Goal: Transaction & Acquisition: Purchase product/service

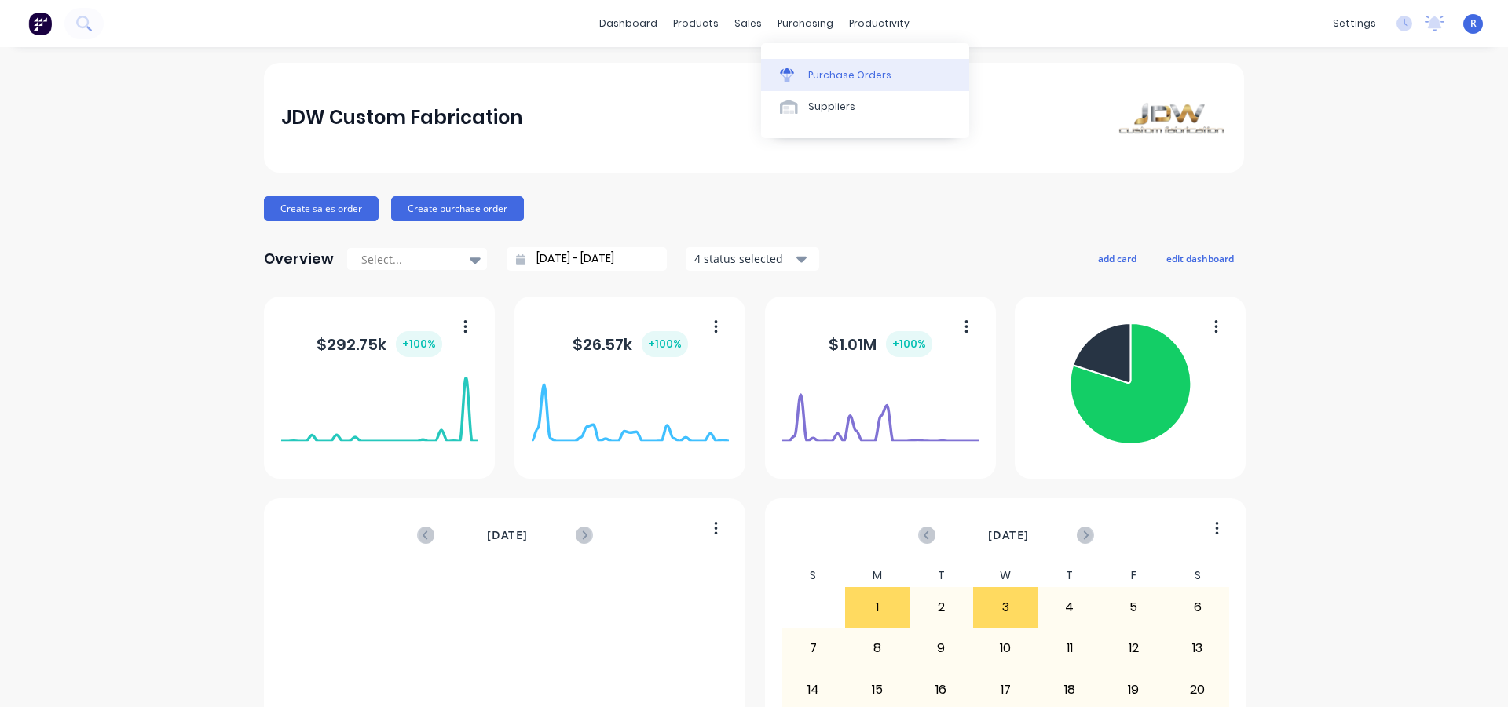
click at [817, 71] on div "Purchase Orders" at bounding box center [849, 75] width 83 height 14
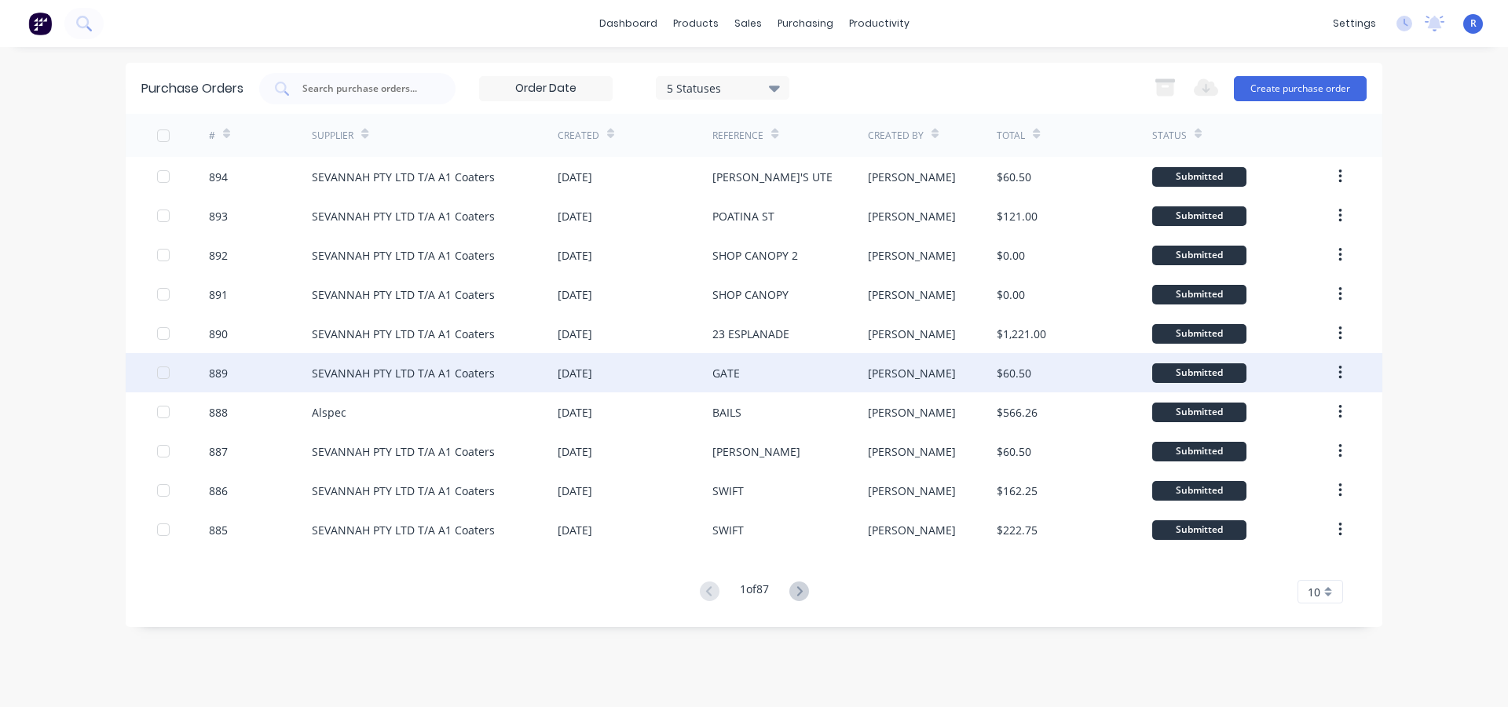
click at [745, 365] on div "GATE" at bounding box center [789, 372] width 155 height 39
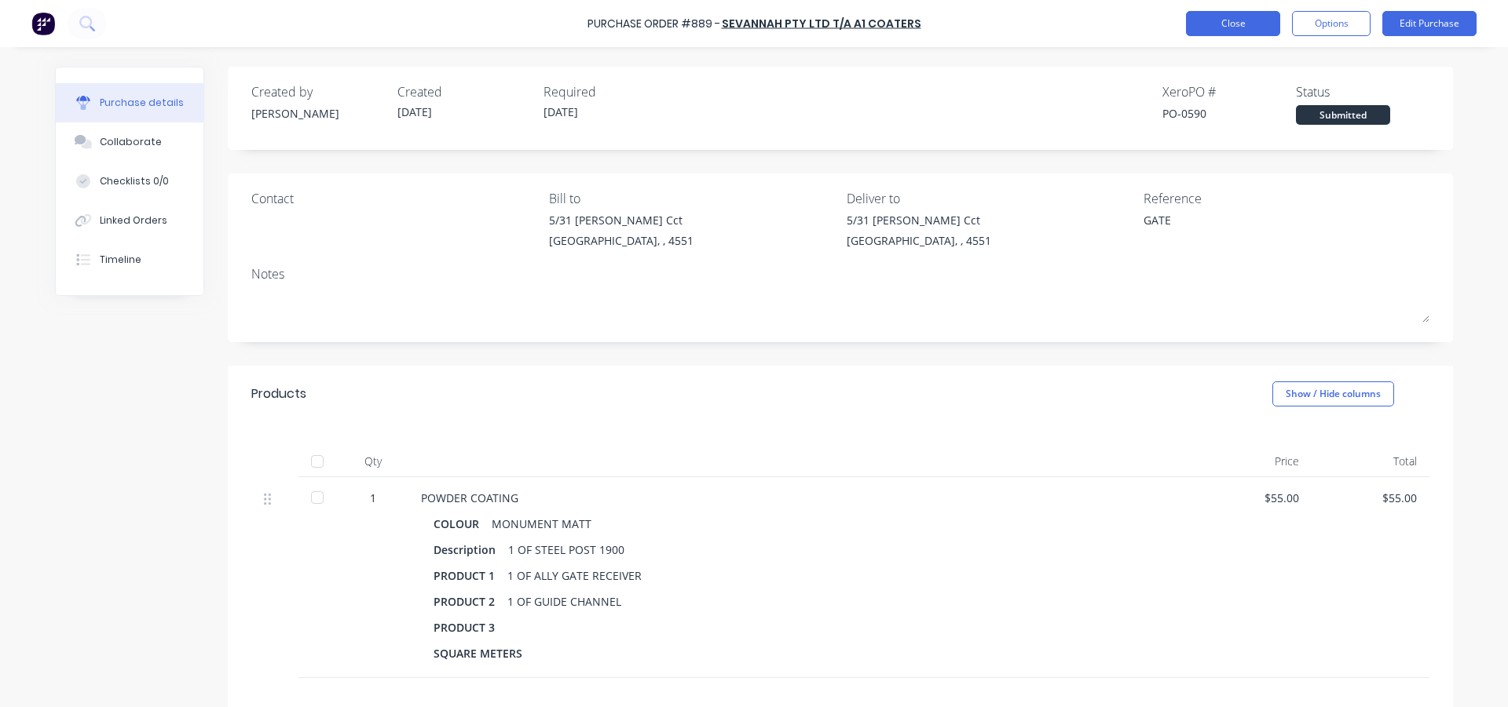
click at [1227, 27] on button "Close" at bounding box center [1233, 23] width 94 height 25
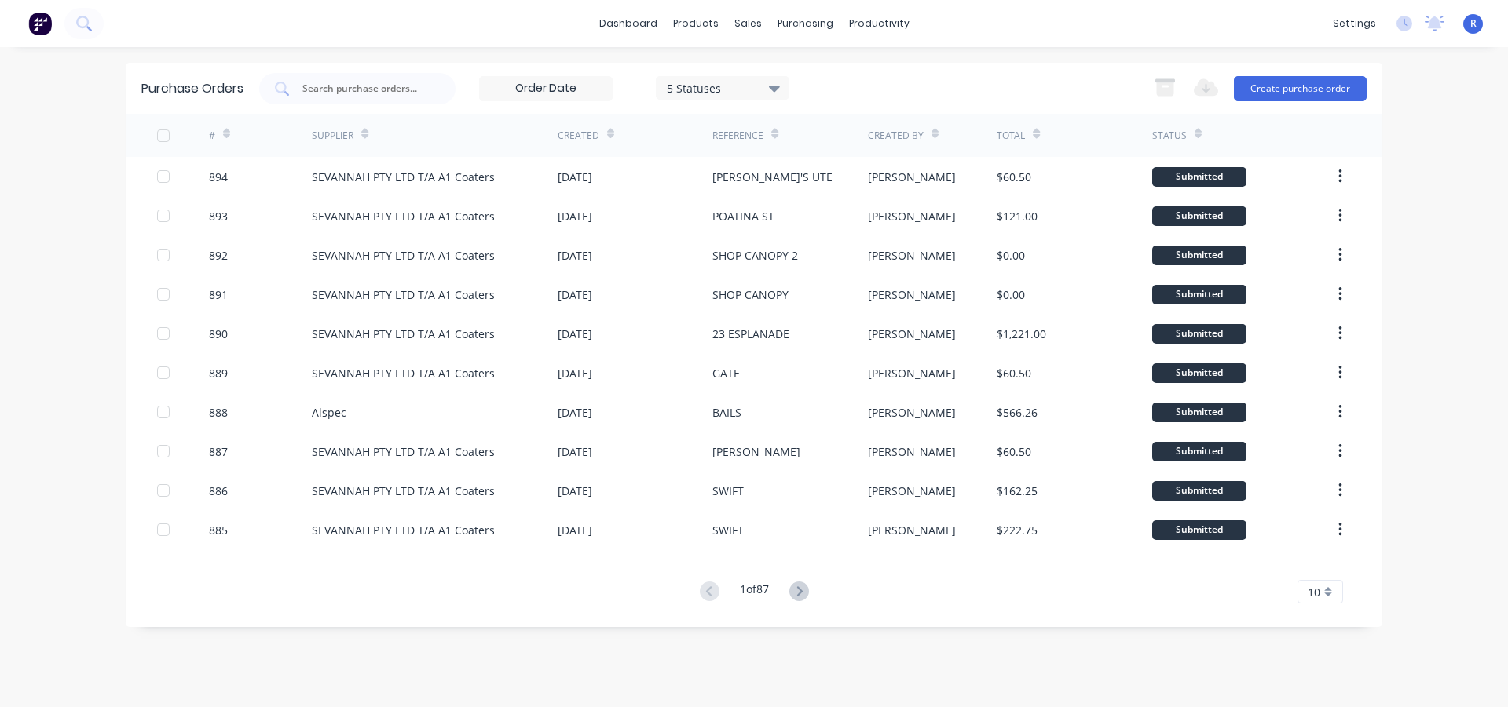
click at [801, 590] on icon at bounding box center [799, 592] width 20 height 20
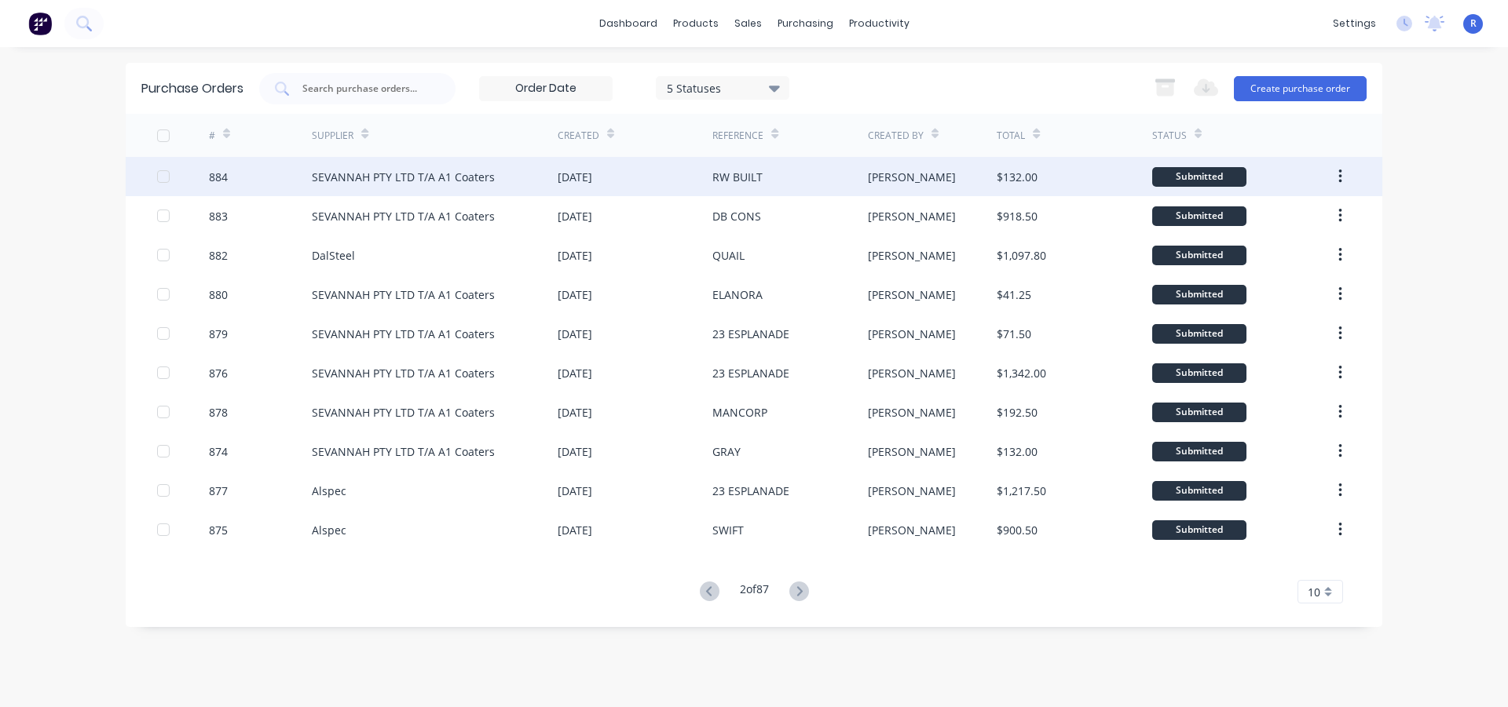
click at [685, 181] on div "[DATE]" at bounding box center [635, 176] width 155 height 39
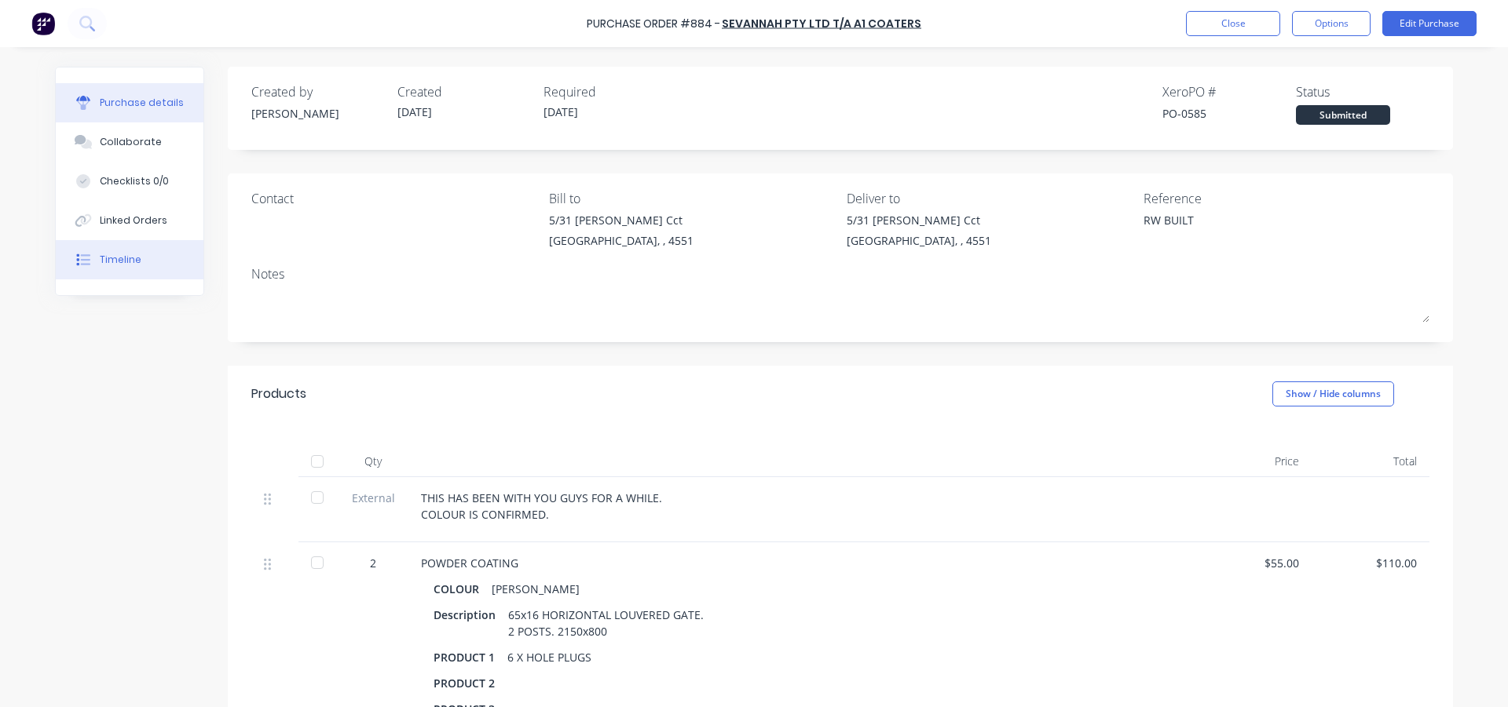
click at [117, 265] on div "Timeline" at bounding box center [121, 260] width 42 height 14
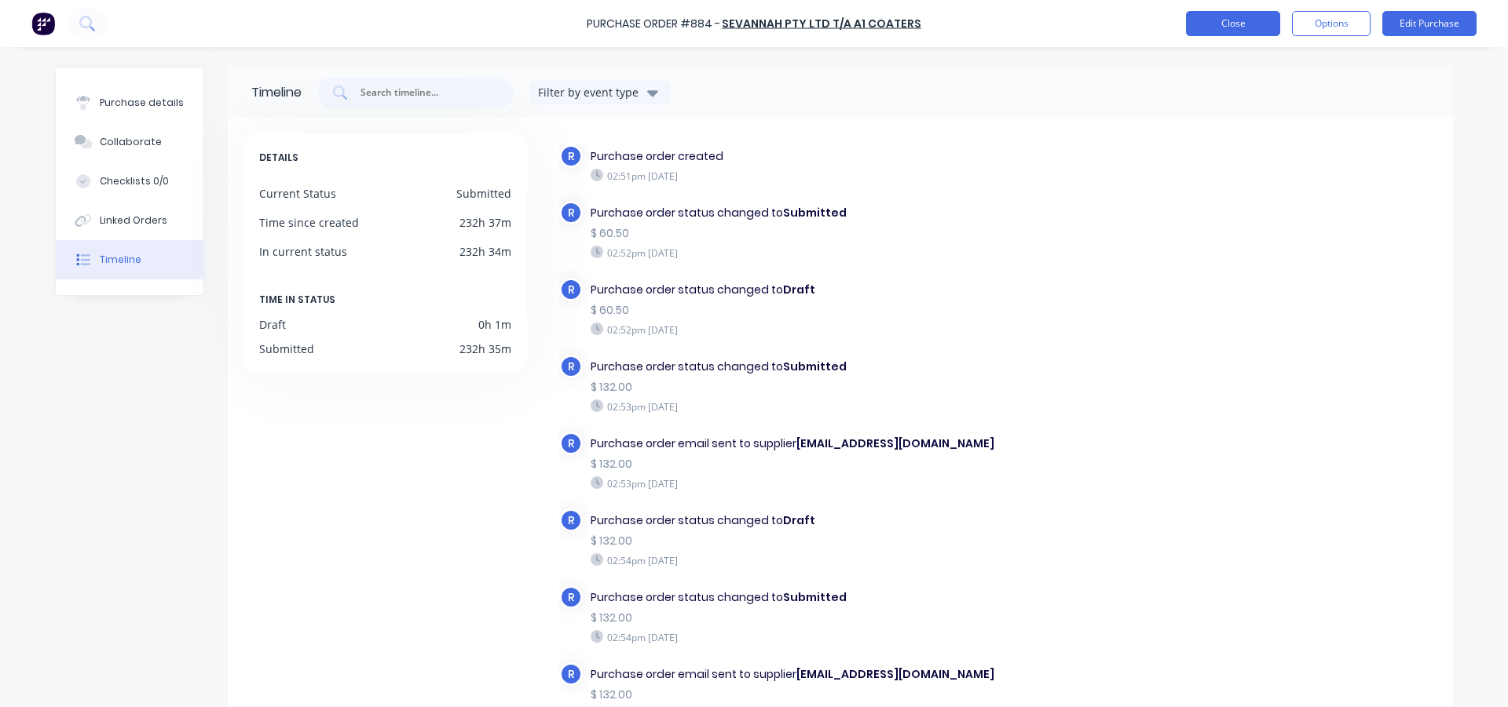
click at [1264, 25] on button "Close" at bounding box center [1233, 23] width 94 height 25
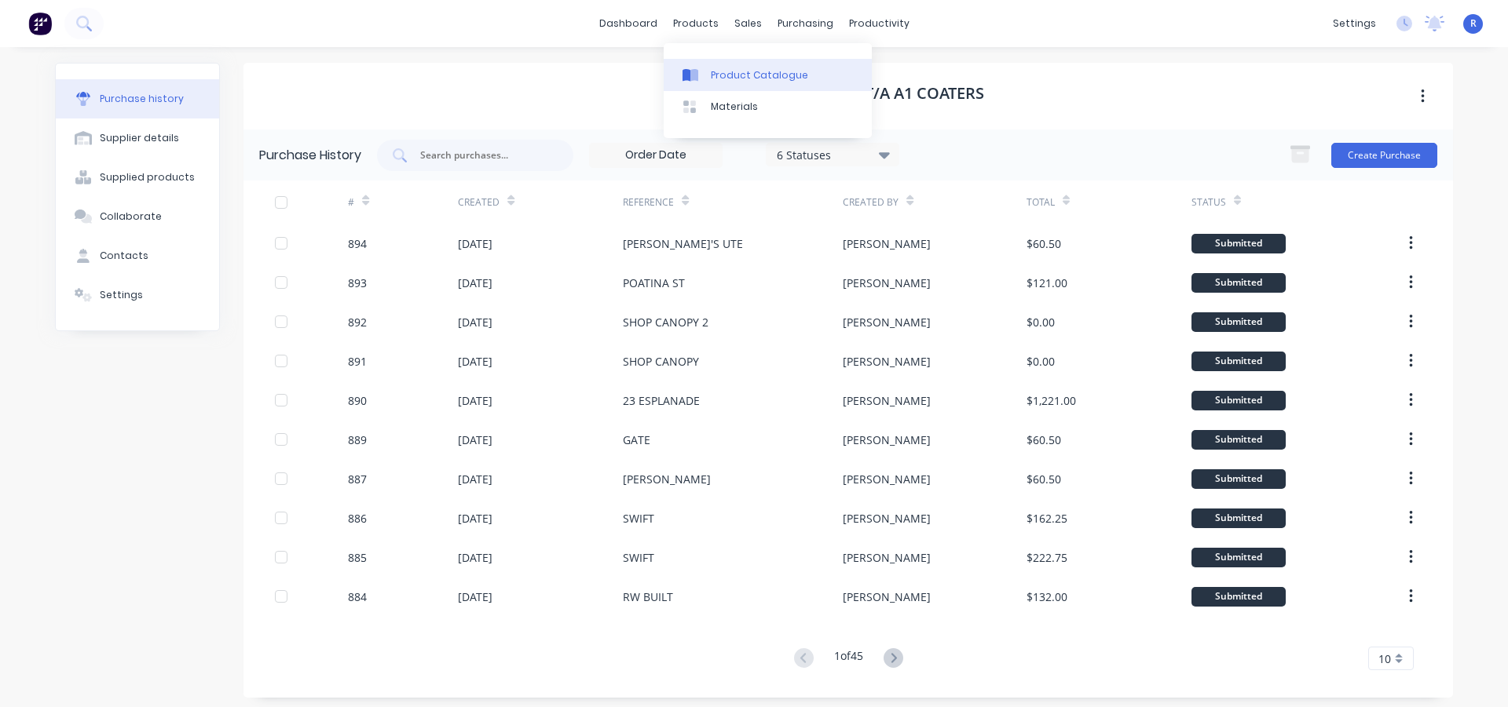
click at [726, 65] on link "Product Catalogue" at bounding box center [768, 74] width 208 height 31
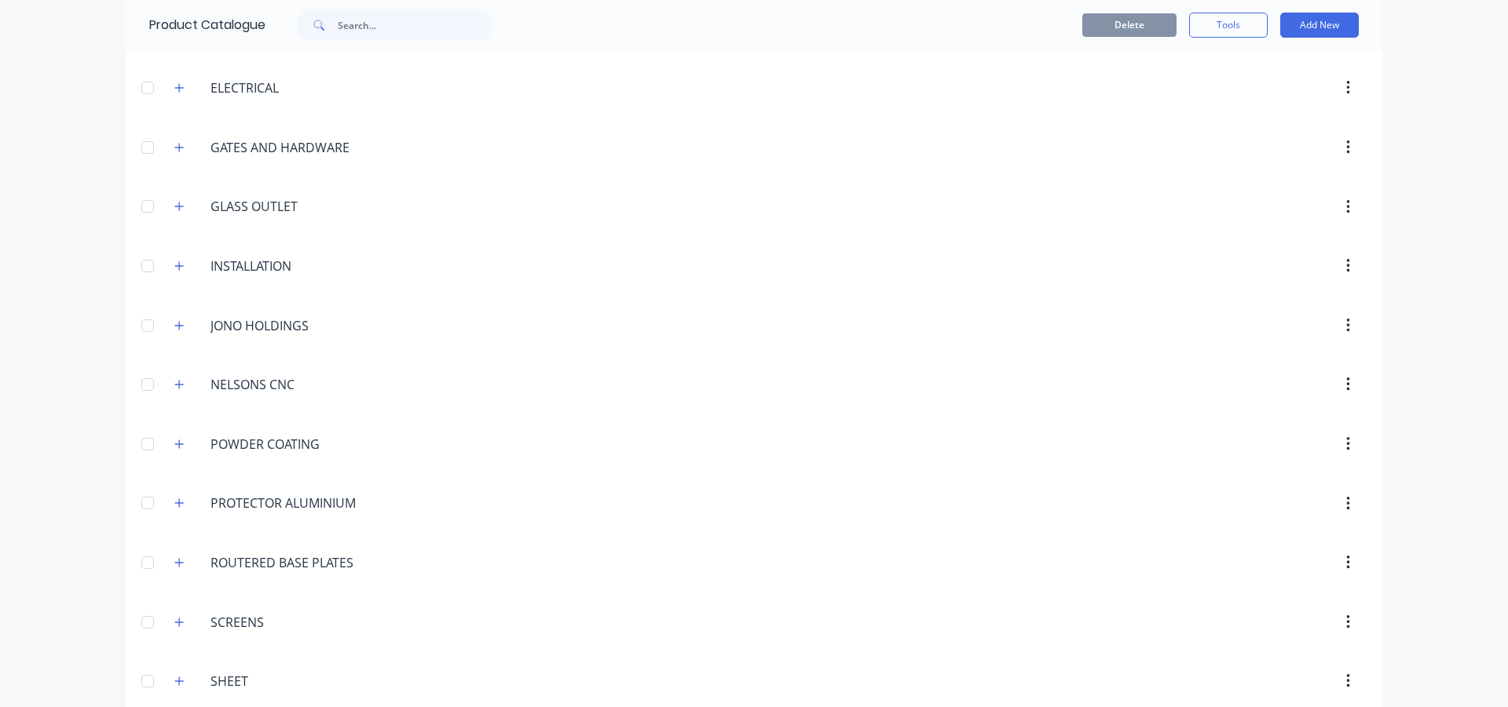
scroll to position [481, 0]
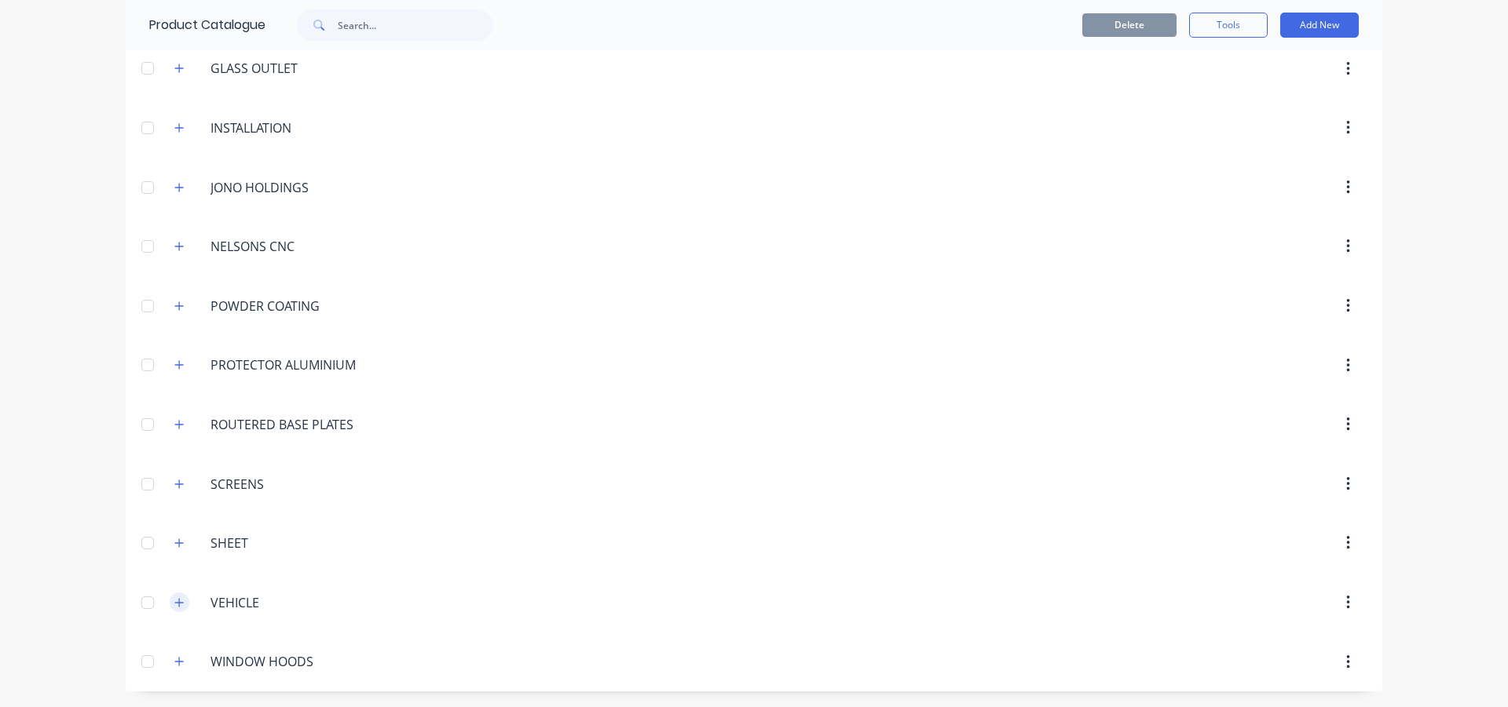
click at [177, 600] on icon "button" at bounding box center [178, 603] width 9 height 11
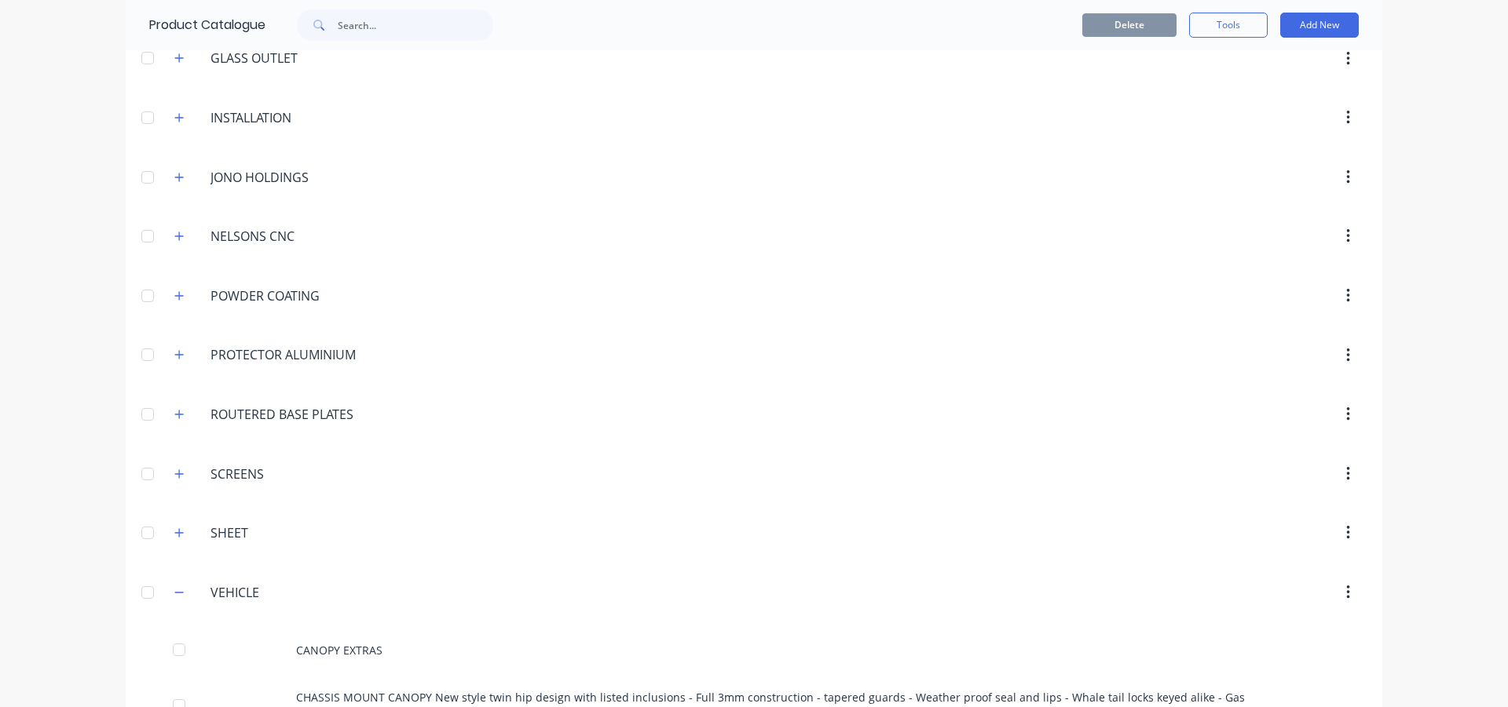
scroll to position [0, 0]
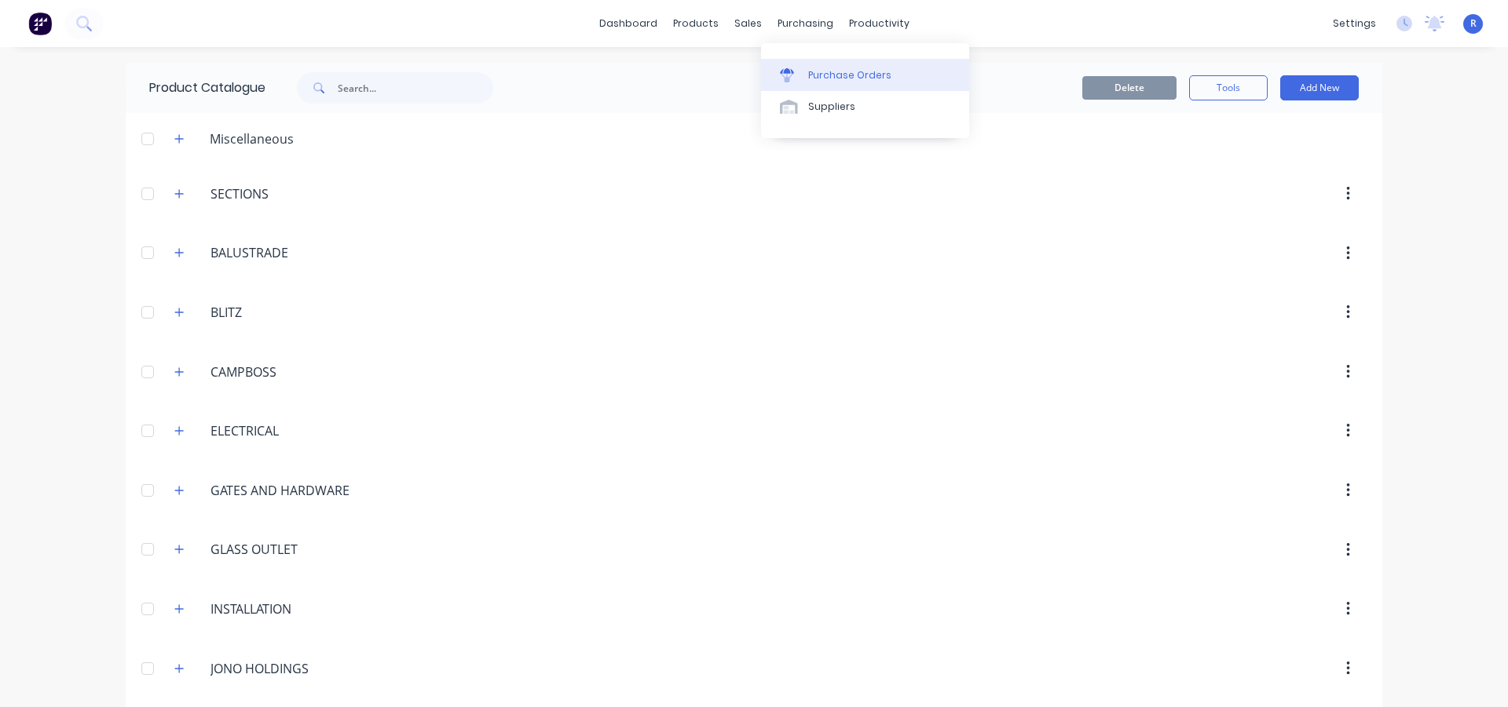
click at [821, 73] on div "Purchase Orders" at bounding box center [849, 75] width 83 height 14
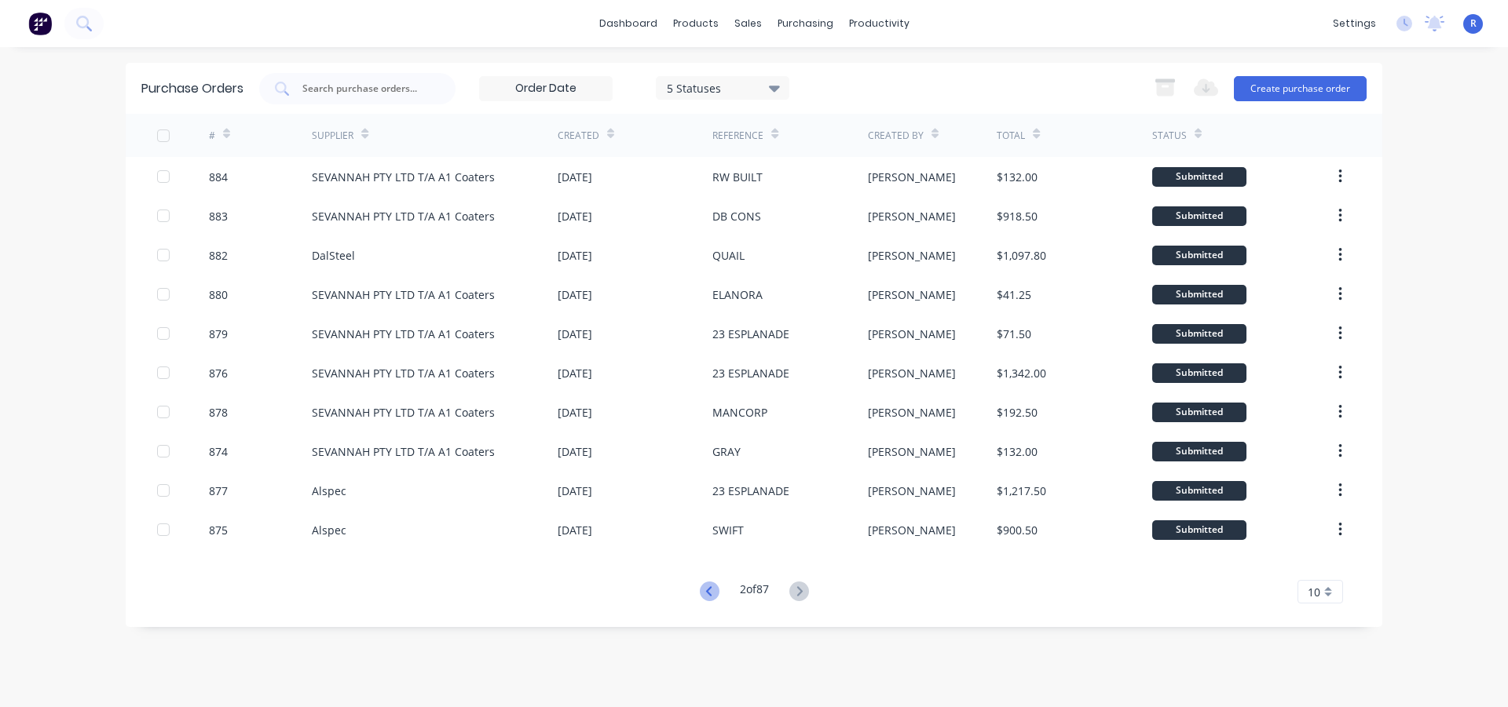
click at [705, 594] on icon at bounding box center [707, 591] width 5 height 9
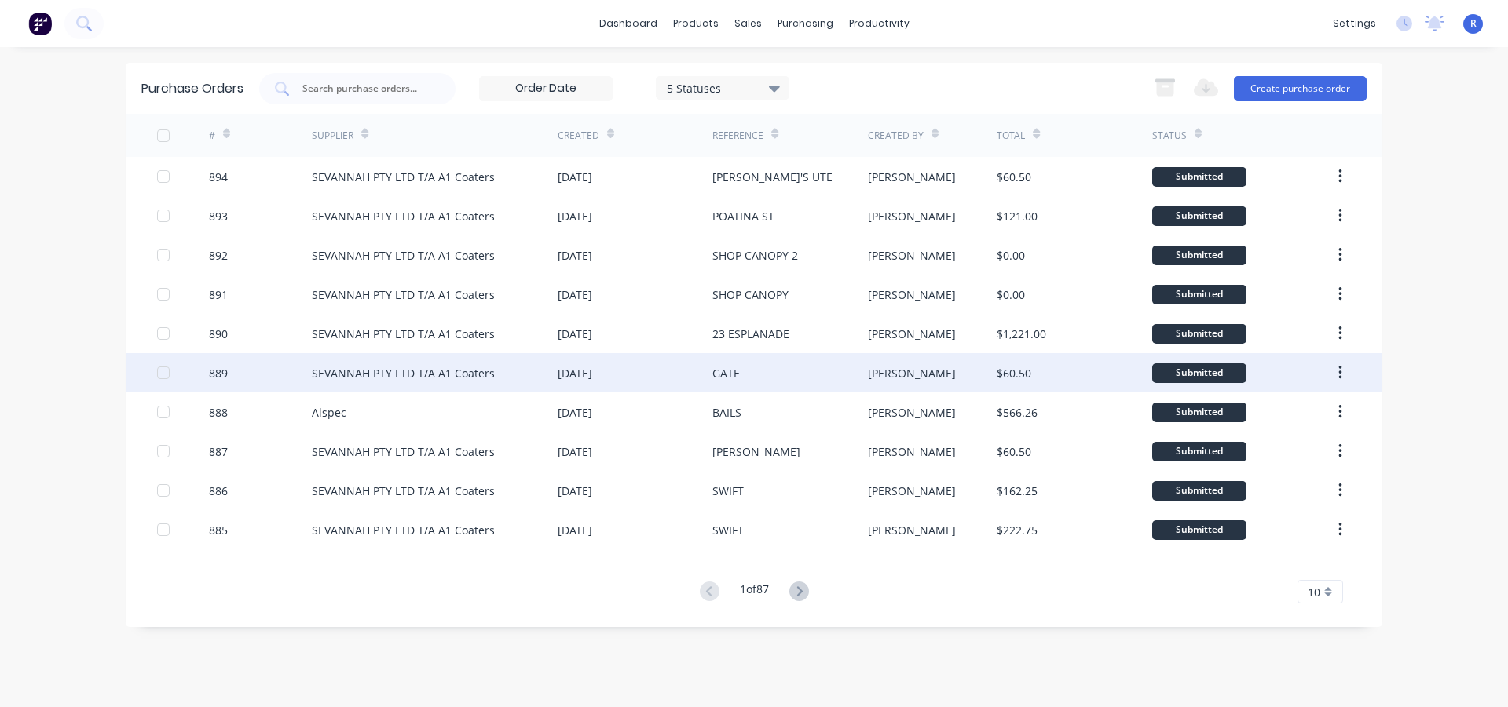
click at [634, 376] on div "[DATE]" at bounding box center [635, 372] width 155 height 39
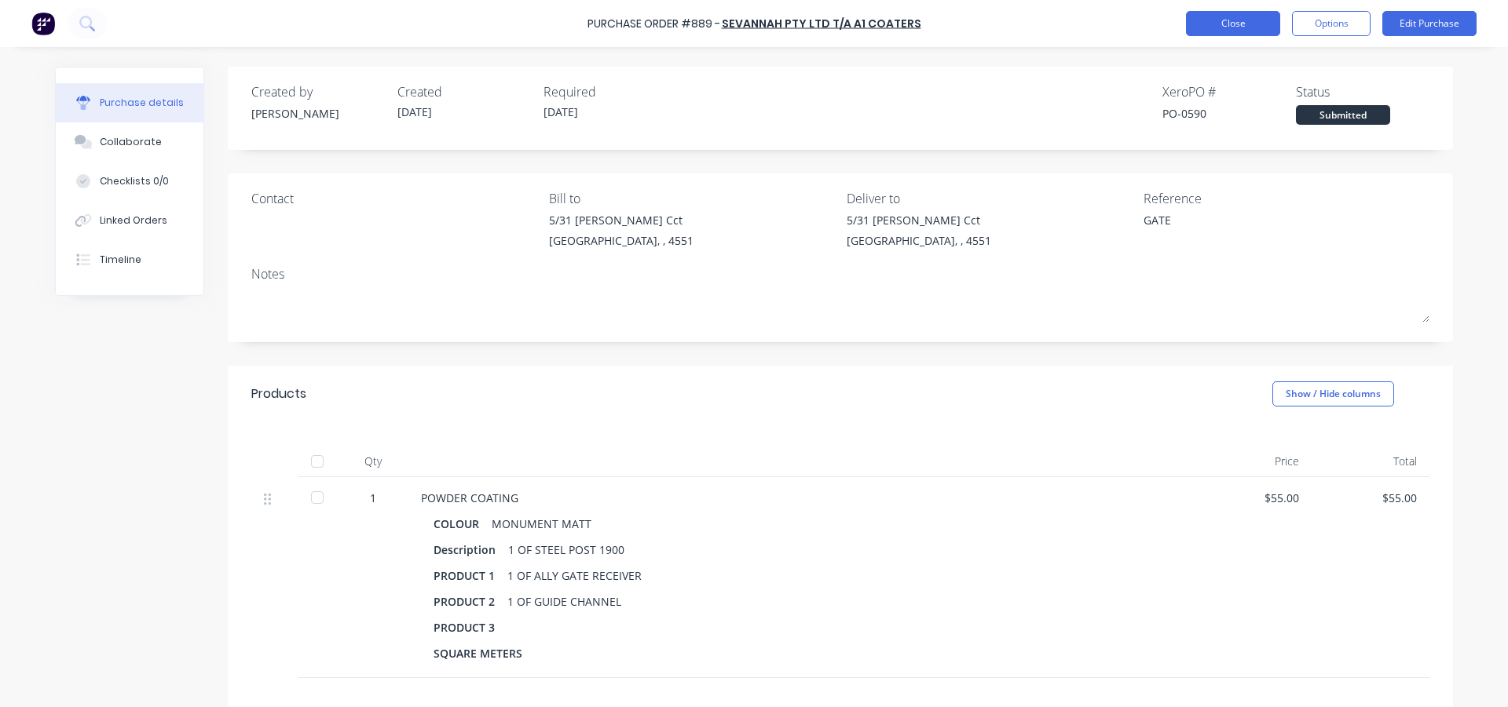
click at [1249, 25] on button "Close" at bounding box center [1233, 23] width 94 height 25
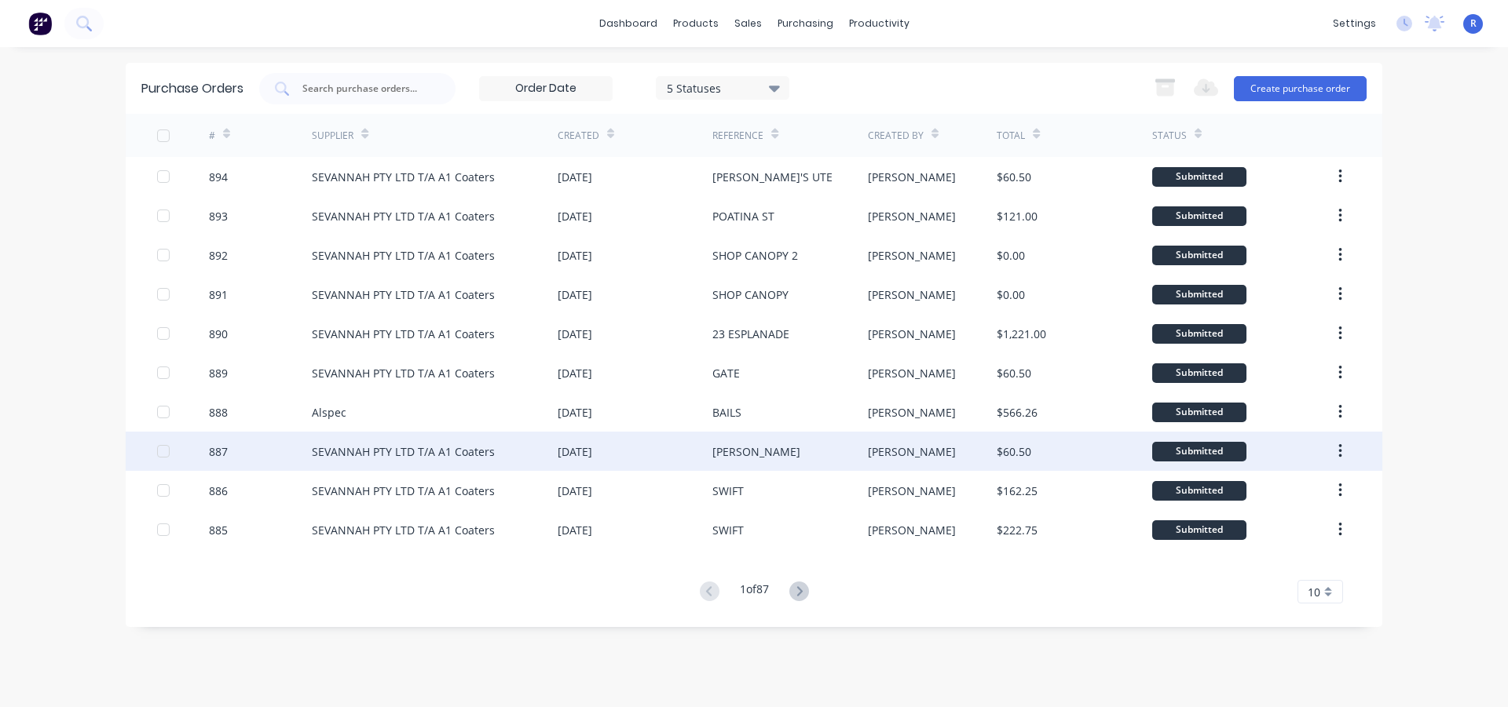
click at [661, 448] on div "[DATE]" at bounding box center [635, 451] width 155 height 39
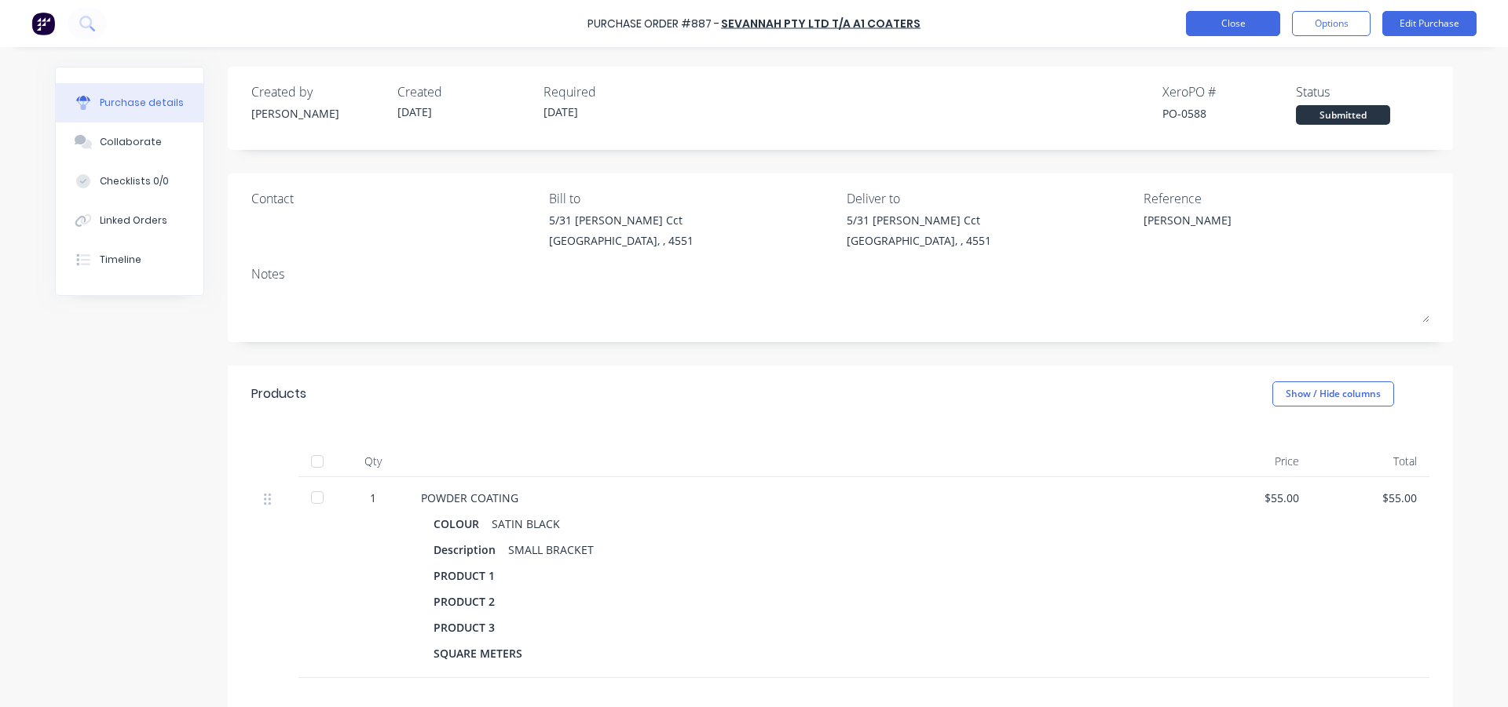
click at [1190, 25] on button "Close" at bounding box center [1233, 23] width 94 height 25
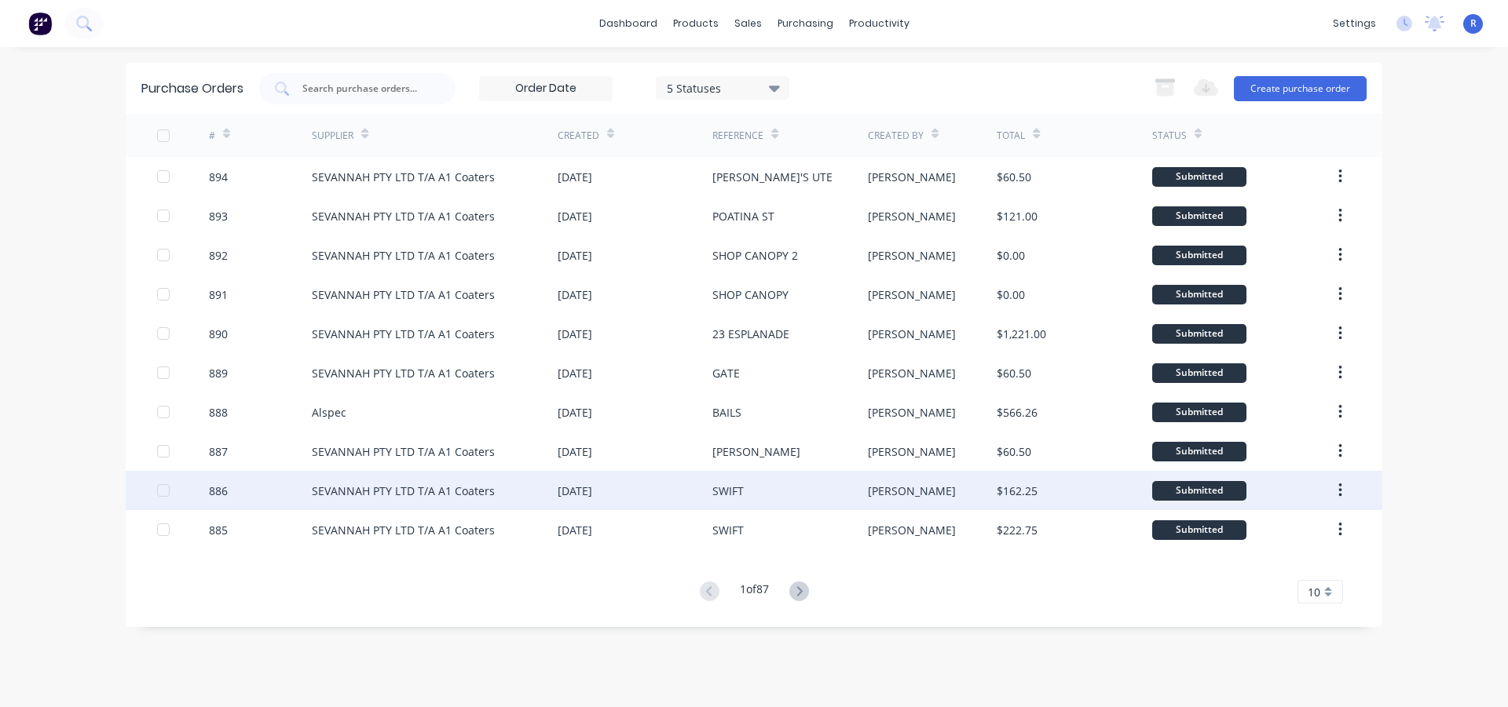
click at [793, 481] on div "SWIFT" at bounding box center [789, 490] width 155 height 39
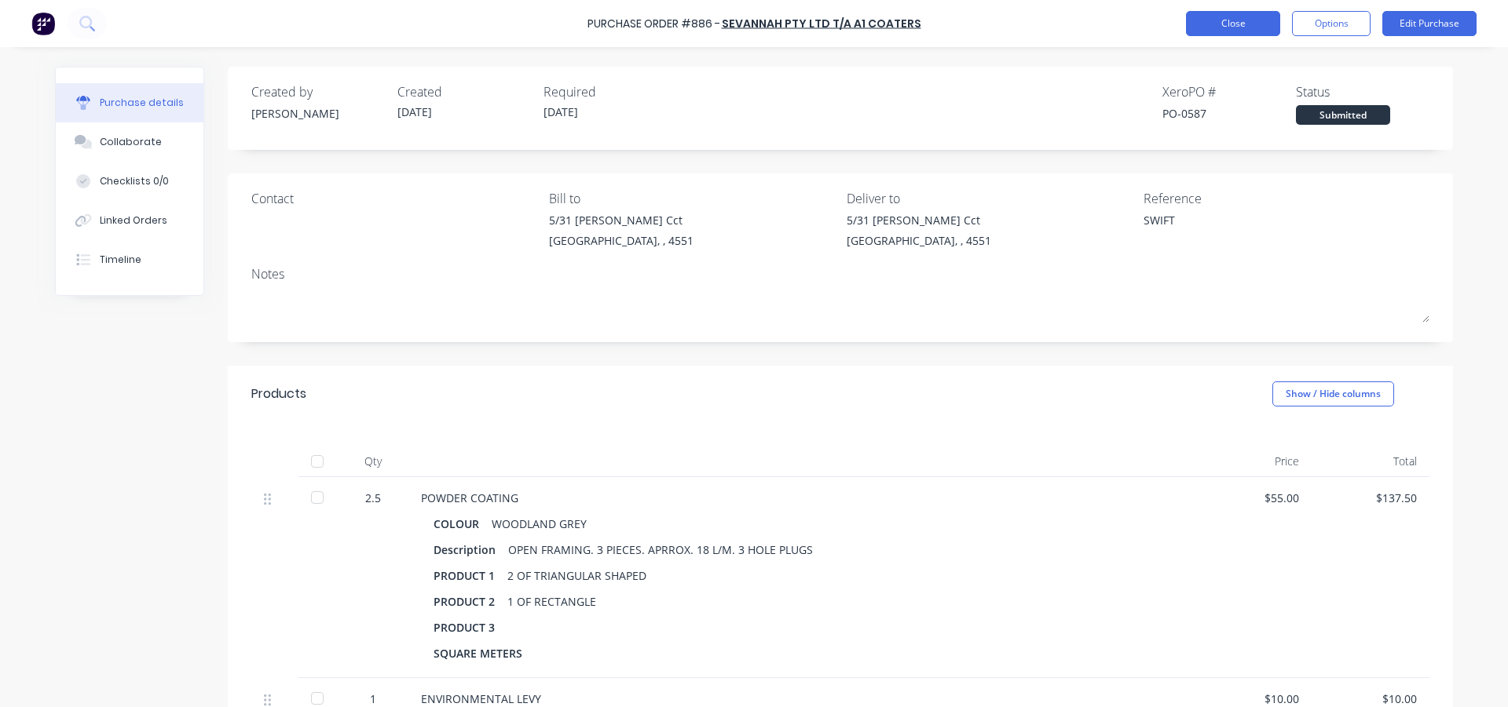
click at [1252, 24] on button "Close" at bounding box center [1233, 23] width 94 height 25
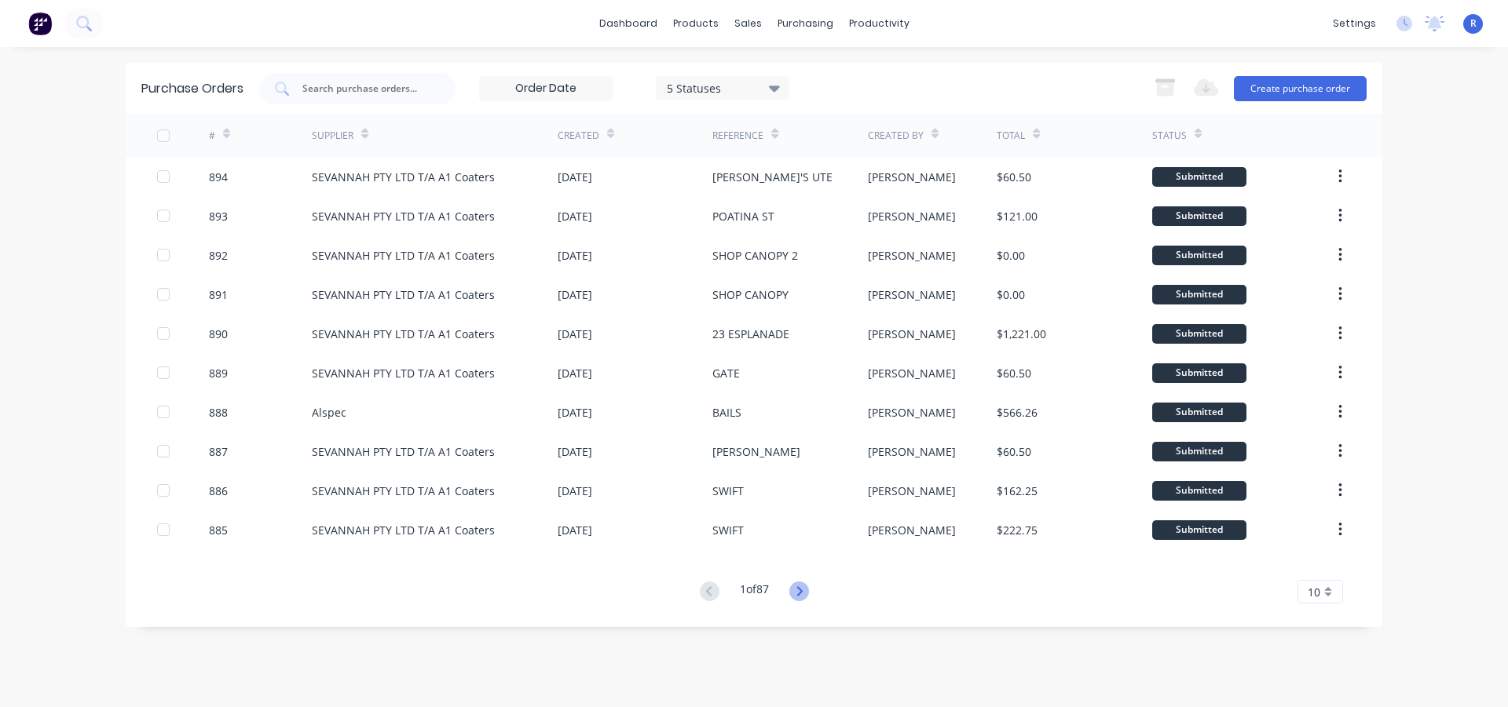
click at [795, 591] on icon at bounding box center [799, 592] width 20 height 20
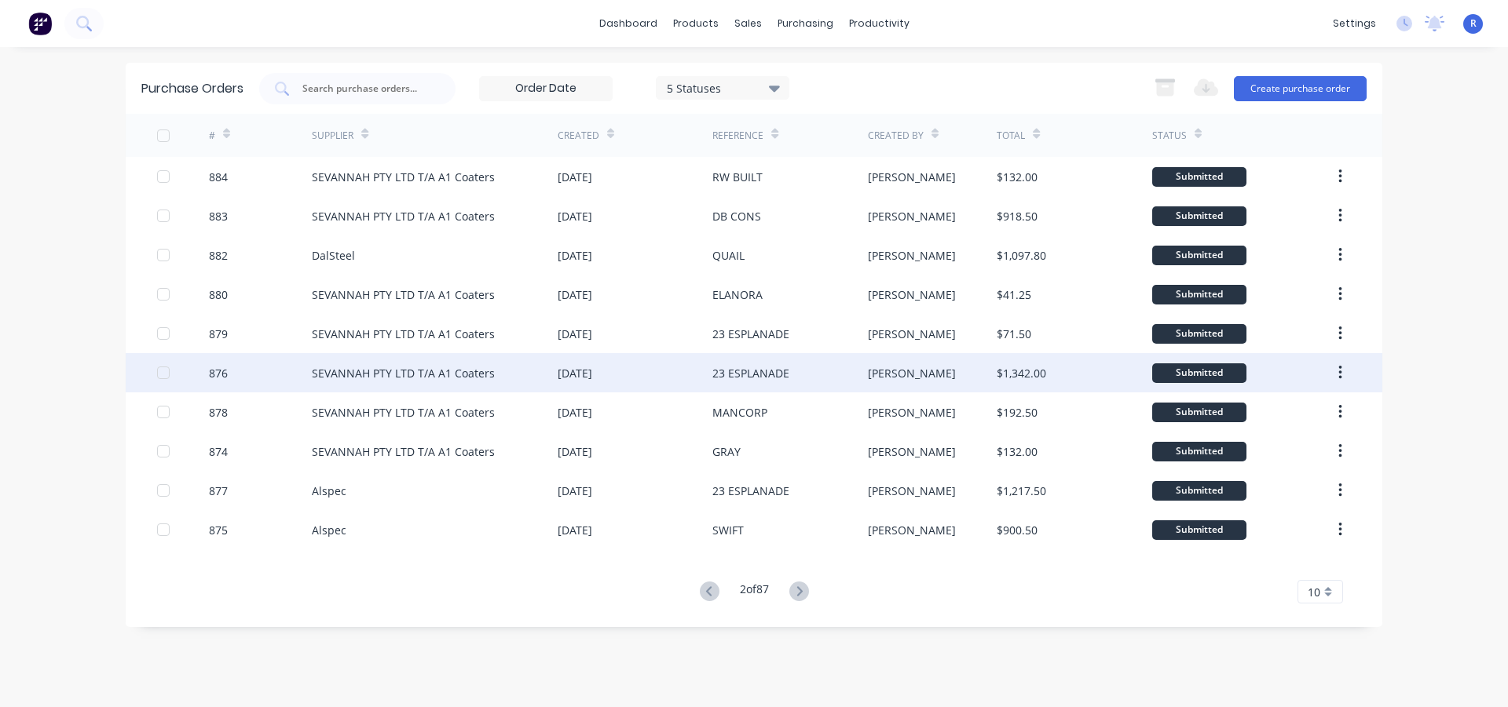
click at [655, 356] on div "[DATE]" at bounding box center [635, 372] width 155 height 39
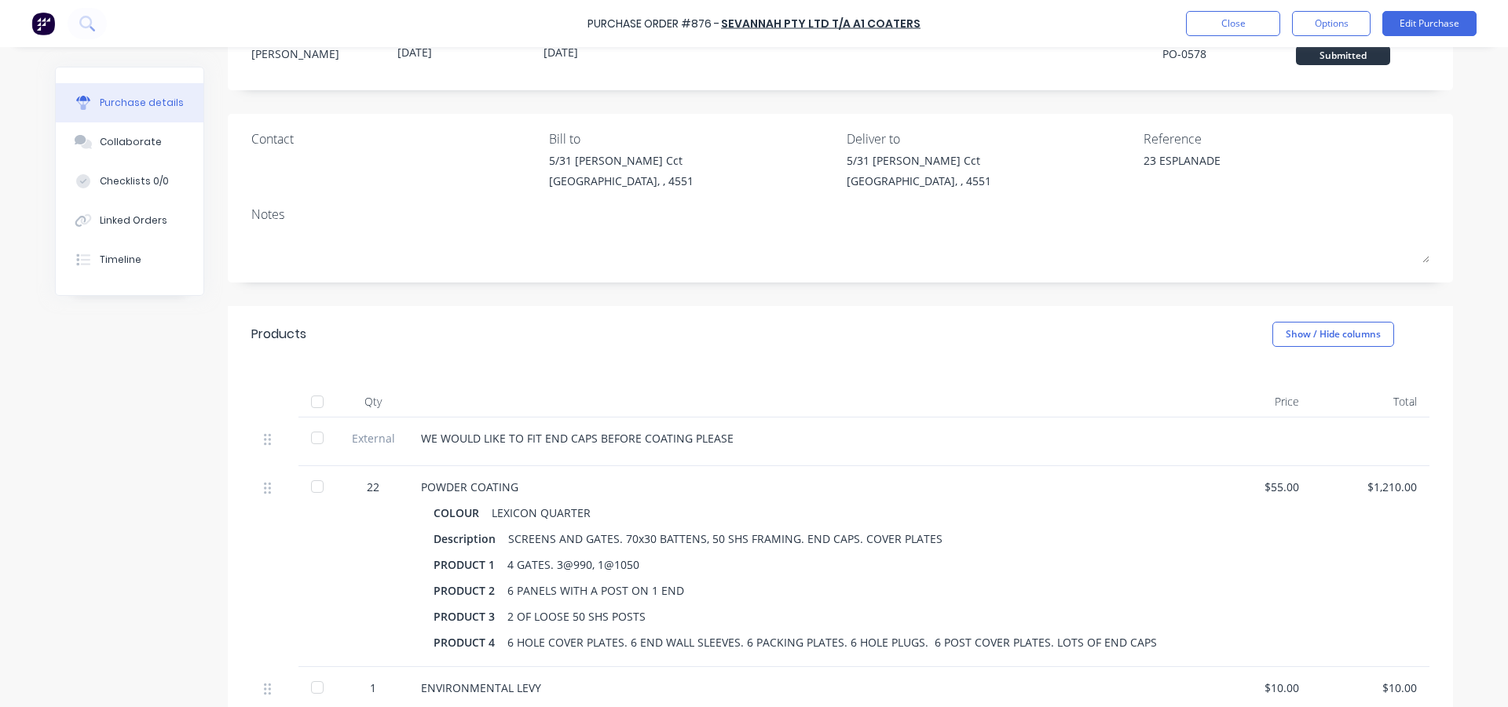
scroll to position [157, 0]
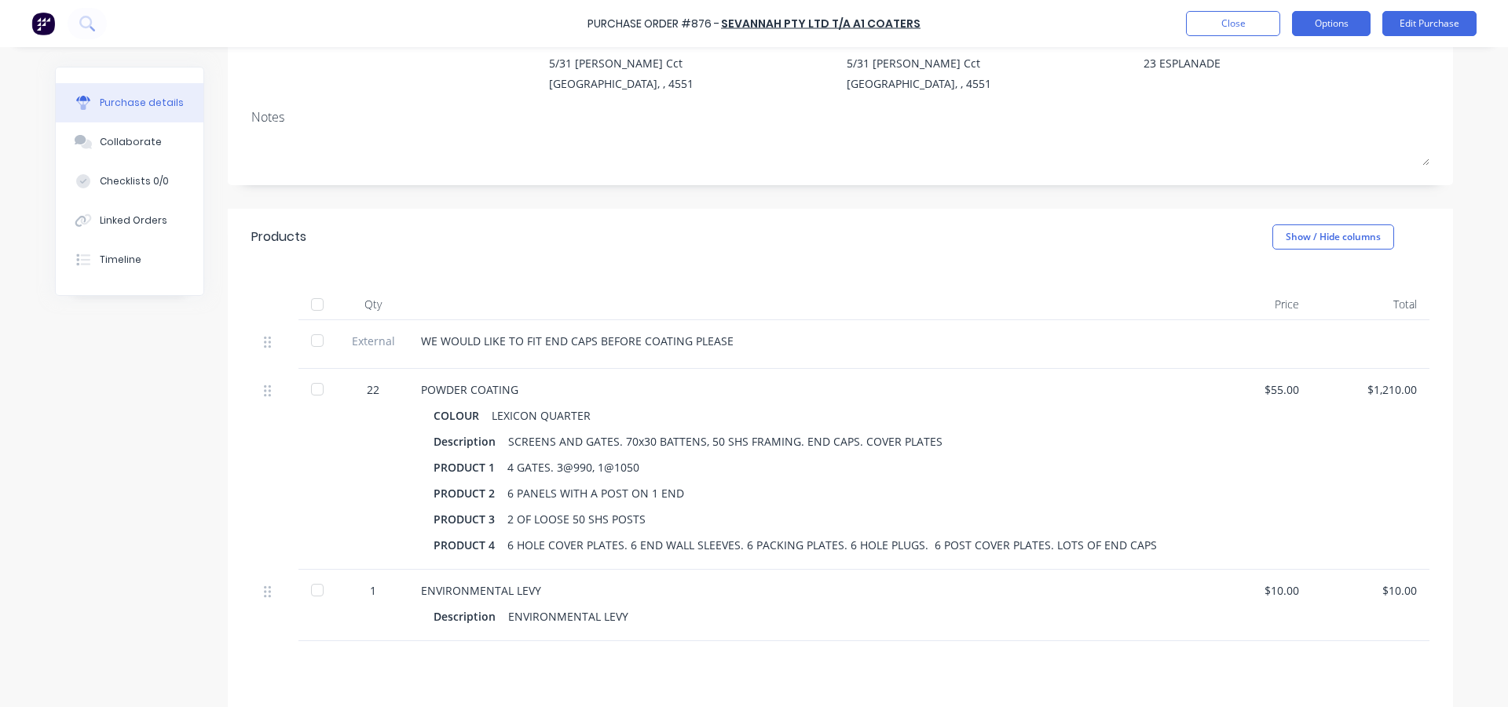
click at [1325, 30] on button "Options" at bounding box center [1331, 23] width 79 height 25
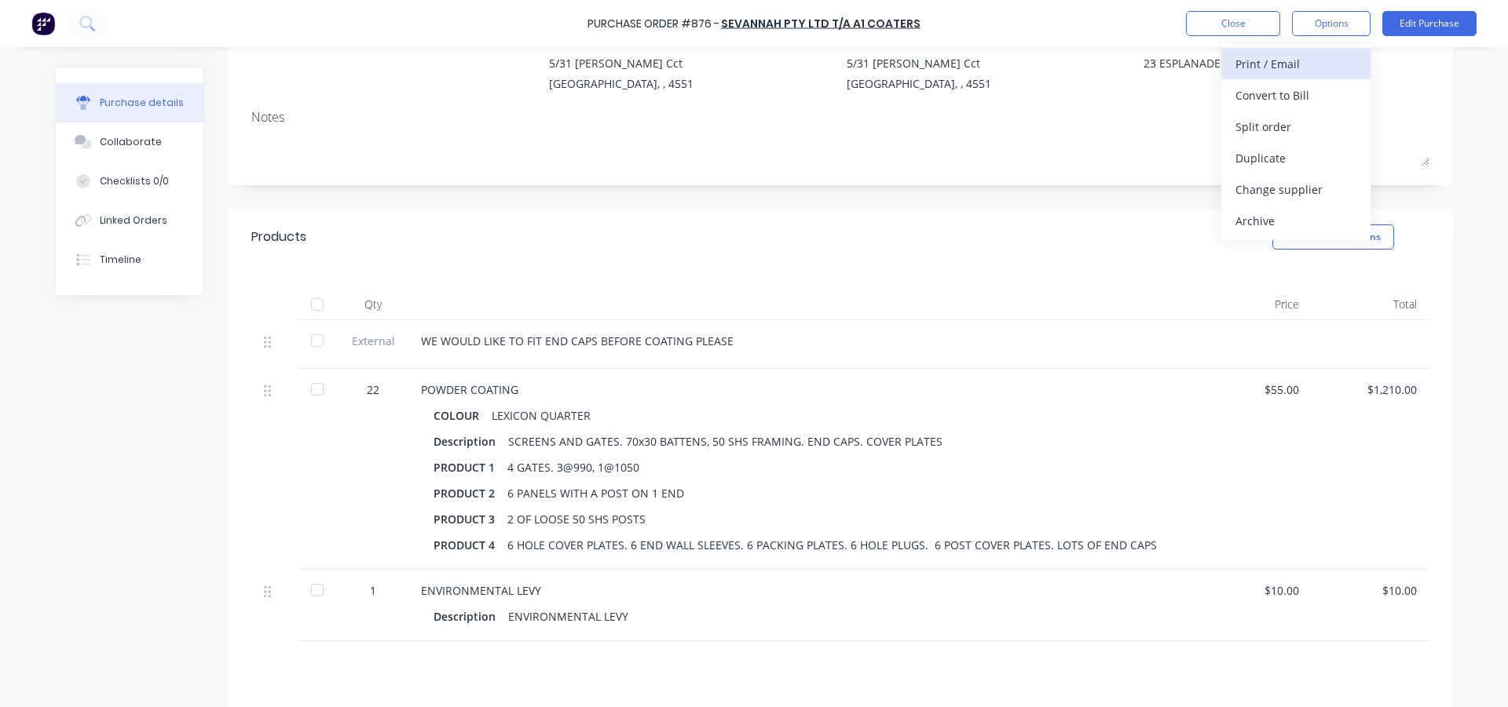
click at [1303, 53] on div "Print / Email" at bounding box center [1295, 64] width 121 height 23
click at [1274, 90] on div "With pricing" at bounding box center [1295, 95] width 121 height 23
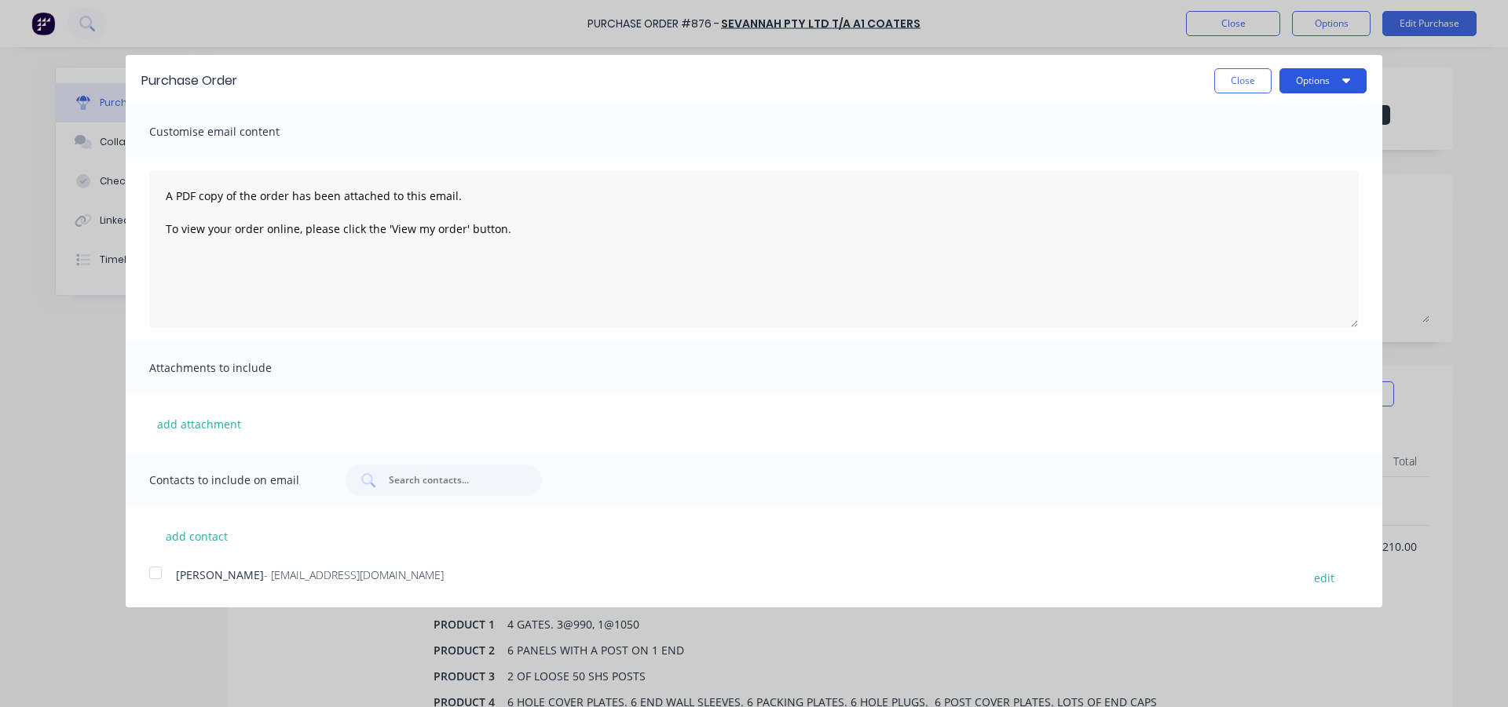
click at [1316, 81] on button "Options" at bounding box center [1322, 80] width 87 height 25
click at [1278, 118] on div "Print" at bounding box center [1291, 120] width 121 height 23
drag, startPoint x: 1262, startPoint y: 73, endPoint x: 1245, endPoint y: 50, distance: 28.6
click at [1262, 72] on button "Close" at bounding box center [1242, 80] width 57 height 25
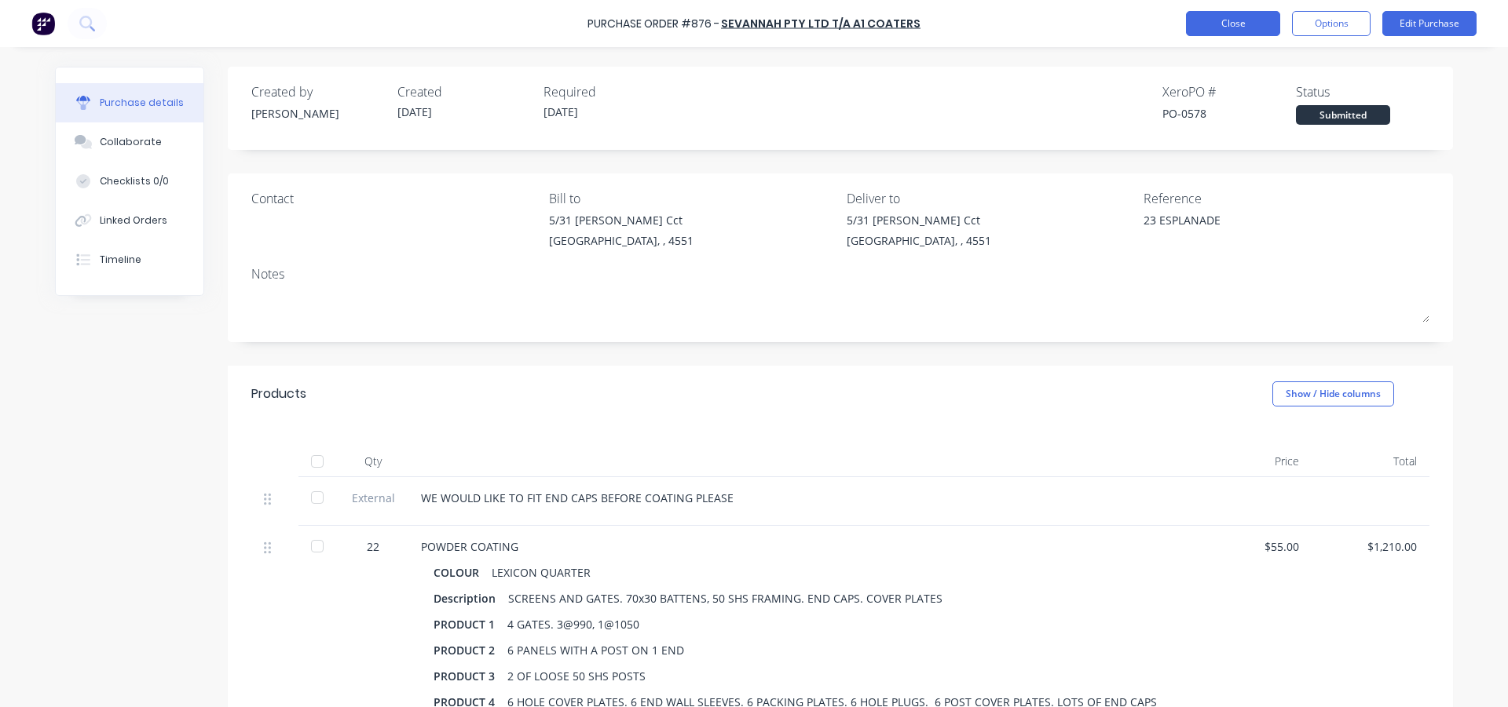
click at [1230, 20] on button "Close" at bounding box center [1233, 23] width 94 height 25
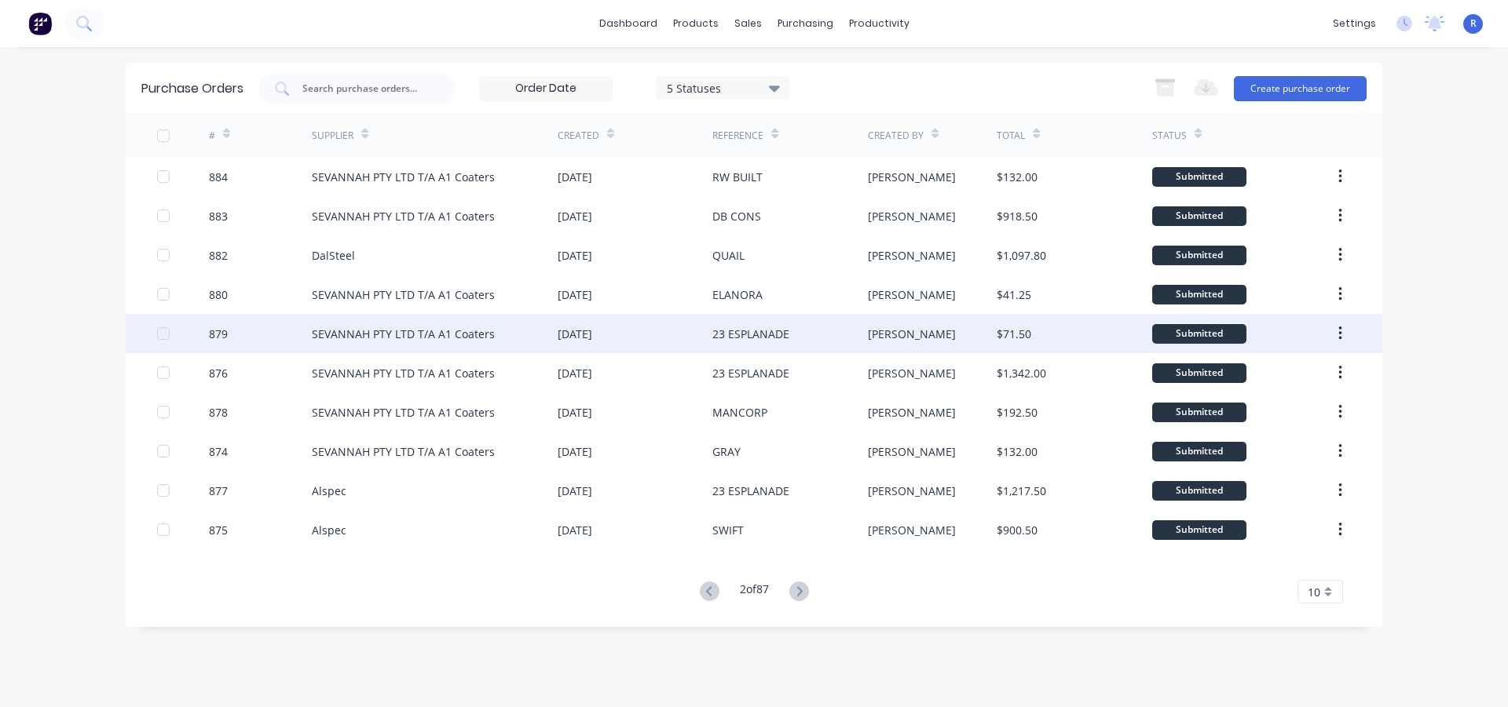
click at [663, 335] on div "[DATE]" at bounding box center [635, 333] width 155 height 39
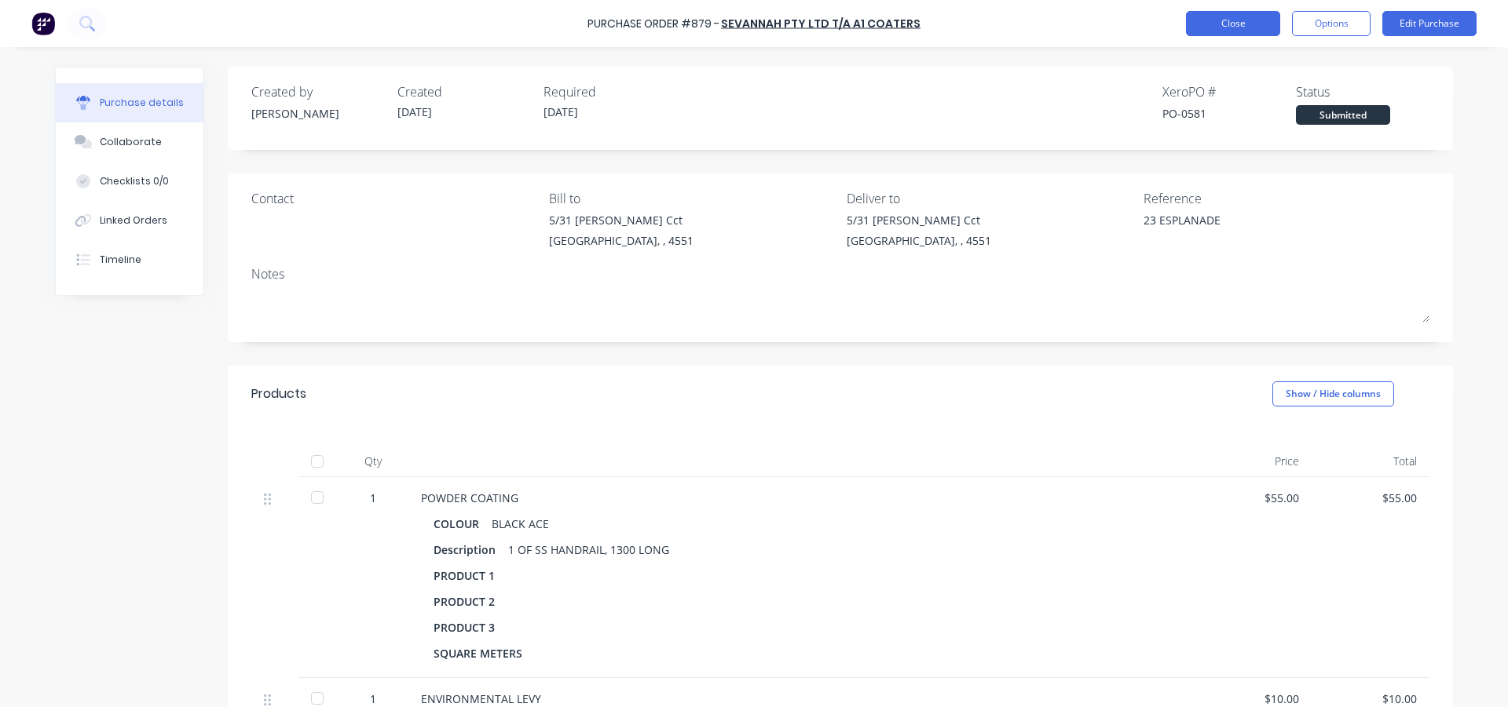
click at [1245, 26] on button "Close" at bounding box center [1233, 23] width 94 height 25
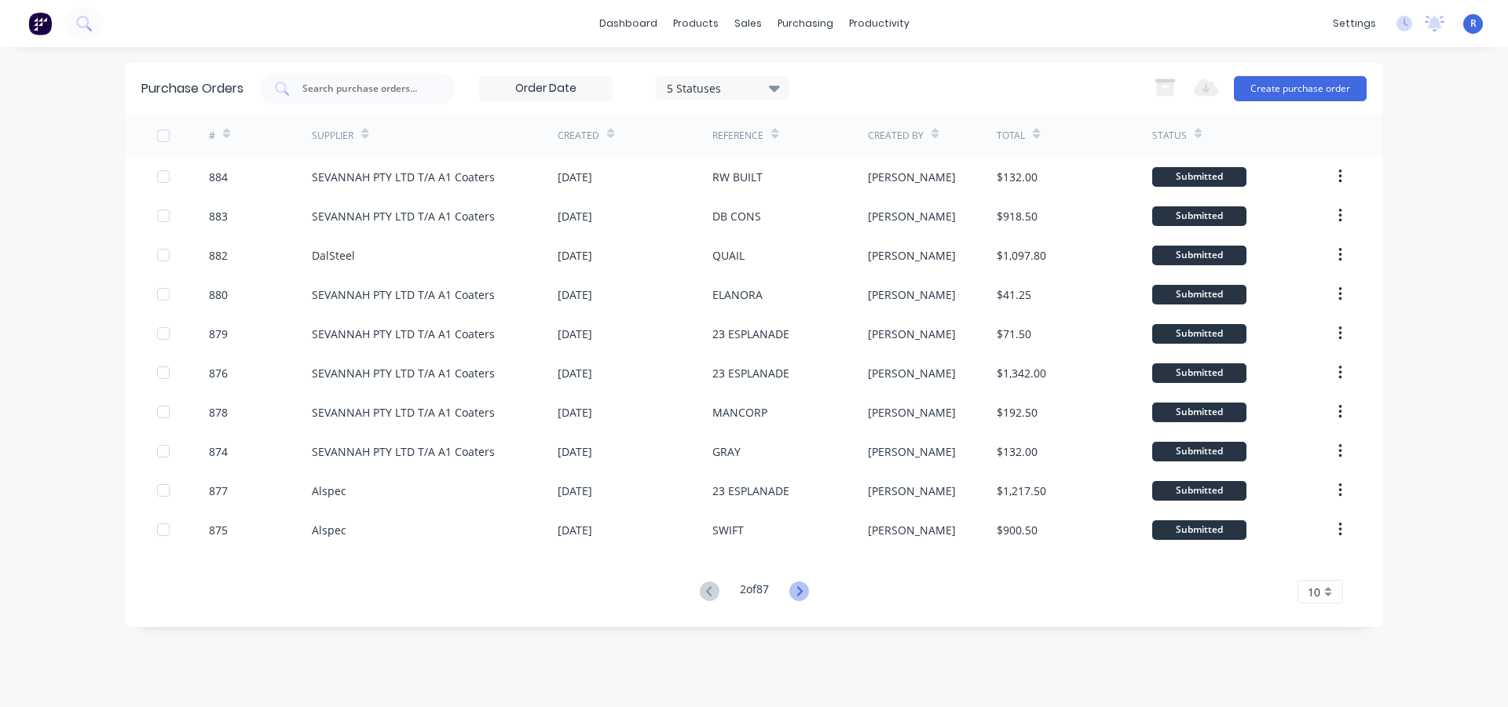
click at [803, 598] on icon at bounding box center [799, 592] width 20 height 20
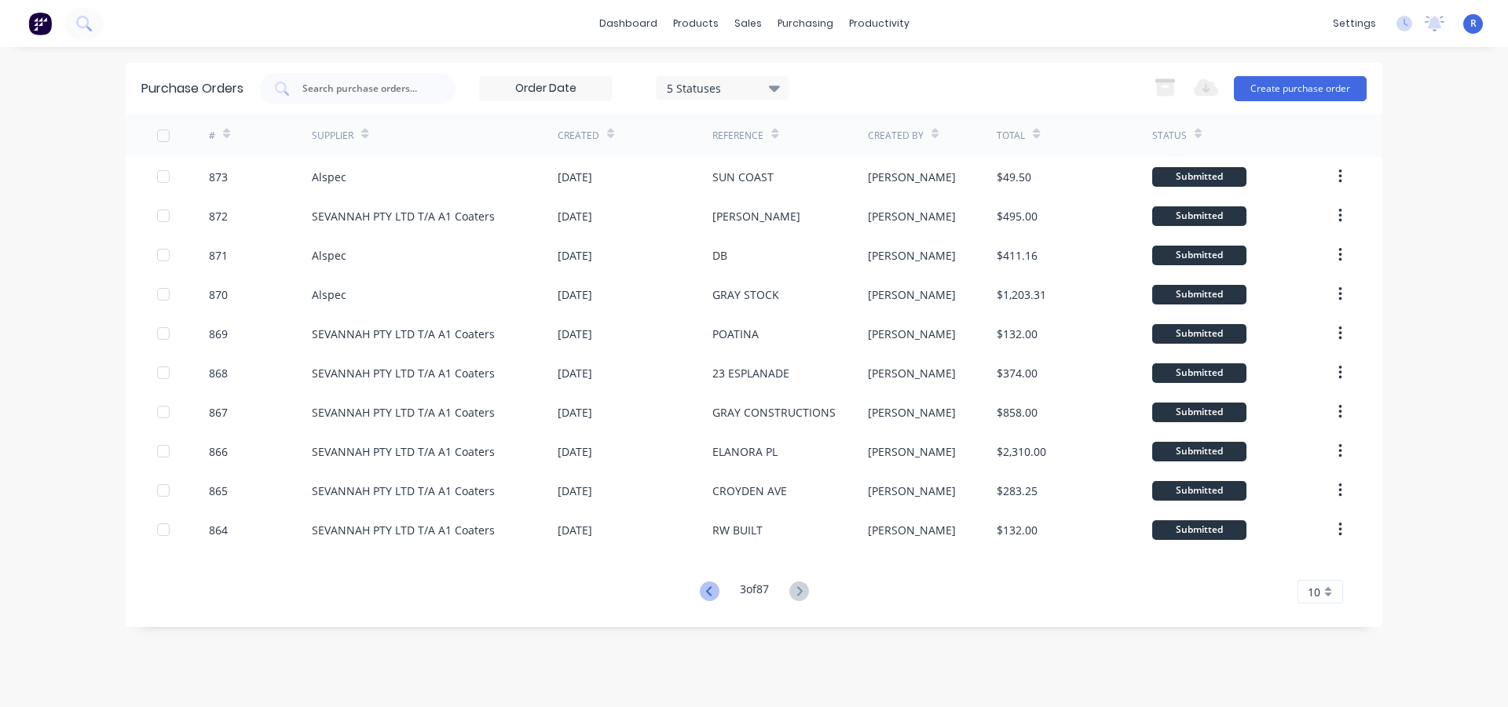
click at [709, 594] on icon at bounding box center [710, 592] width 20 height 20
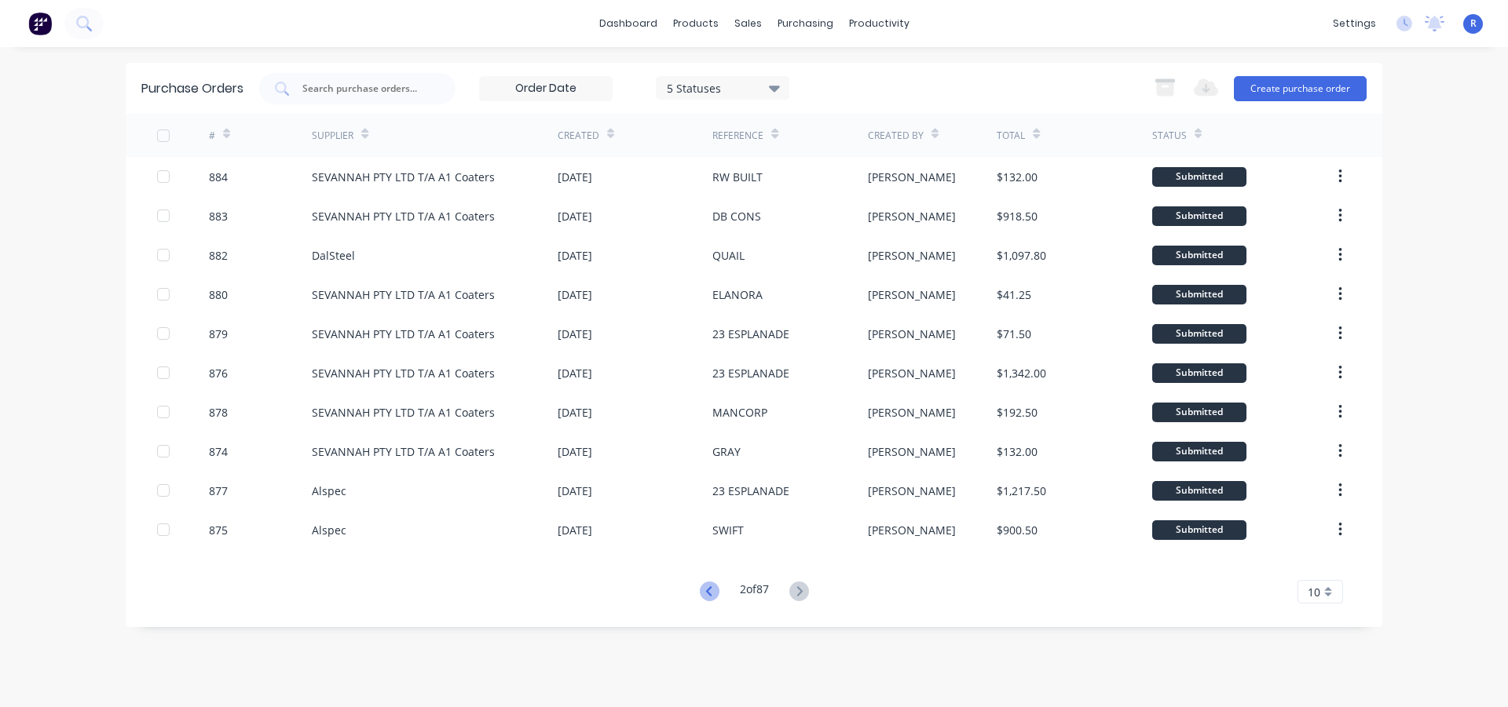
click at [700, 595] on icon at bounding box center [710, 592] width 20 height 20
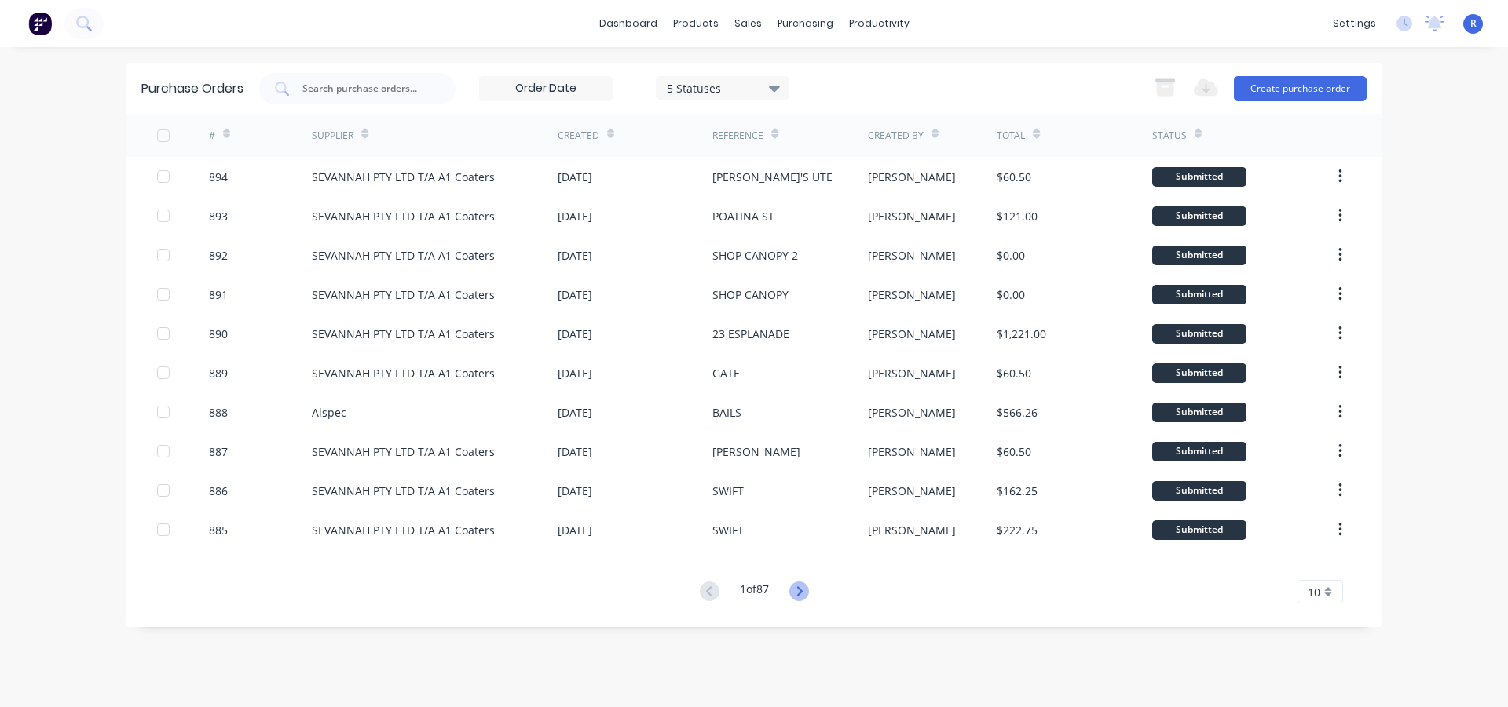
click at [799, 594] on icon at bounding box center [799, 592] width 20 height 20
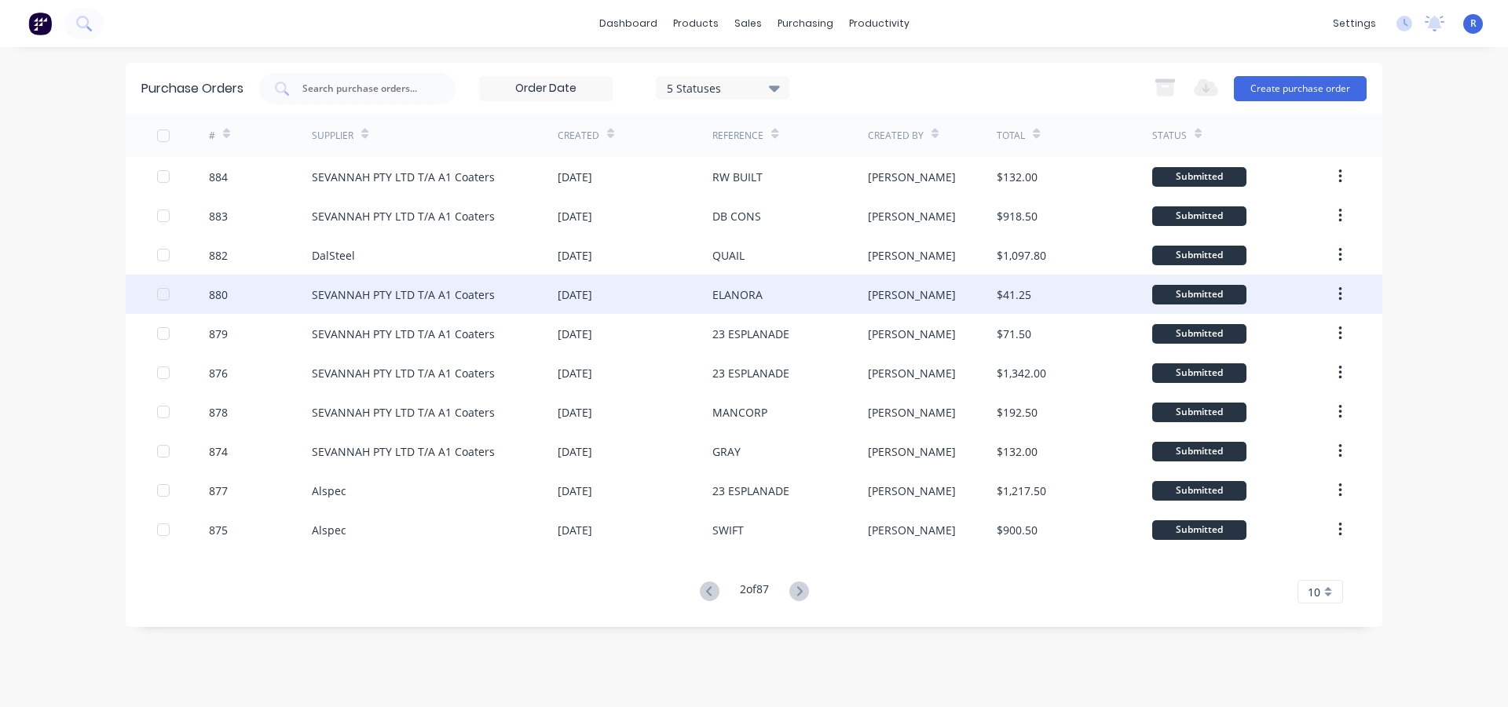
click at [655, 287] on div "[DATE]" at bounding box center [635, 294] width 155 height 39
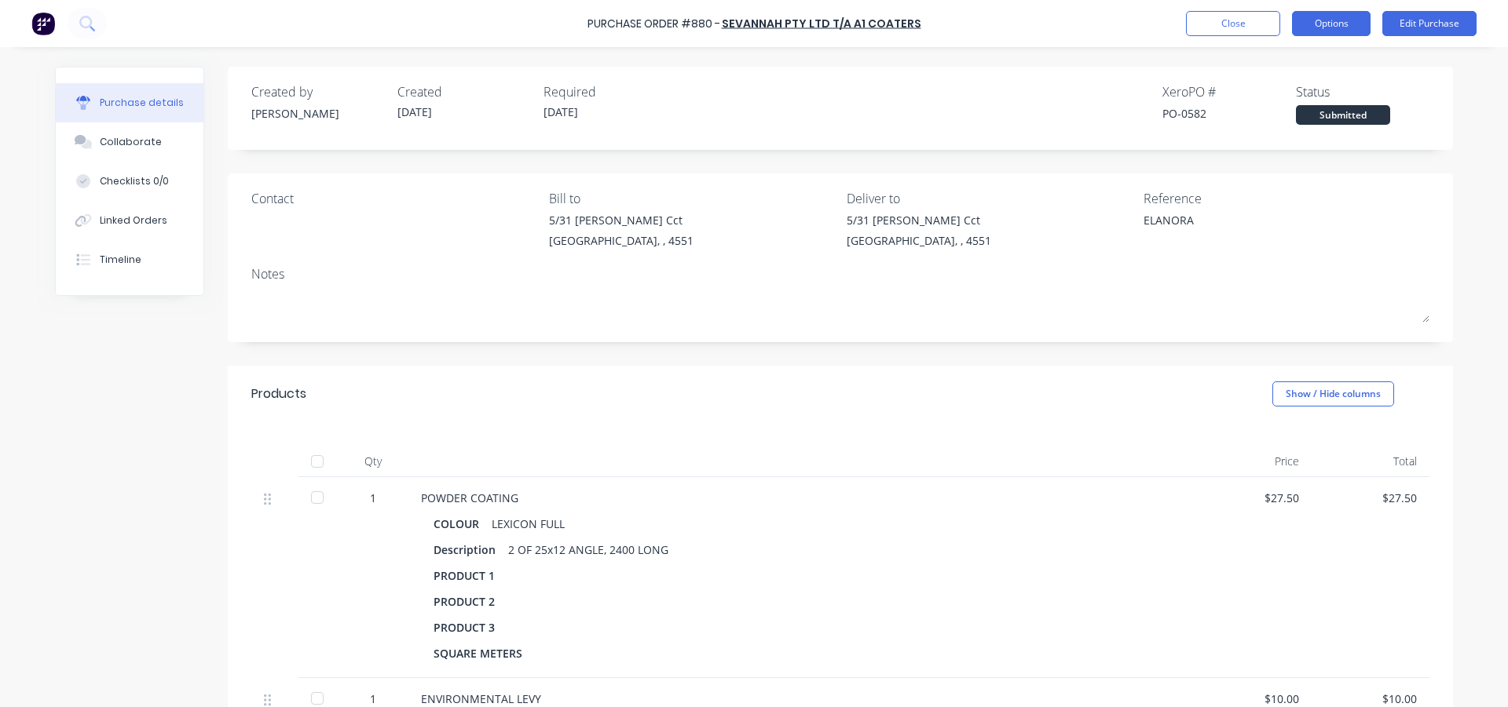
click at [1336, 25] on button "Options" at bounding box center [1331, 23] width 79 height 25
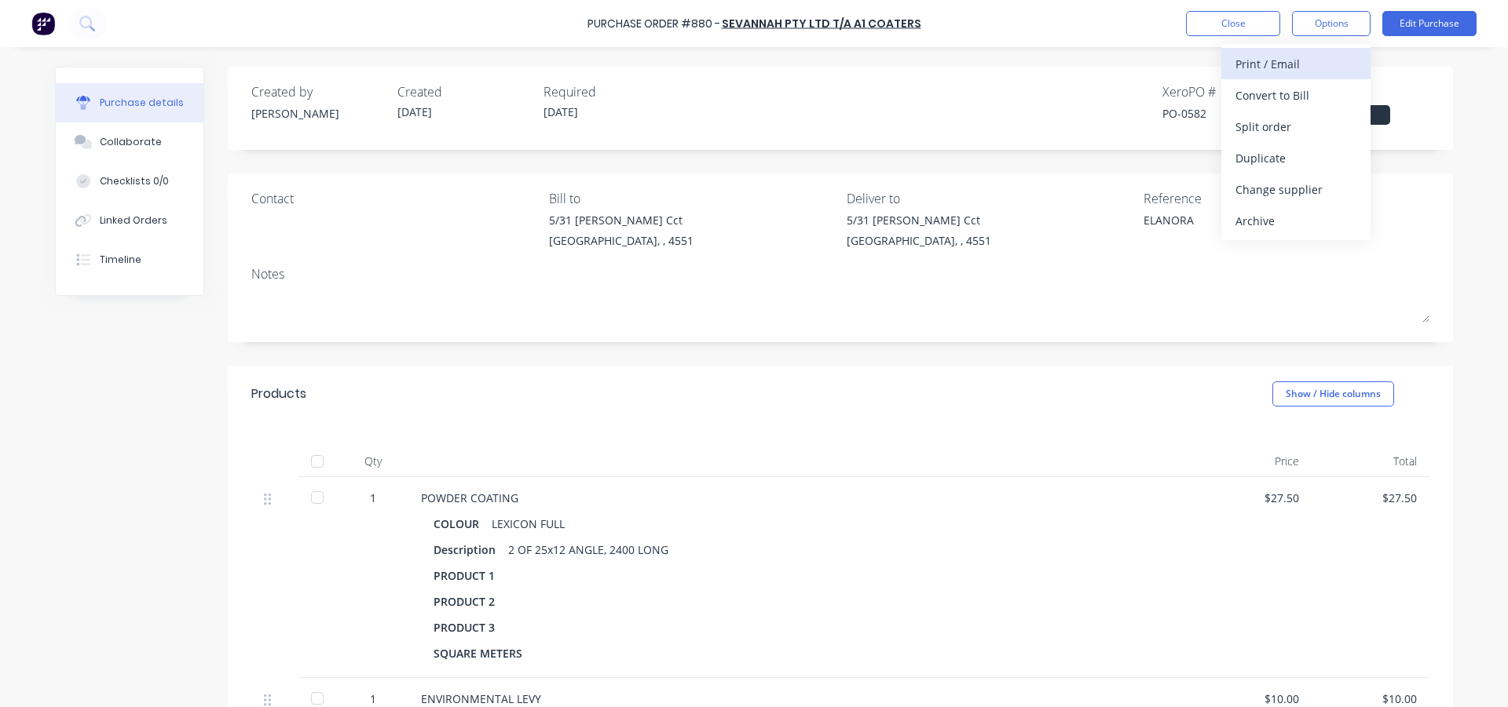
click at [1293, 71] on div "Print / Email" at bounding box center [1295, 64] width 121 height 23
click at [1263, 94] on div "With pricing" at bounding box center [1295, 95] width 121 height 23
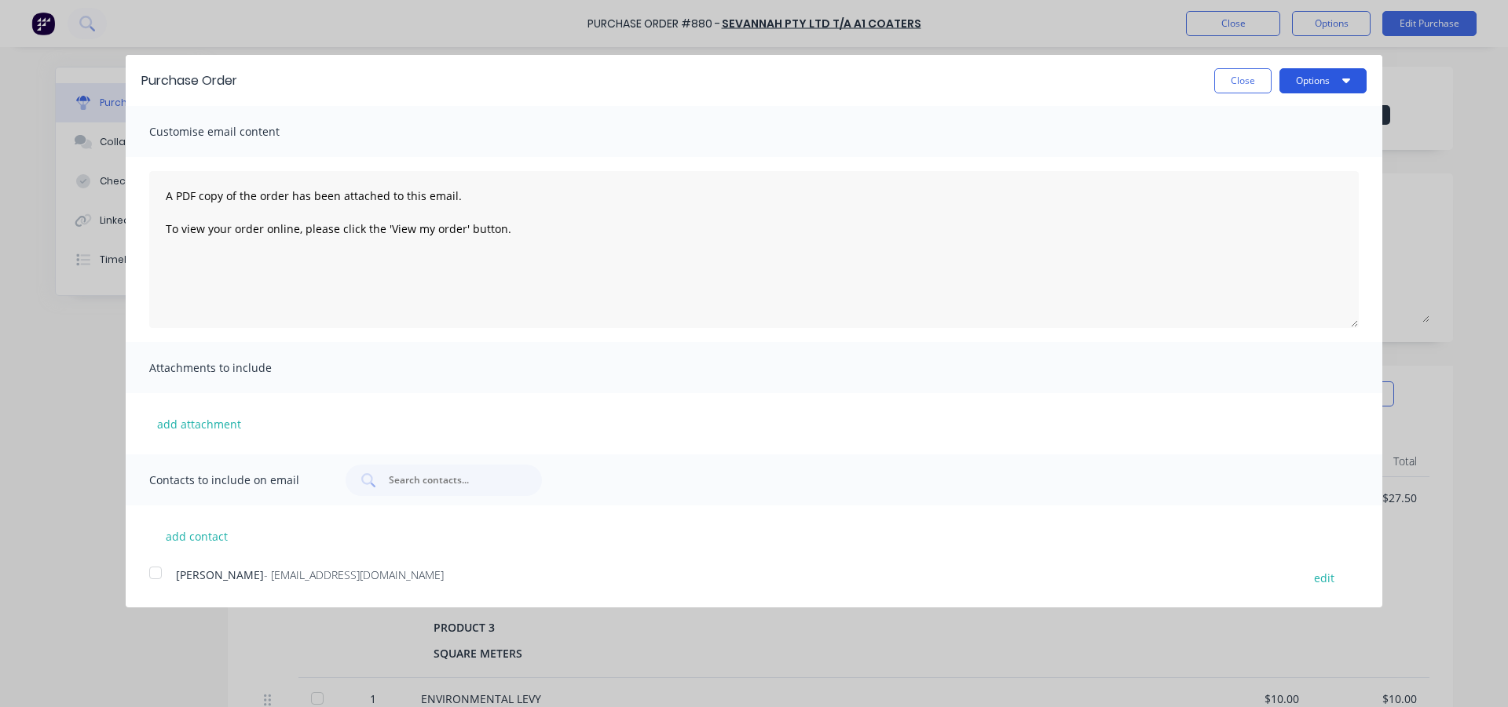
click at [1293, 82] on button "Options" at bounding box center [1322, 80] width 87 height 25
click at [1272, 119] on div "Print" at bounding box center [1291, 120] width 121 height 23
click at [1239, 82] on button "Close" at bounding box center [1242, 80] width 57 height 25
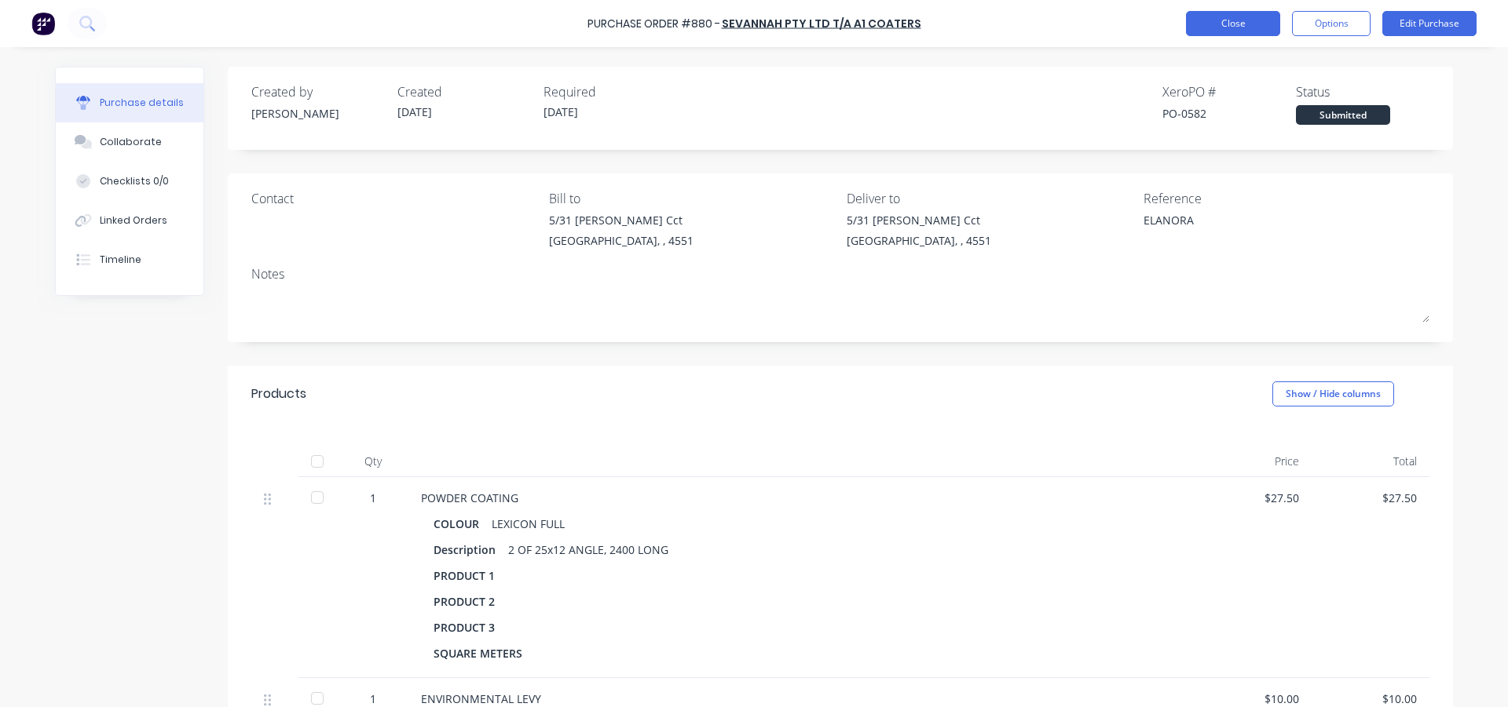
click at [1232, 28] on button "Close" at bounding box center [1233, 23] width 94 height 25
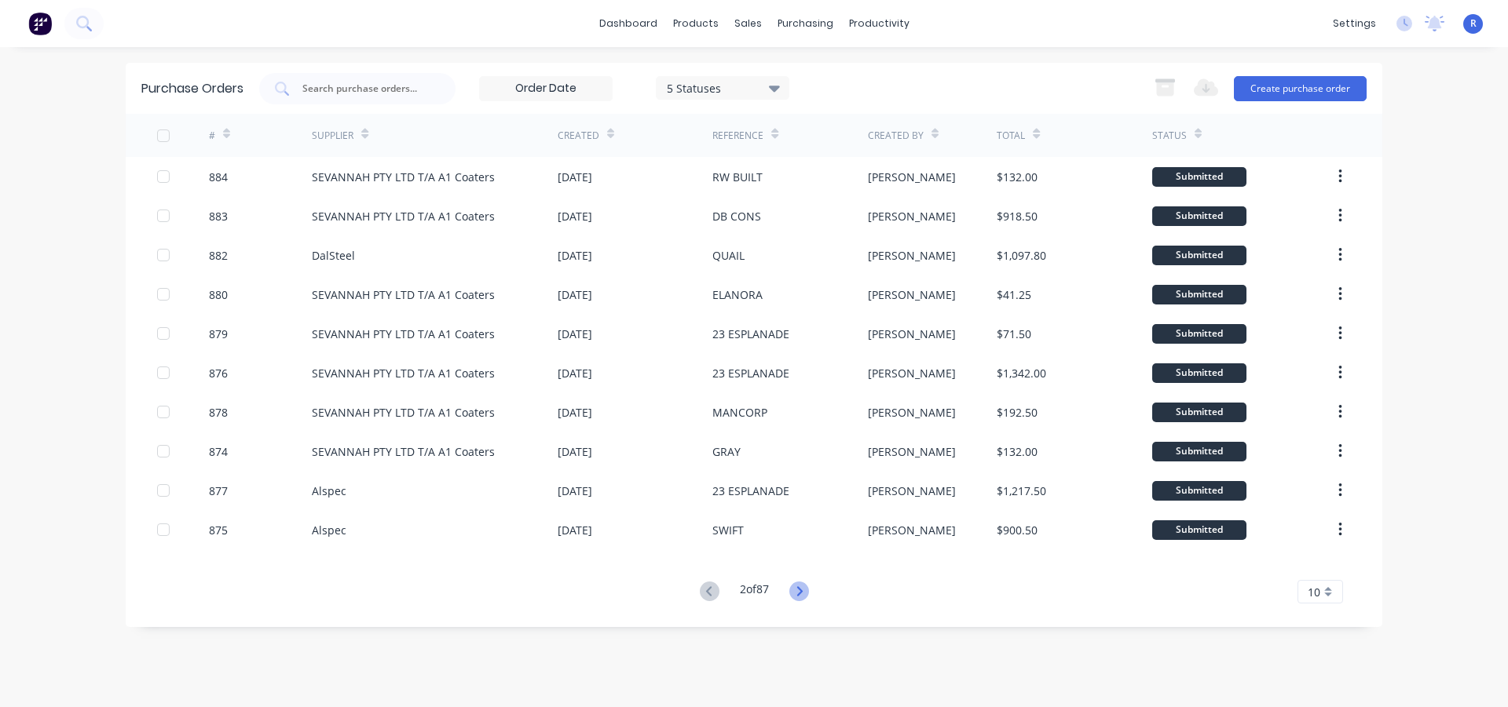
click at [799, 596] on icon at bounding box center [799, 592] width 20 height 20
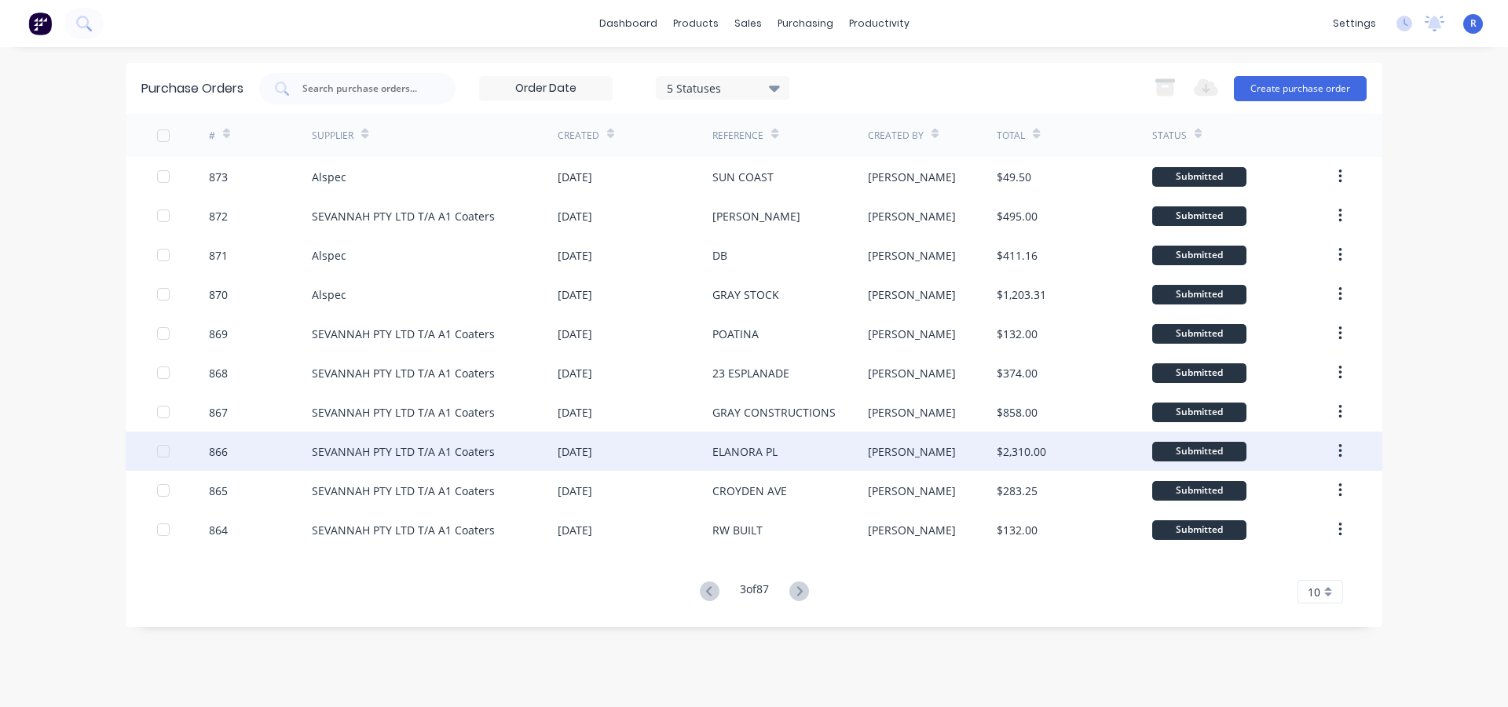
click at [806, 443] on div "ELANORA PL" at bounding box center [789, 451] width 155 height 39
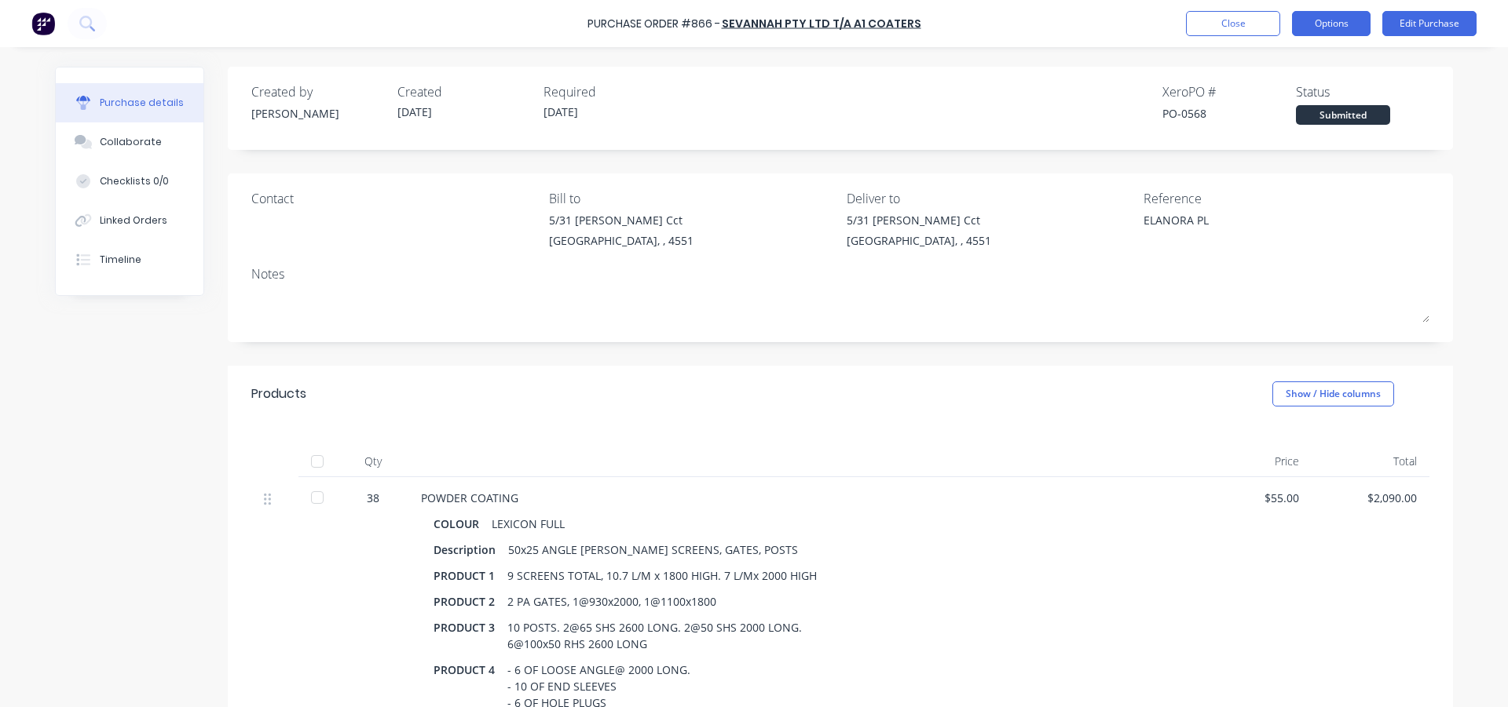
click at [1346, 29] on button "Options" at bounding box center [1331, 23] width 79 height 25
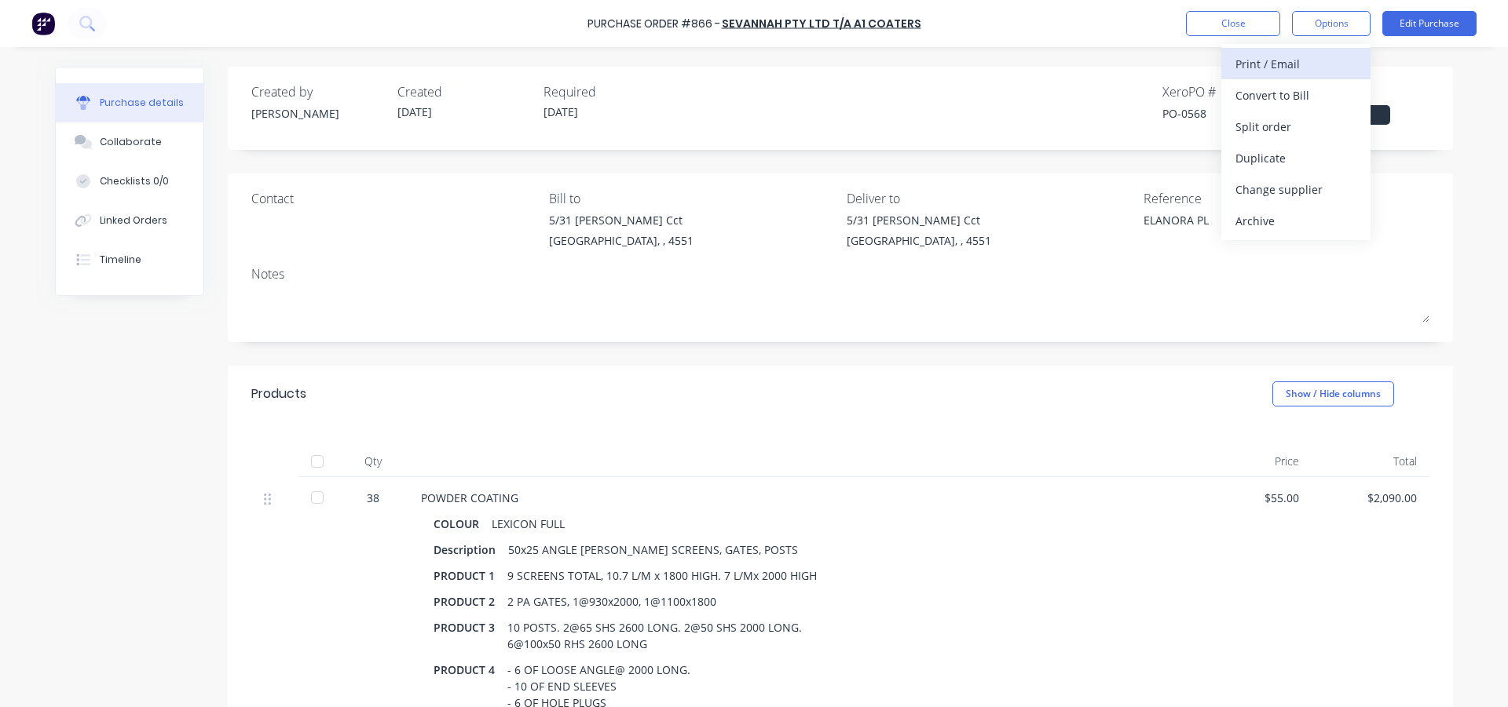
click at [1305, 68] on div "Print / Email" at bounding box center [1295, 64] width 121 height 23
click at [1289, 88] on div "With pricing" at bounding box center [1295, 95] width 121 height 23
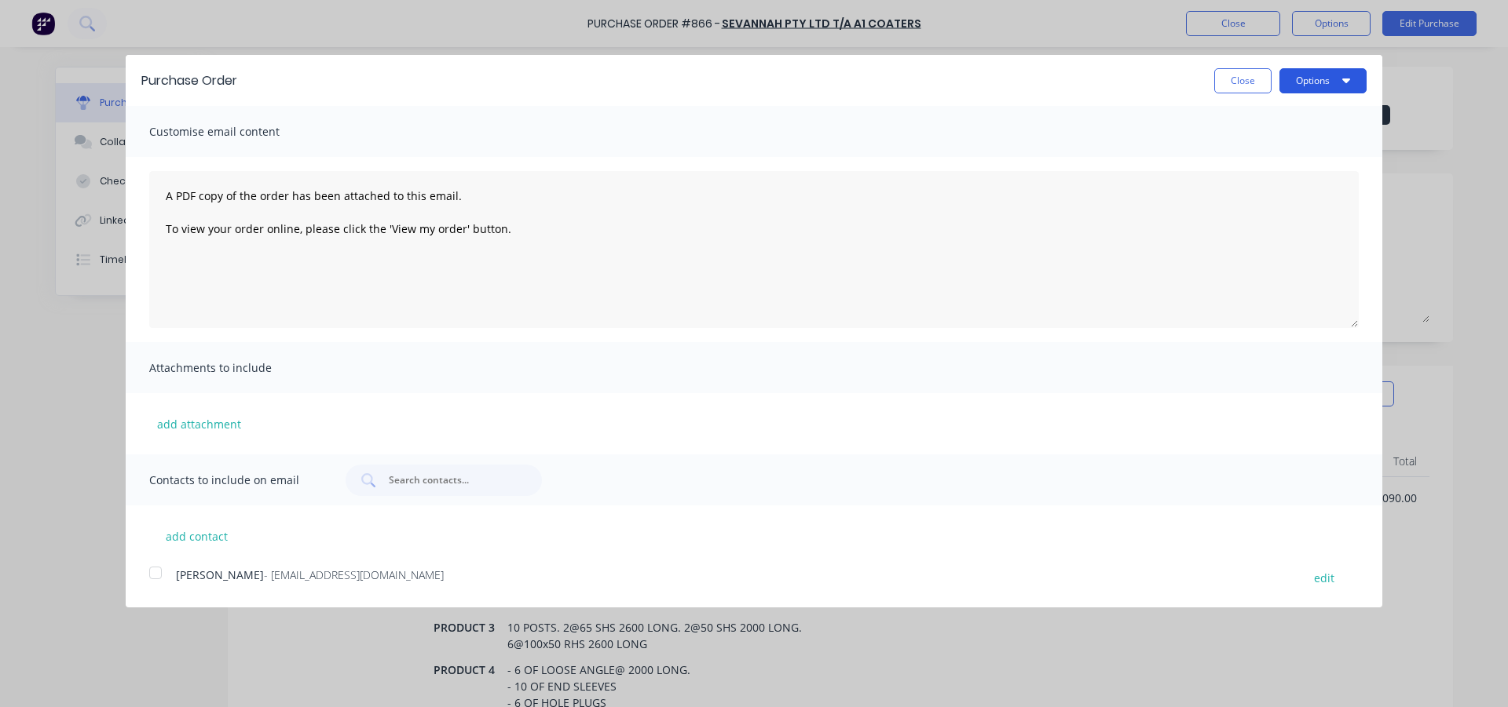
click at [1304, 78] on button "Options" at bounding box center [1322, 80] width 87 height 25
click at [1281, 121] on div "Print" at bounding box center [1291, 120] width 121 height 23
click at [1240, 81] on button "Close" at bounding box center [1242, 80] width 57 height 25
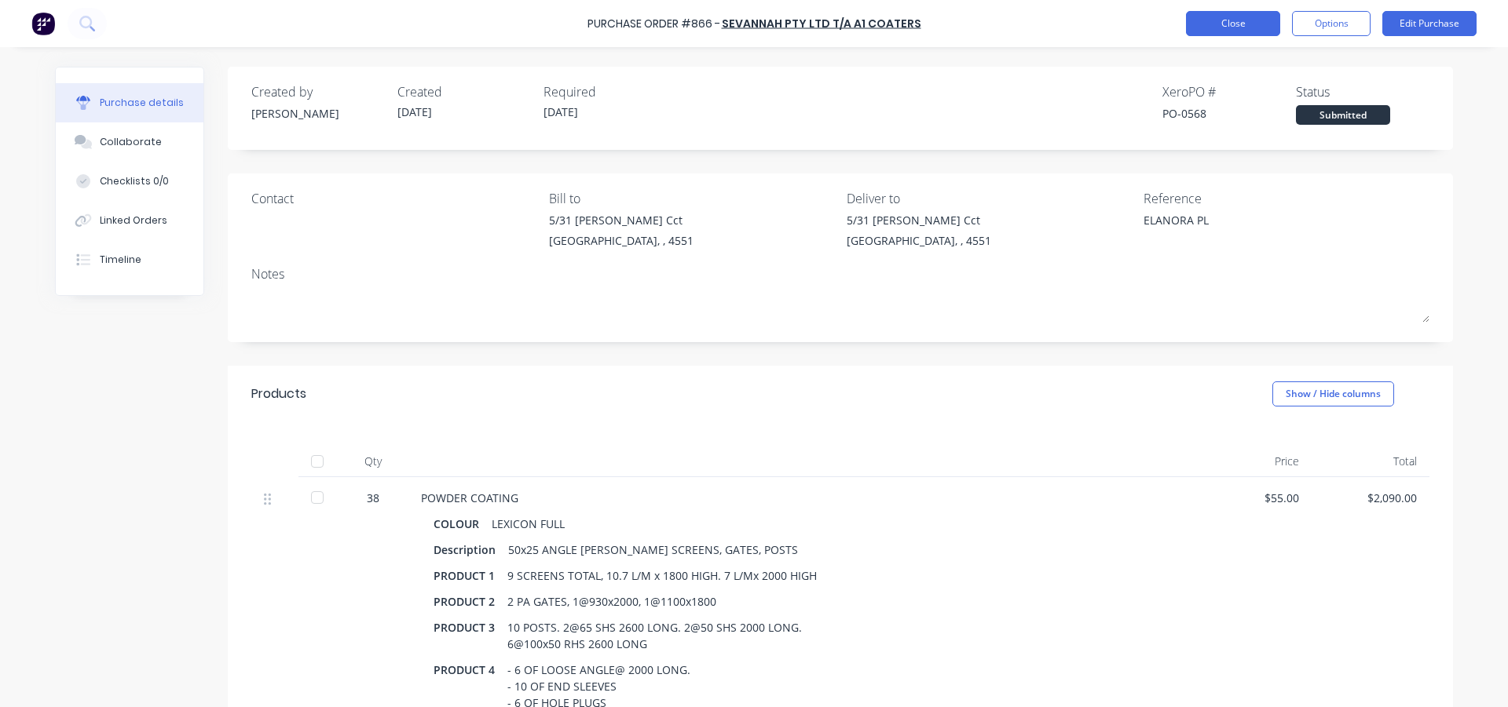
click at [1228, 24] on button "Close" at bounding box center [1233, 23] width 94 height 25
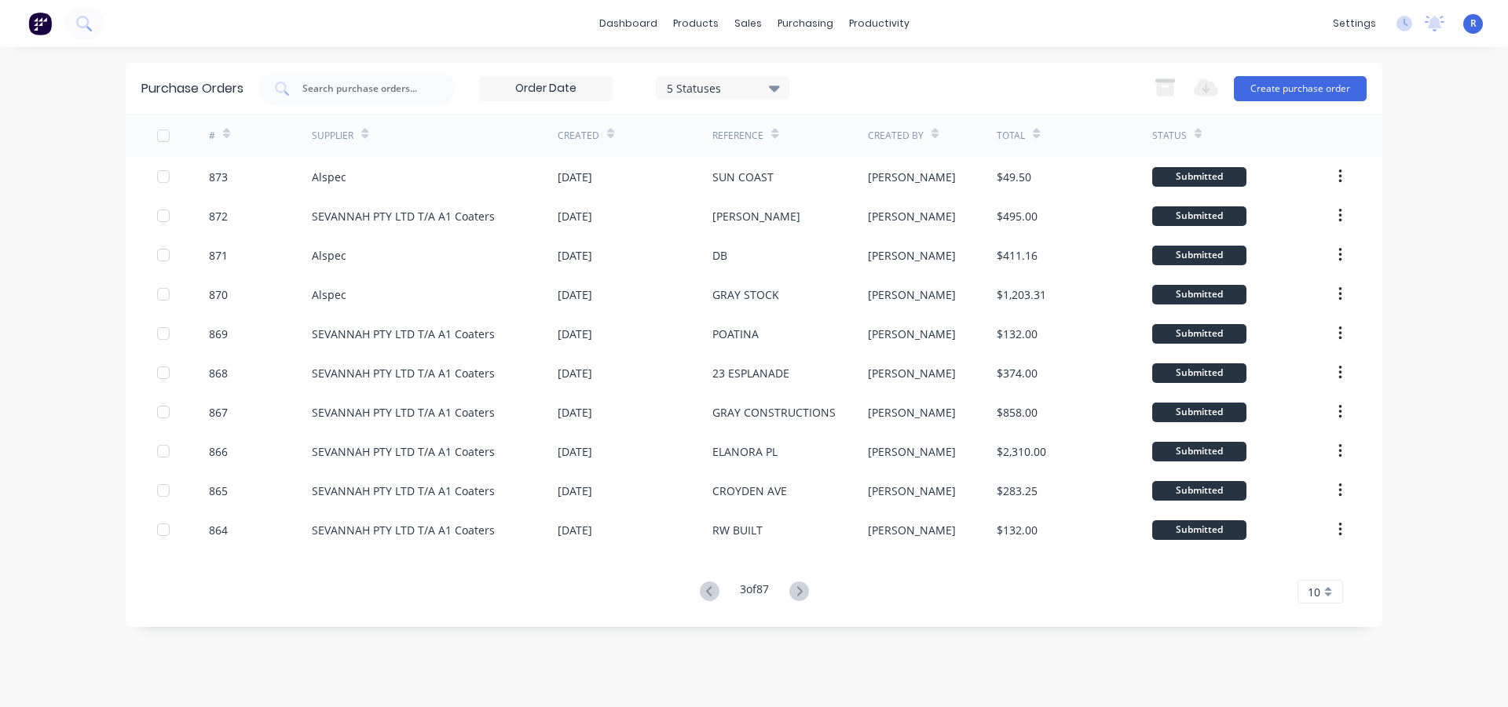
click at [705, 593] on icon at bounding box center [707, 591] width 5 height 9
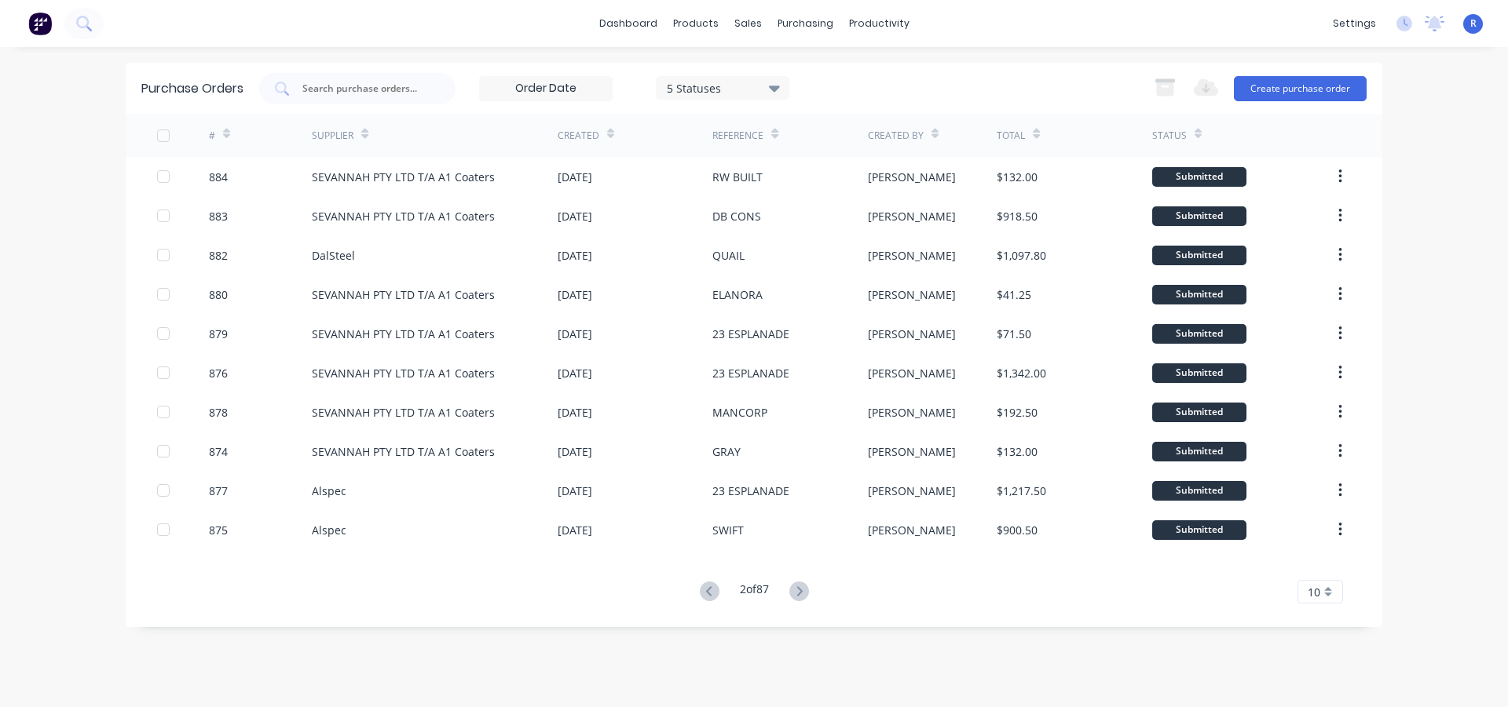
click at [705, 593] on icon at bounding box center [707, 591] width 5 height 9
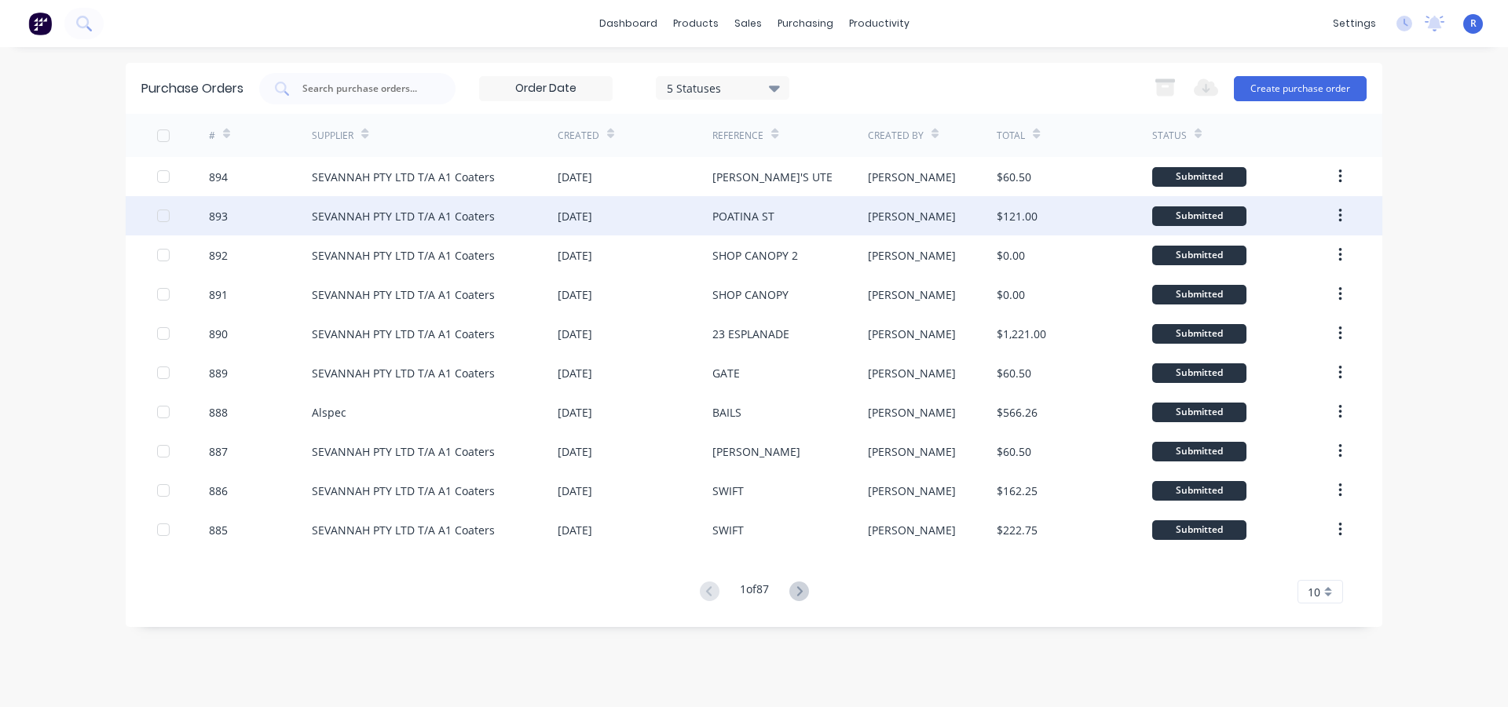
click at [653, 210] on div "[DATE]" at bounding box center [635, 215] width 155 height 39
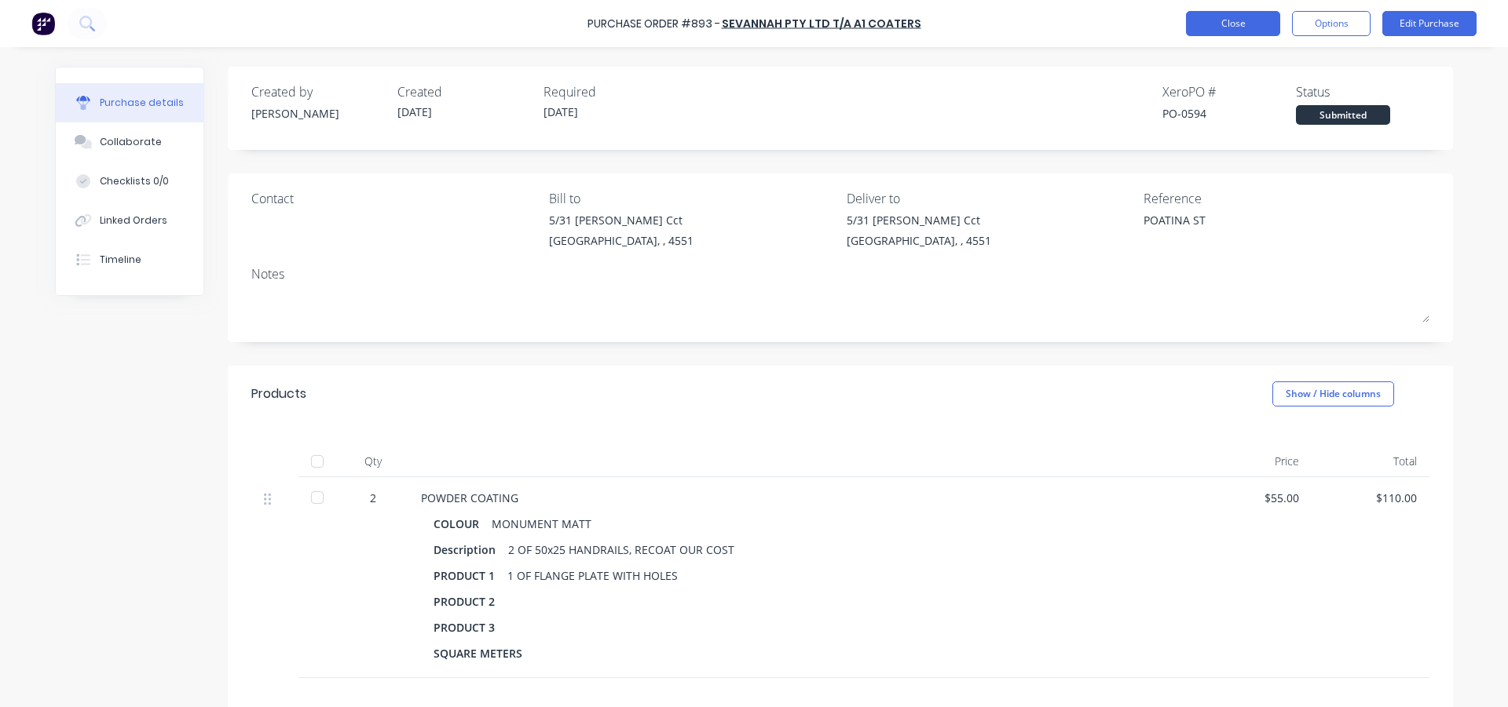
click at [1250, 24] on button "Close" at bounding box center [1233, 23] width 94 height 25
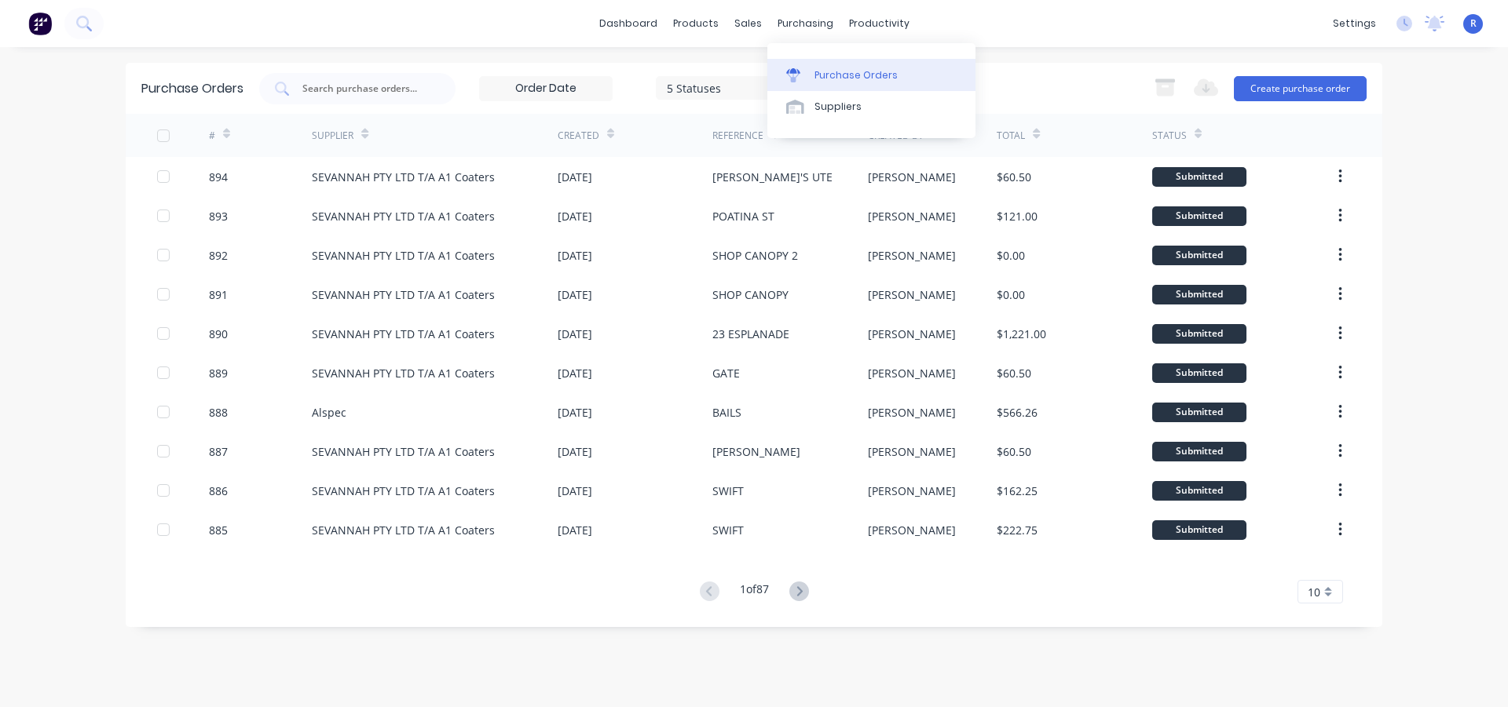
click at [823, 68] on div "Purchase Orders" at bounding box center [855, 75] width 83 height 14
click at [770, 71] on div "Product Catalogue" at bounding box center [764, 75] width 97 height 14
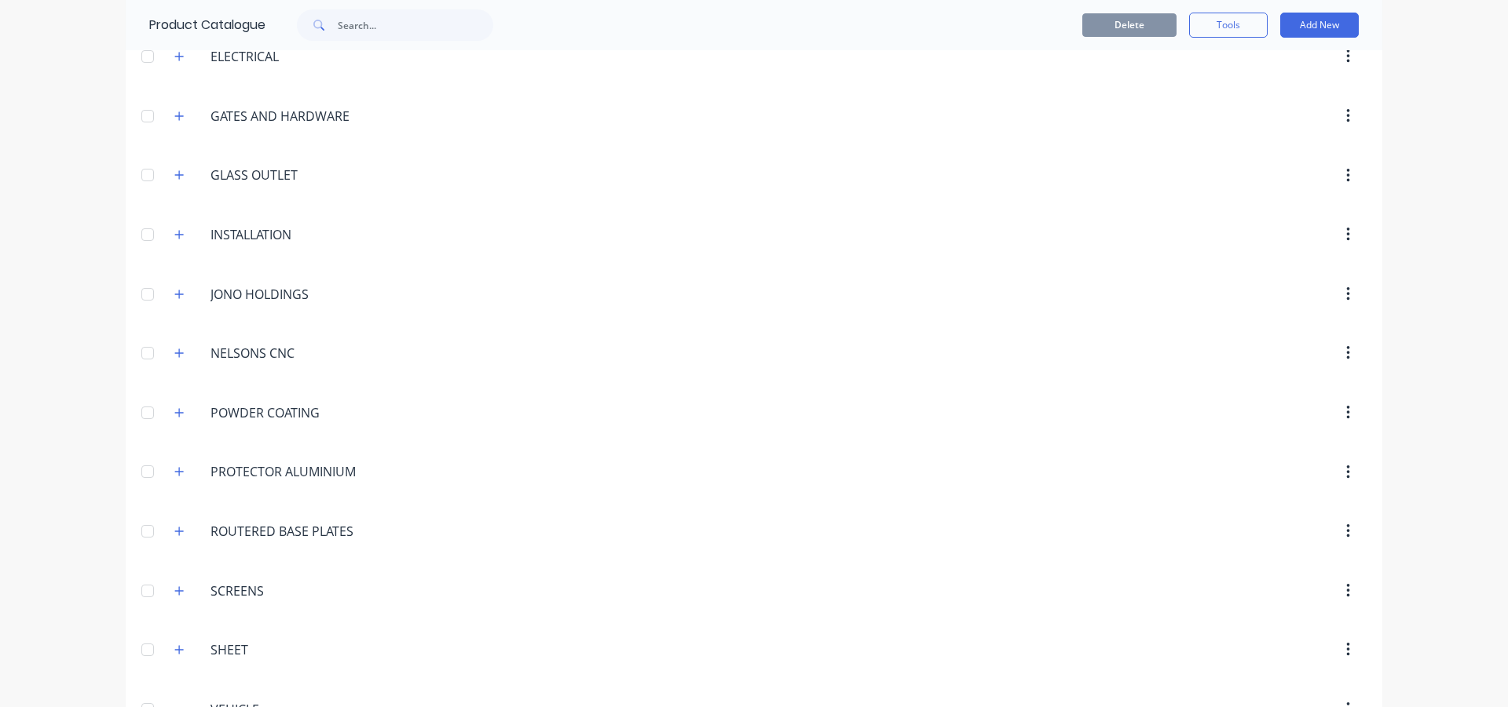
scroll to position [872, 0]
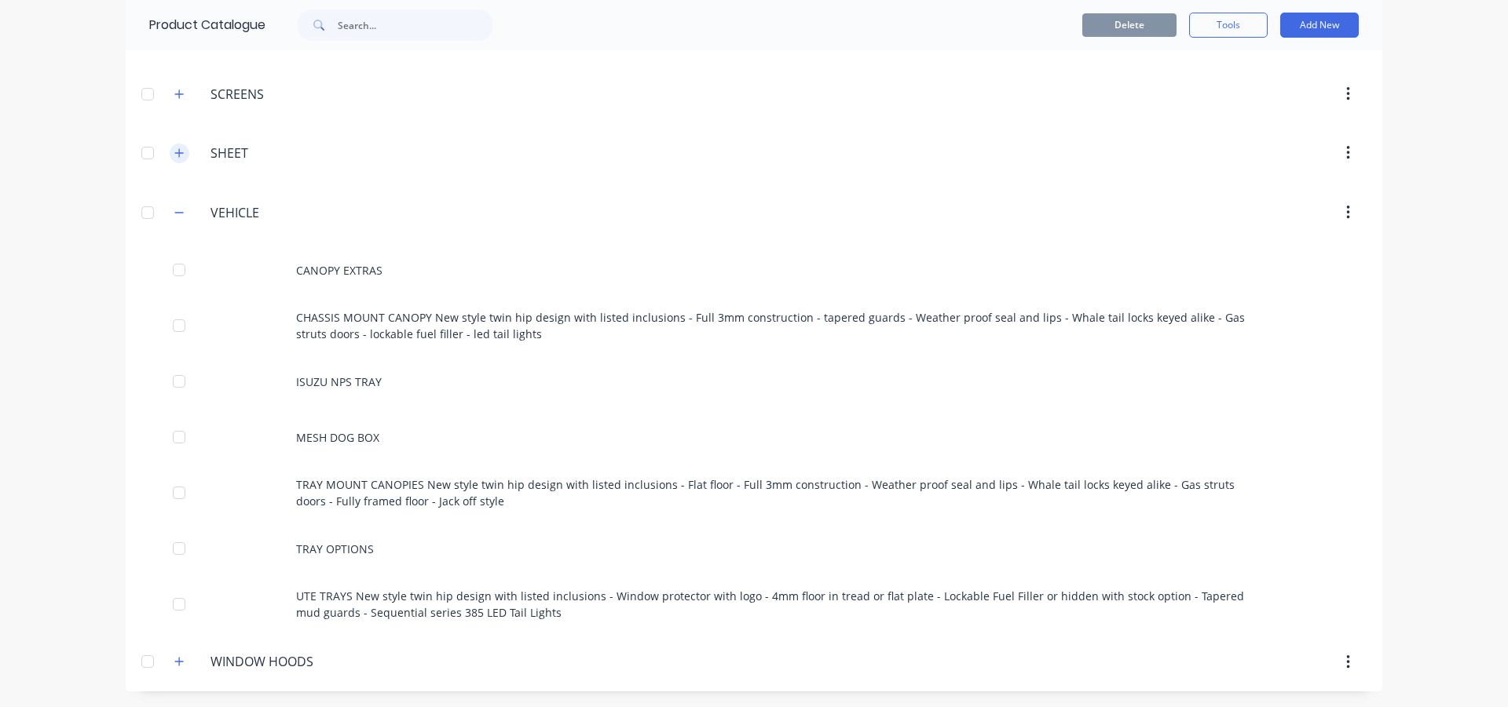
click at [174, 157] on icon "button" at bounding box center [178, 153] width 9 height 11
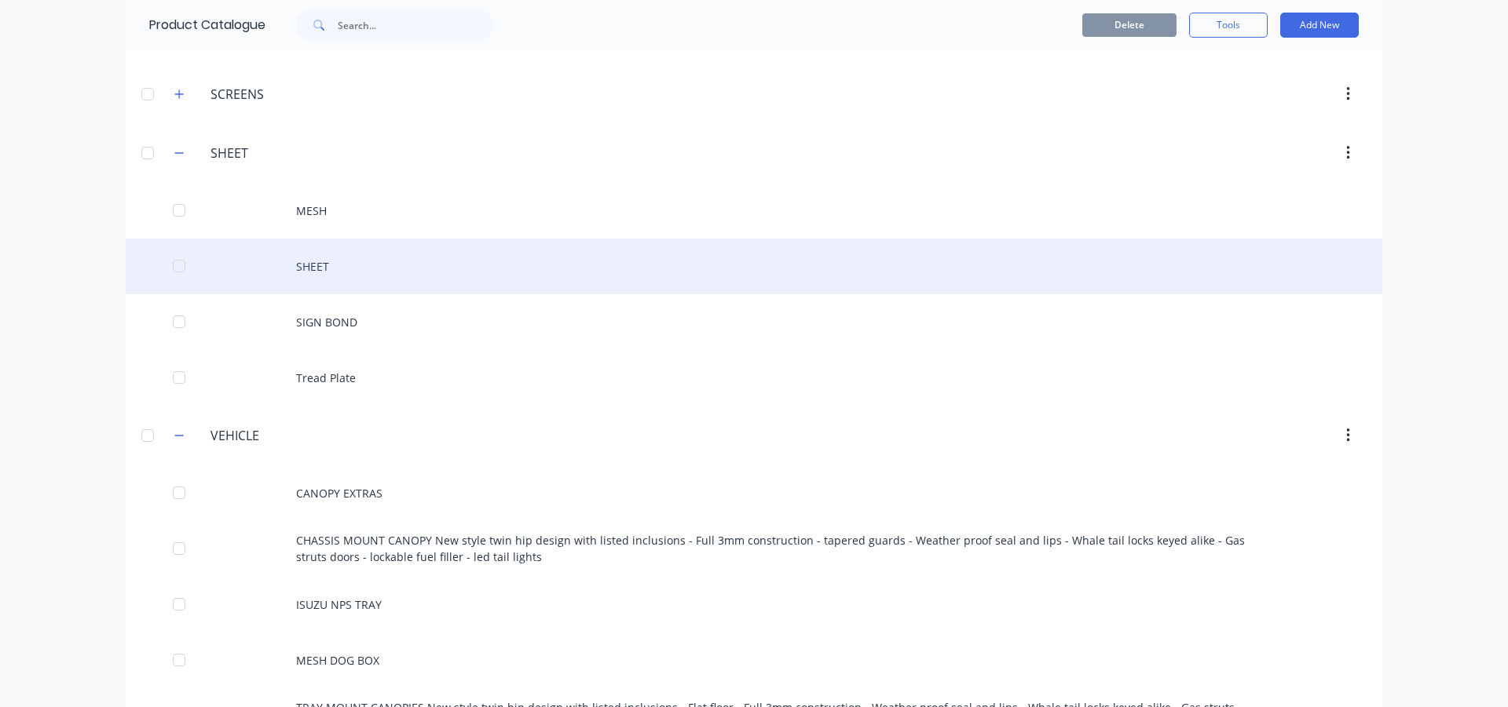
click at [331, 273] on div "SHEET" at bounding box center [754, 267] width 1256 height 56
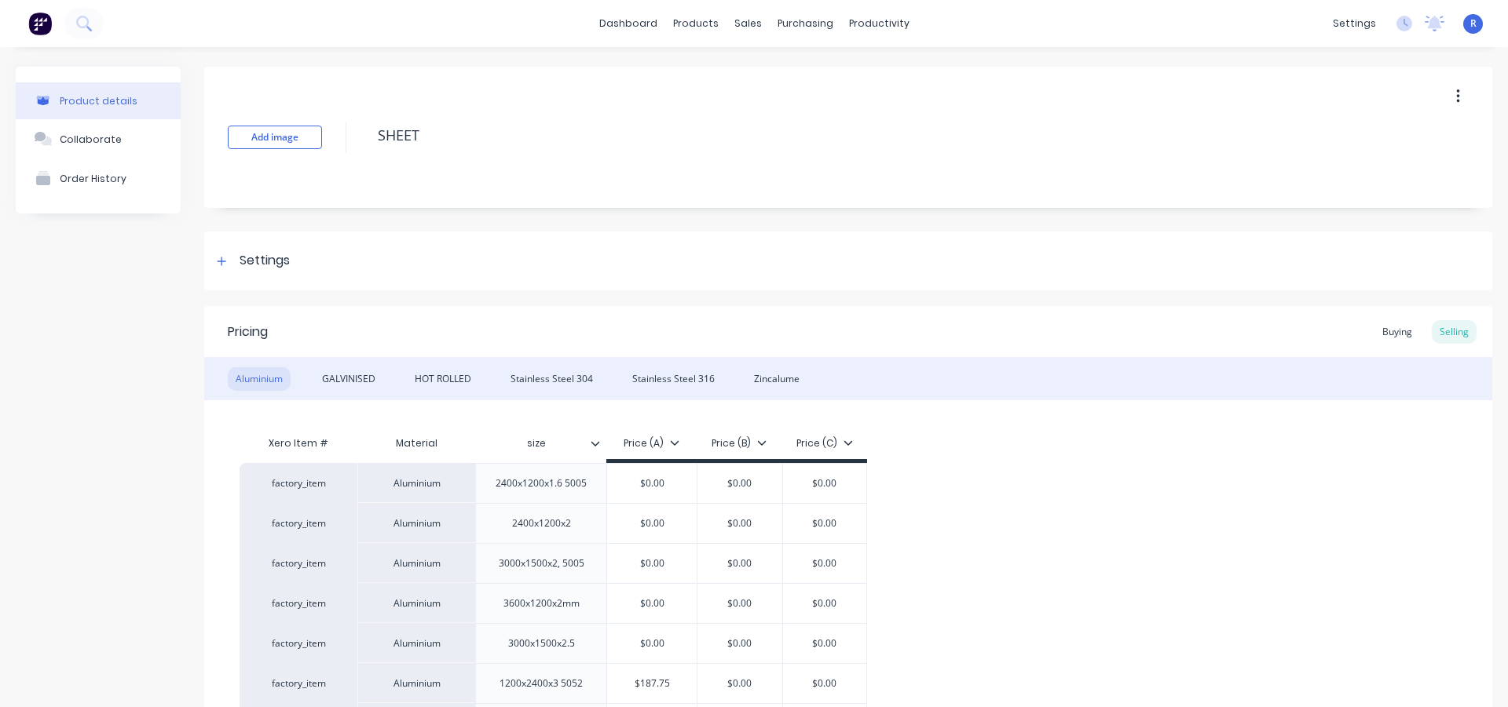
click at [1385, 330] on div "Buying" at bounding box center [1397, 332] width 46 height 24
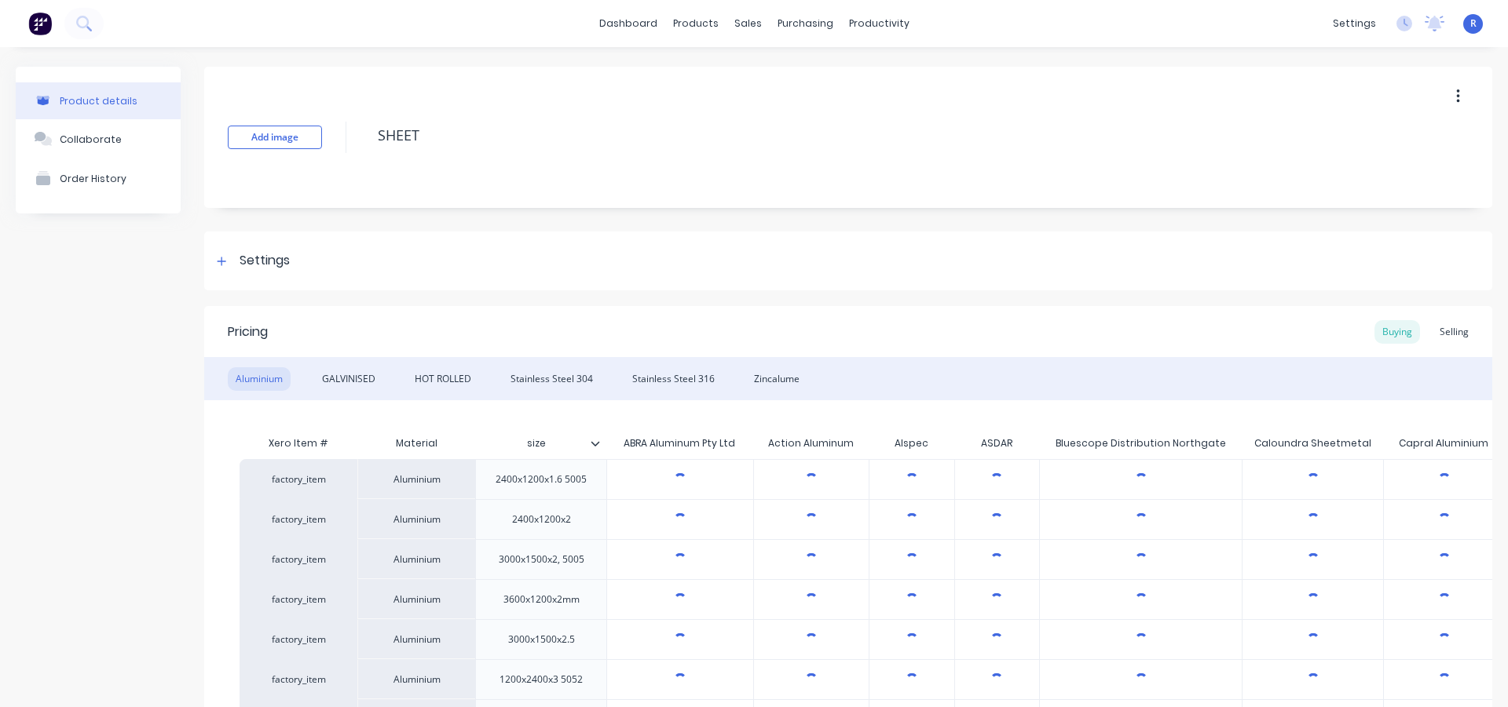
type textarea "x"
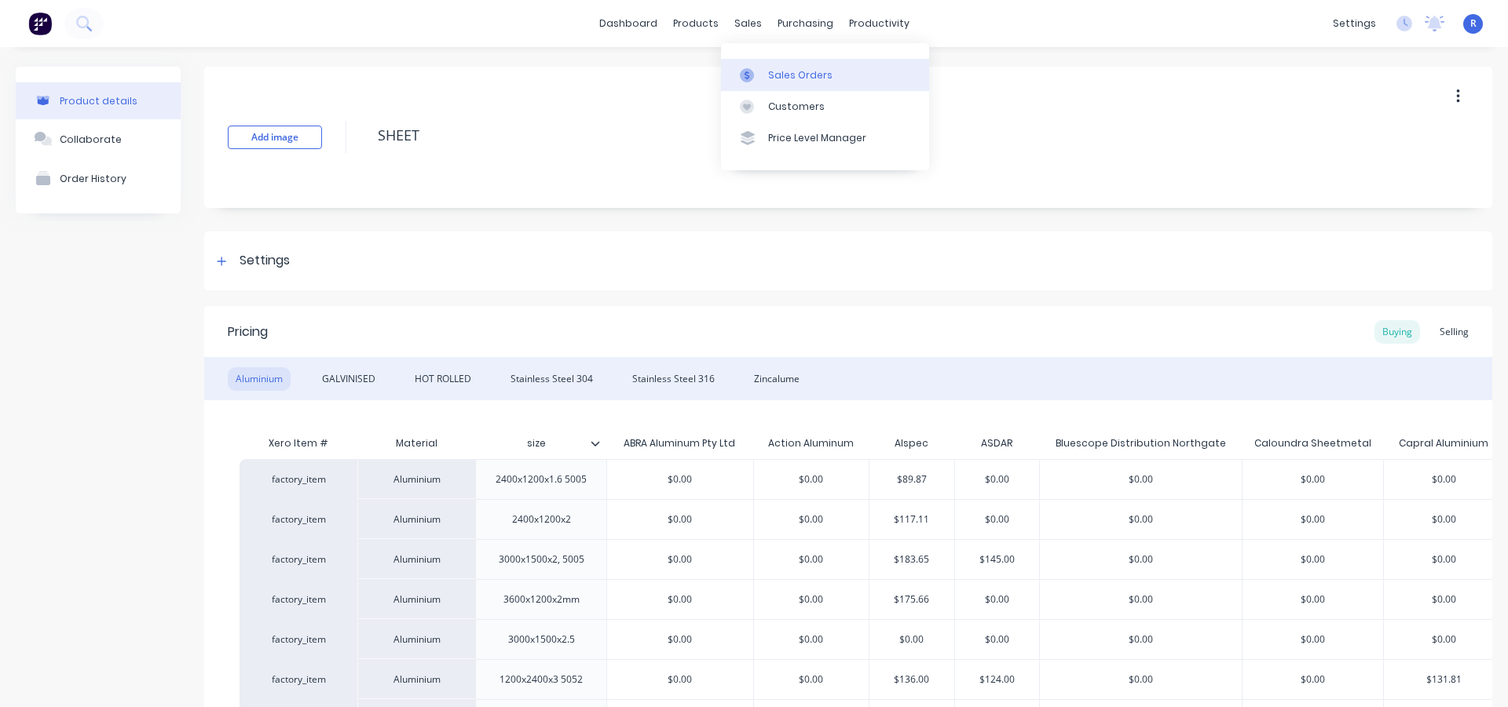
click at [791, 76] on div "Sales Orders" at bounding box center [800, 75] width 64 height 14
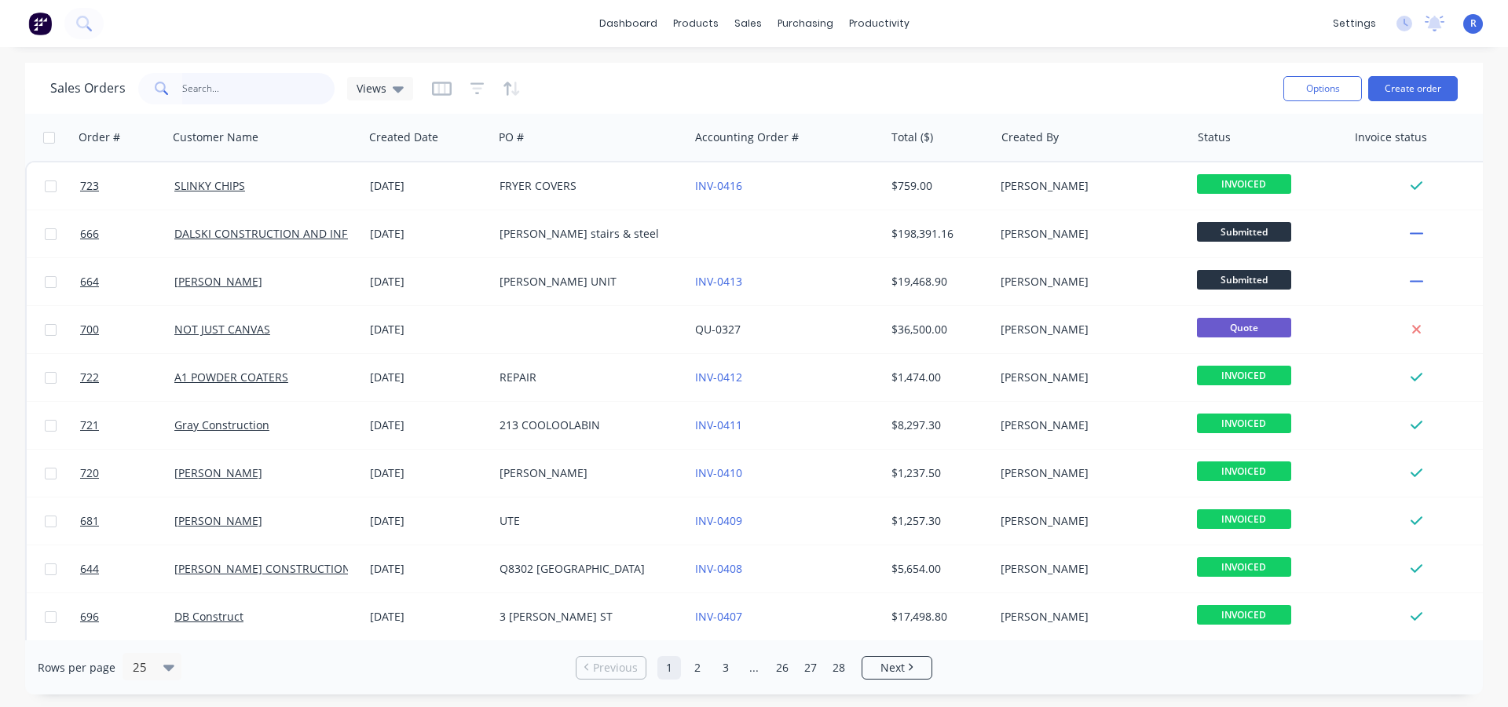
click at [285, 88] on input "text" at bounding box center [258, 88] width 153 height 31
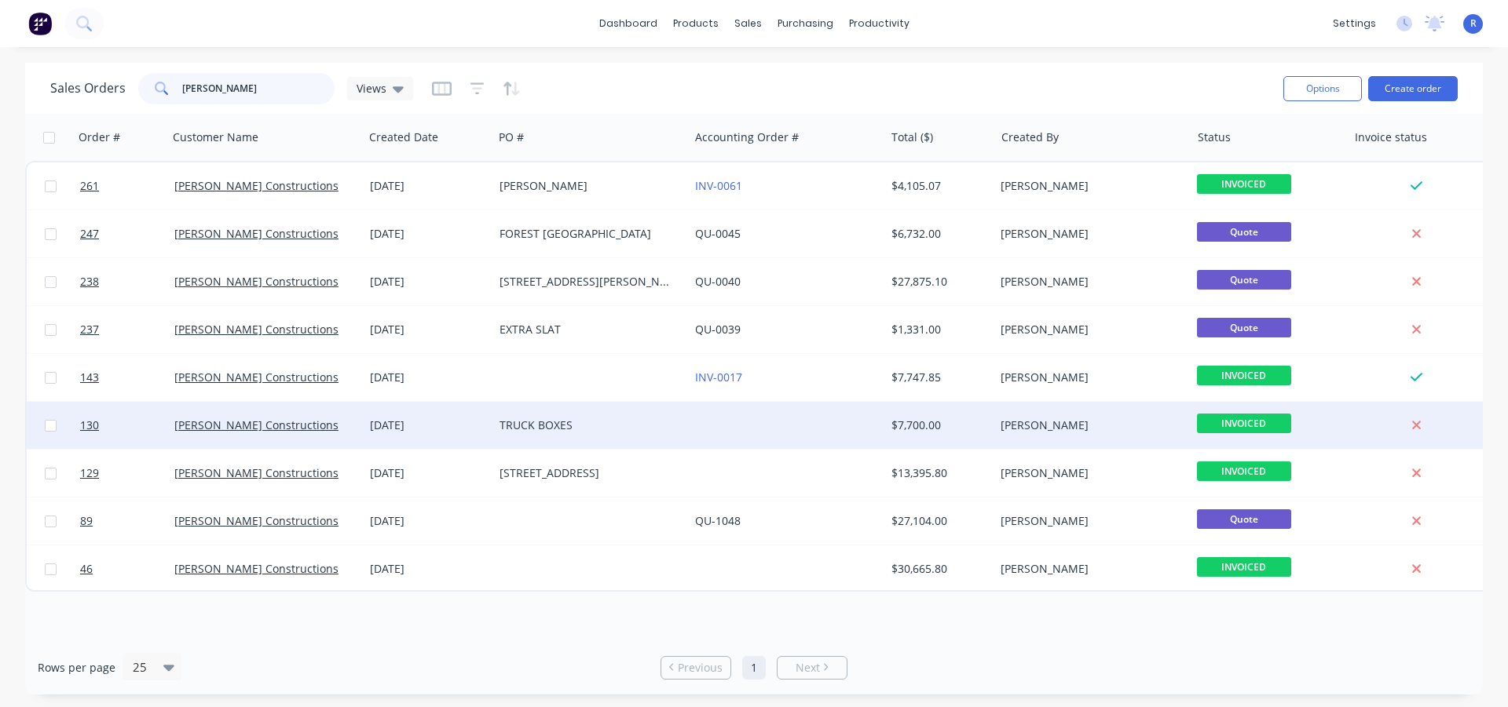
type input "[PERSON_NAME]"
click at [441, 415] on div "[DATE]" at bounding box center [429, 425] width 130 height 47
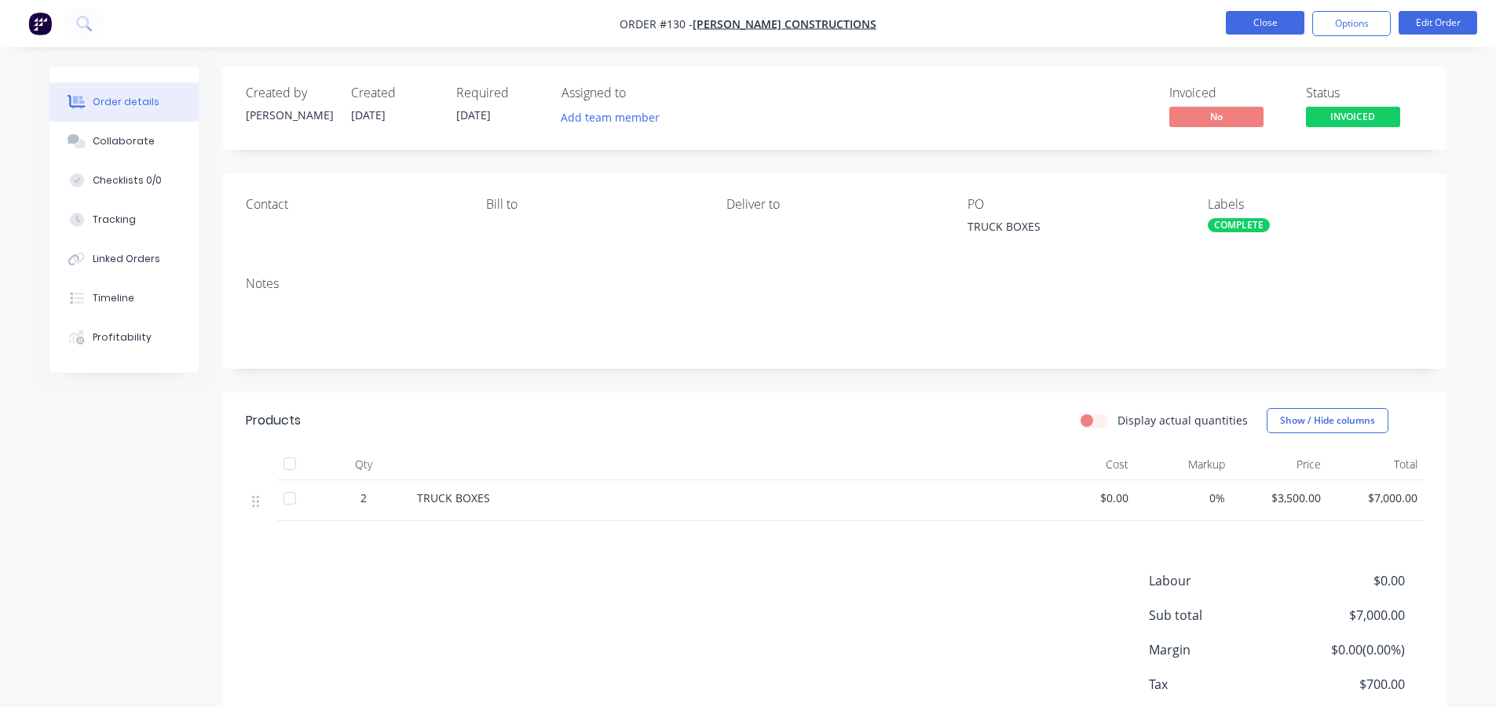
click at [1238, 27] on button "Close" at bounding box center [1265, 23] width 79 height 24
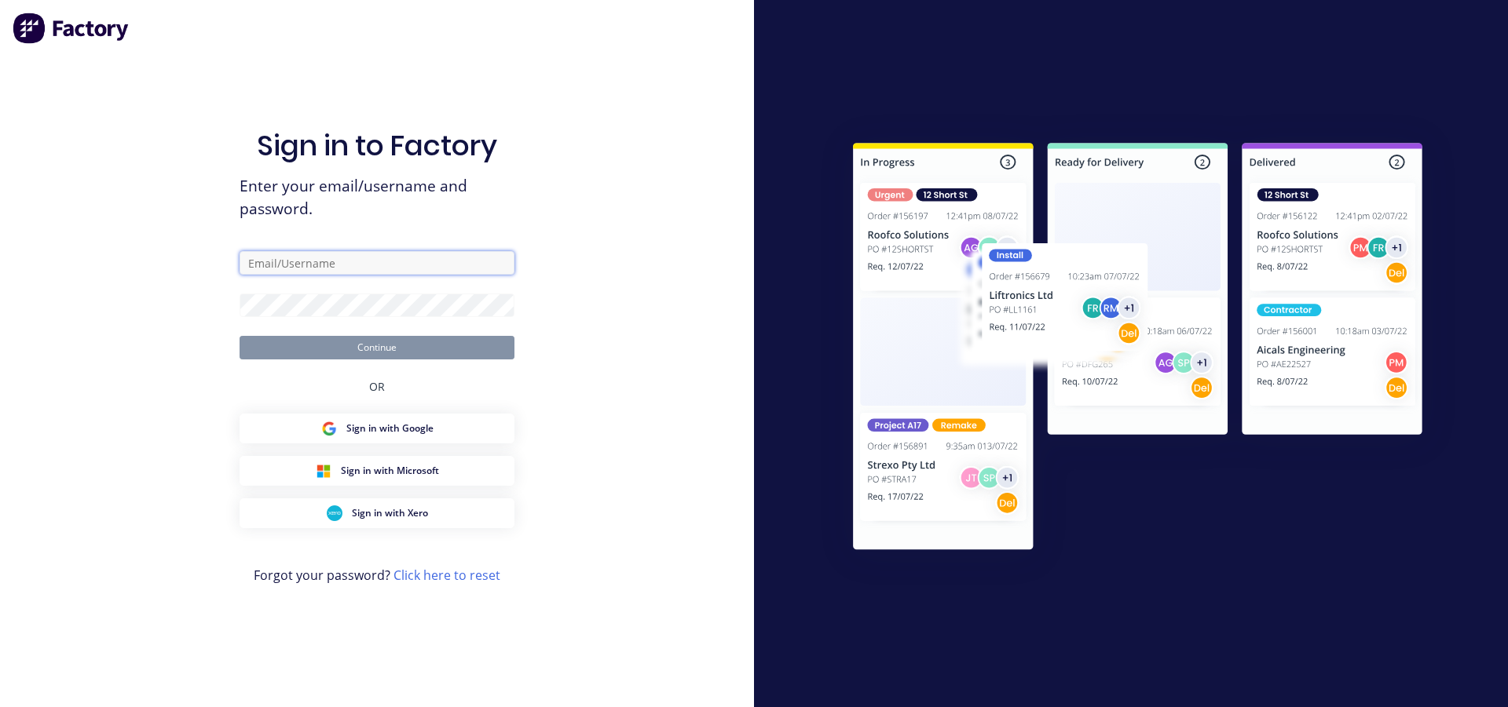
type input "[EMAIL_ADDRESS][DOMAIN_NAME]"
click at [379, 346] on button "Continue" at bounding box center [376, 348] width 275 height 24
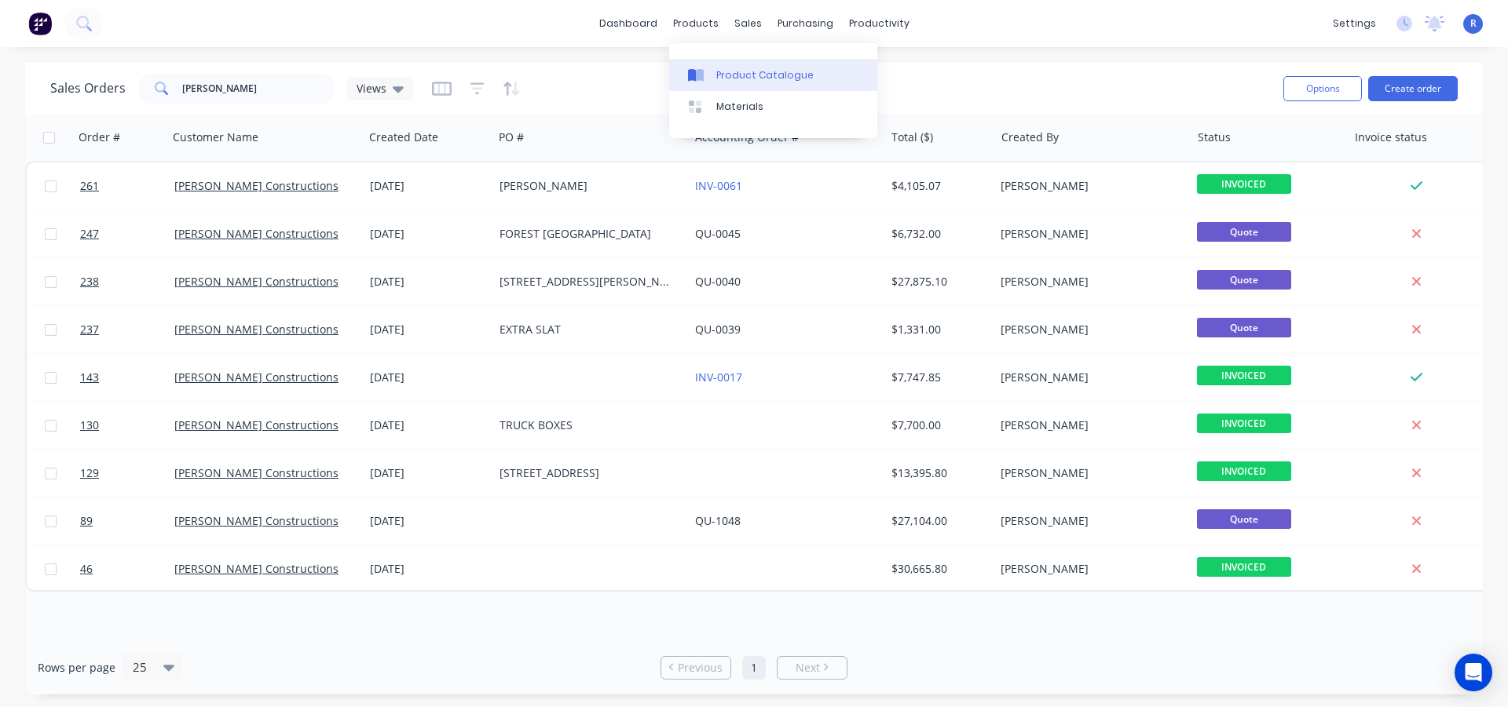
click at [726, 75] on div "Product Catalogue" at bounding box center [764, 75] width 97 height 14
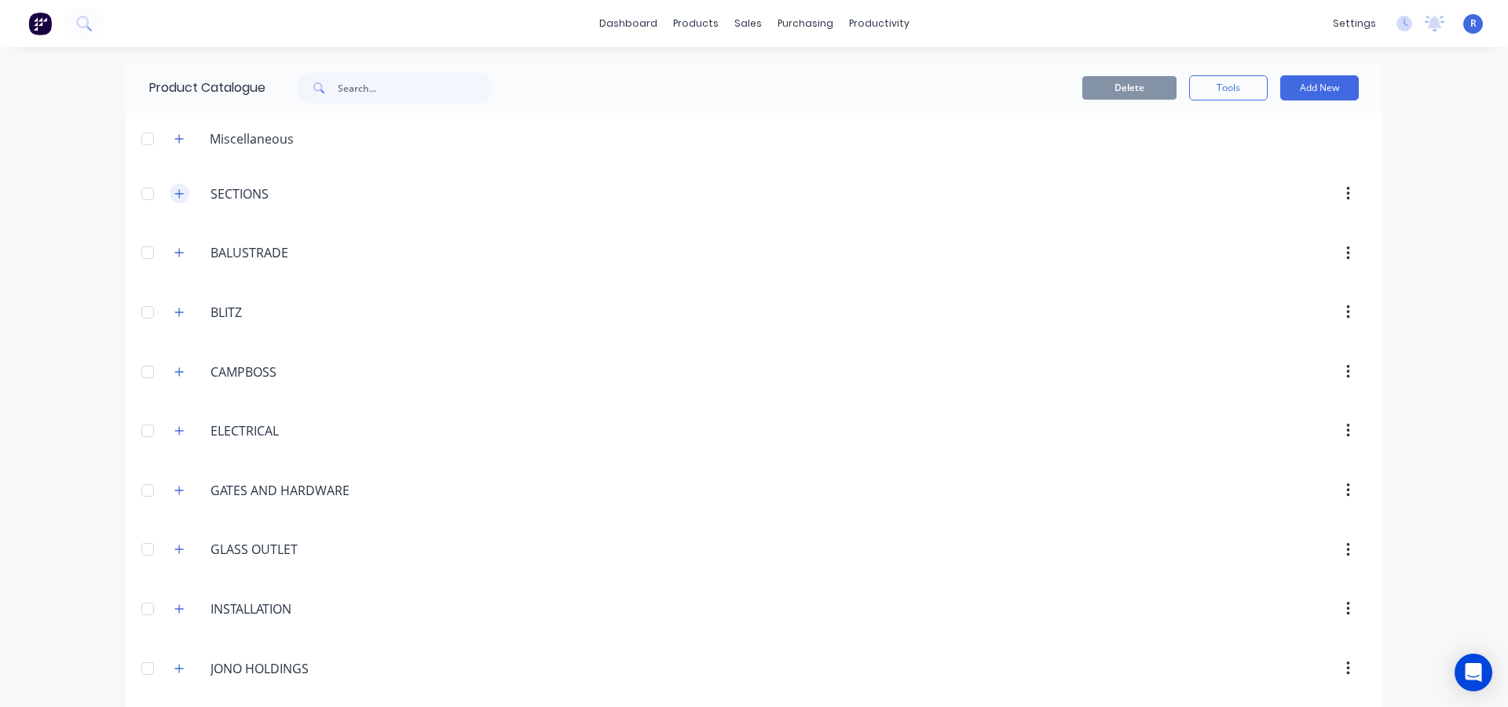
click at [176, 193] on icon "button" at bounding box center [178, 193] width 9 height 11
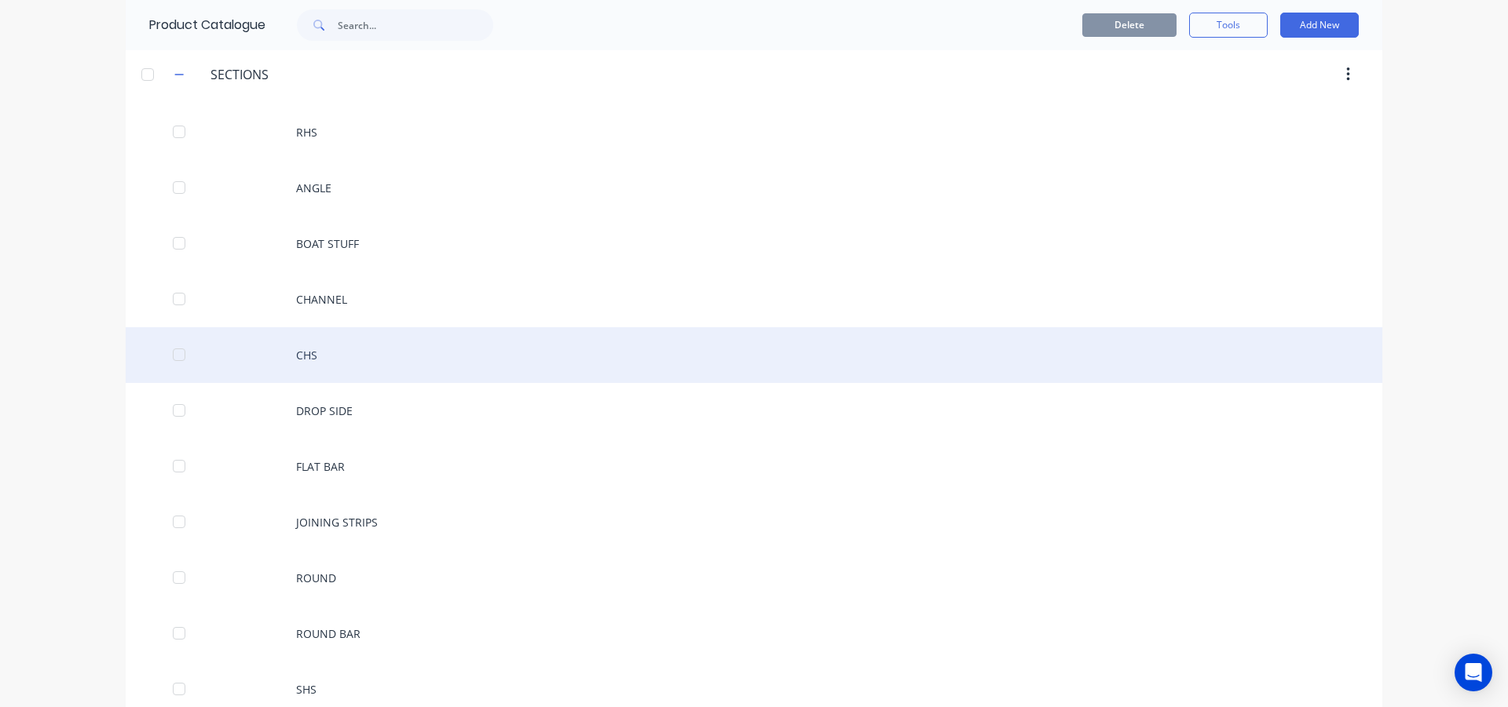
scroll to position [157, 0]
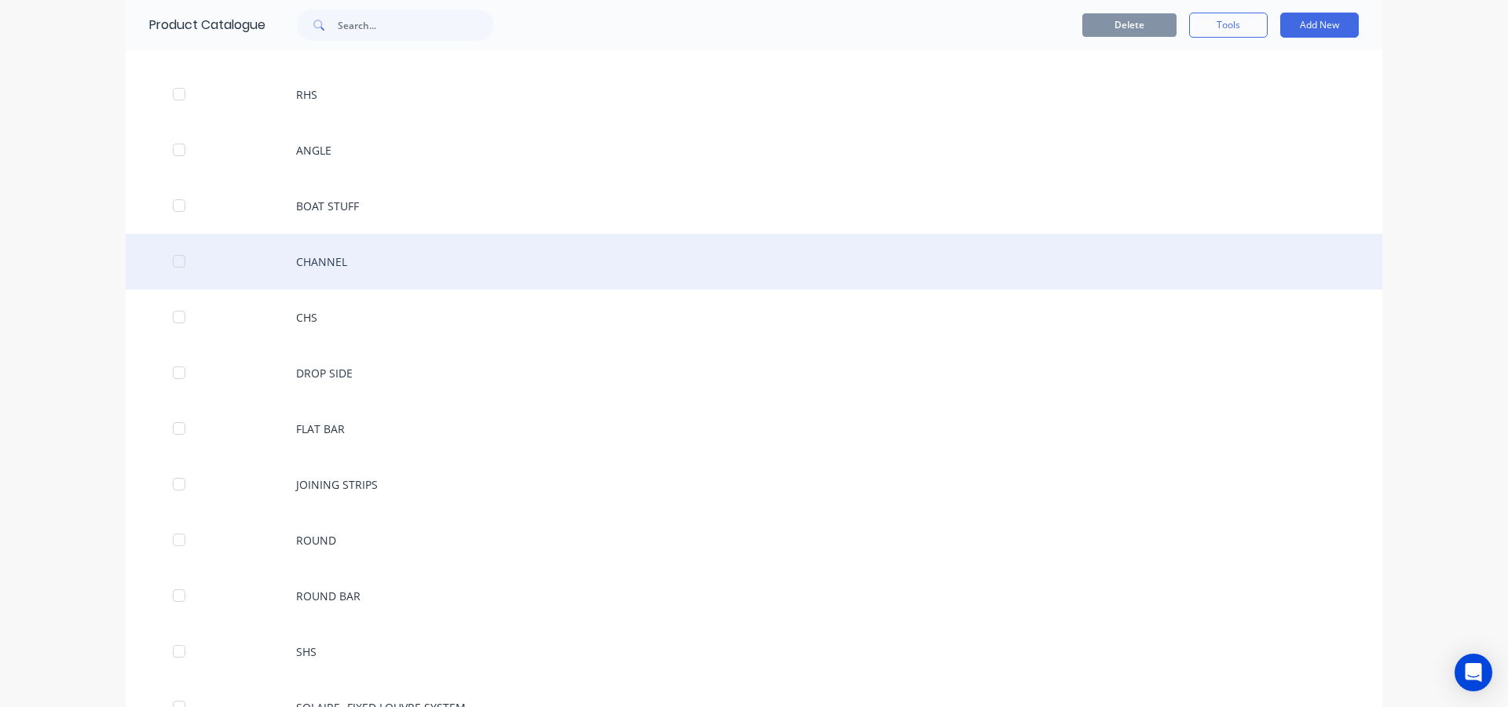
click at [452, 257] on div "CHANNEL" at bounding box center [754, 262] width 1256 height 56
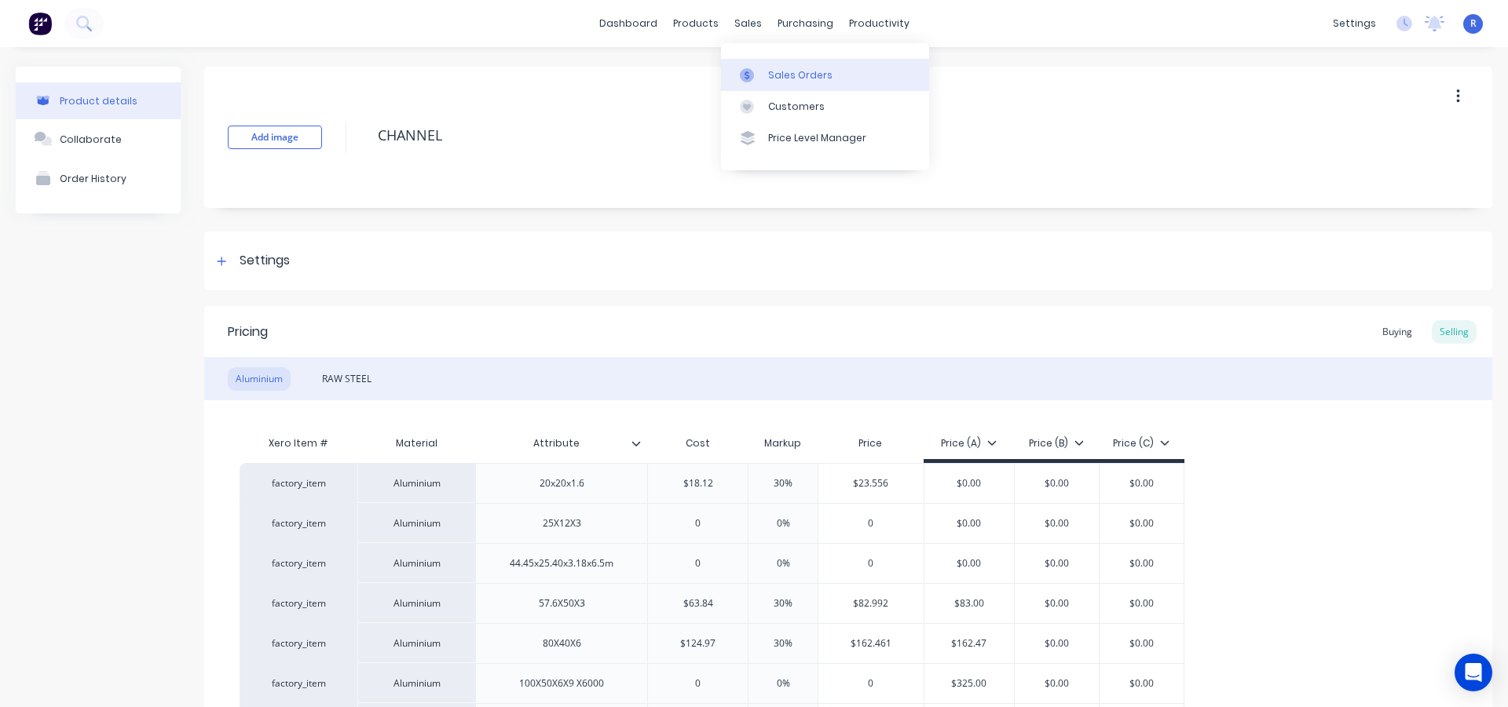
click at [765, 68] on link "Sales Orders" at bounding box center [825, 74] width 208 height 31
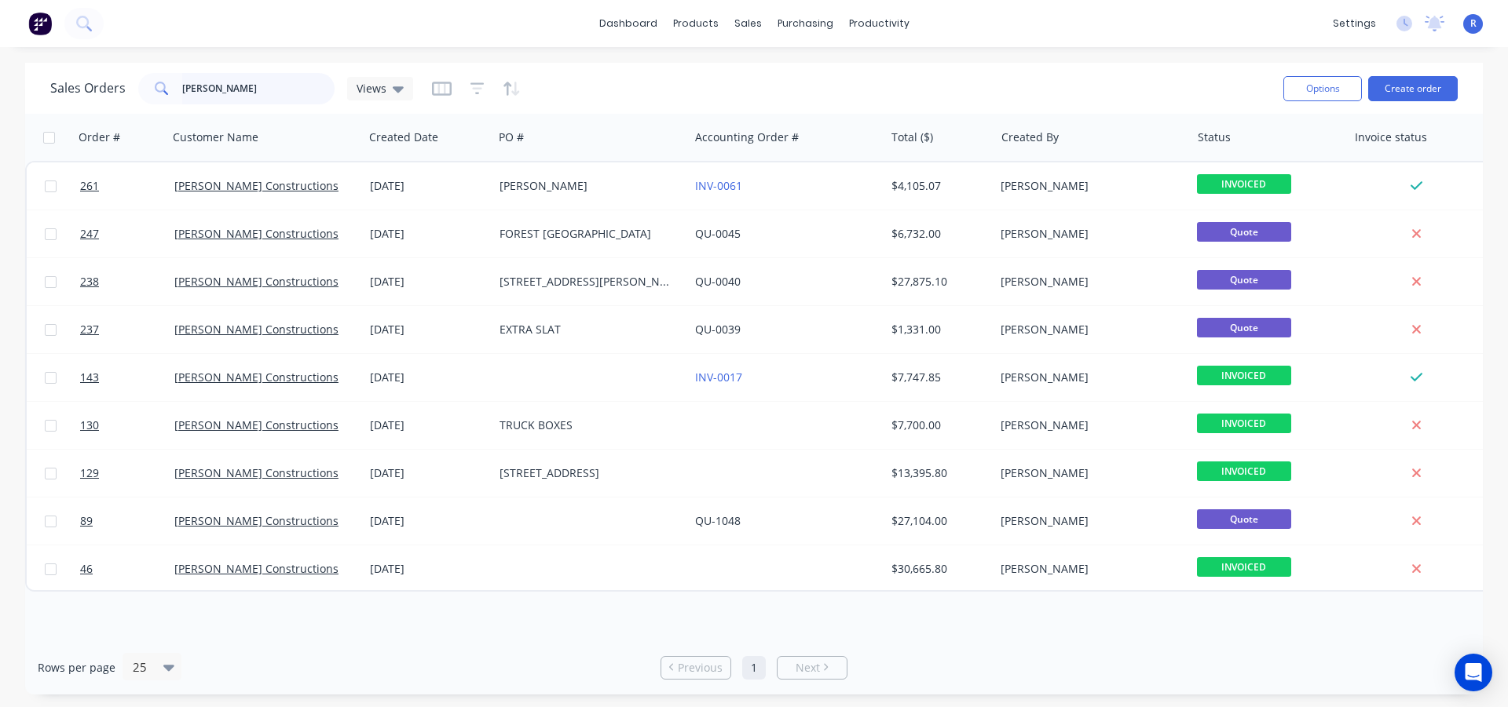
click at [260, 83] on input "[PERSON_NAME]" at bounding box center [258, 88] width 153 height 31
drag, startPoint x: 260, startPoint y: 83, endPoint x: 152, endPoint y: 91, distance: 107.9
click at [152, 91] on div "[PERSON_NAME]" at bounding box center [236, 88] width 196 height 31
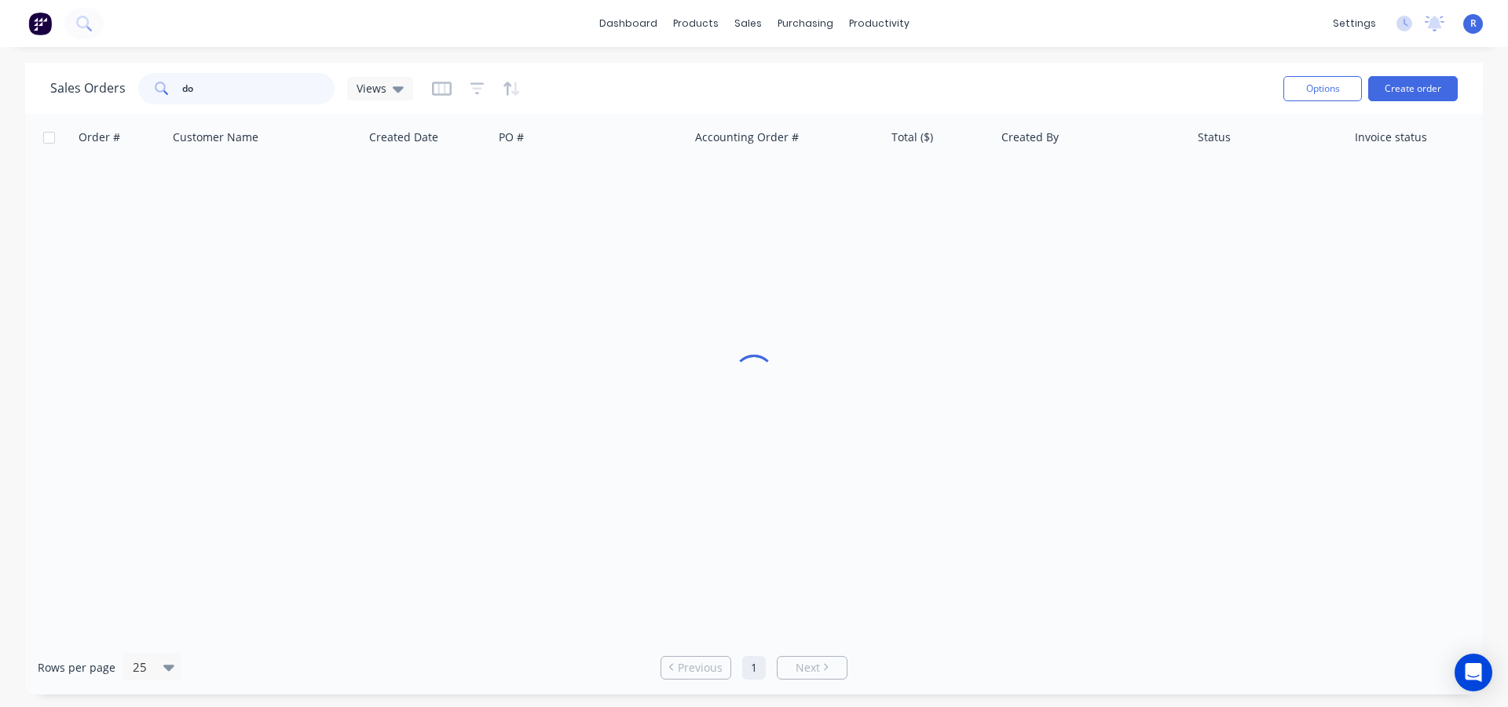
type input "d"
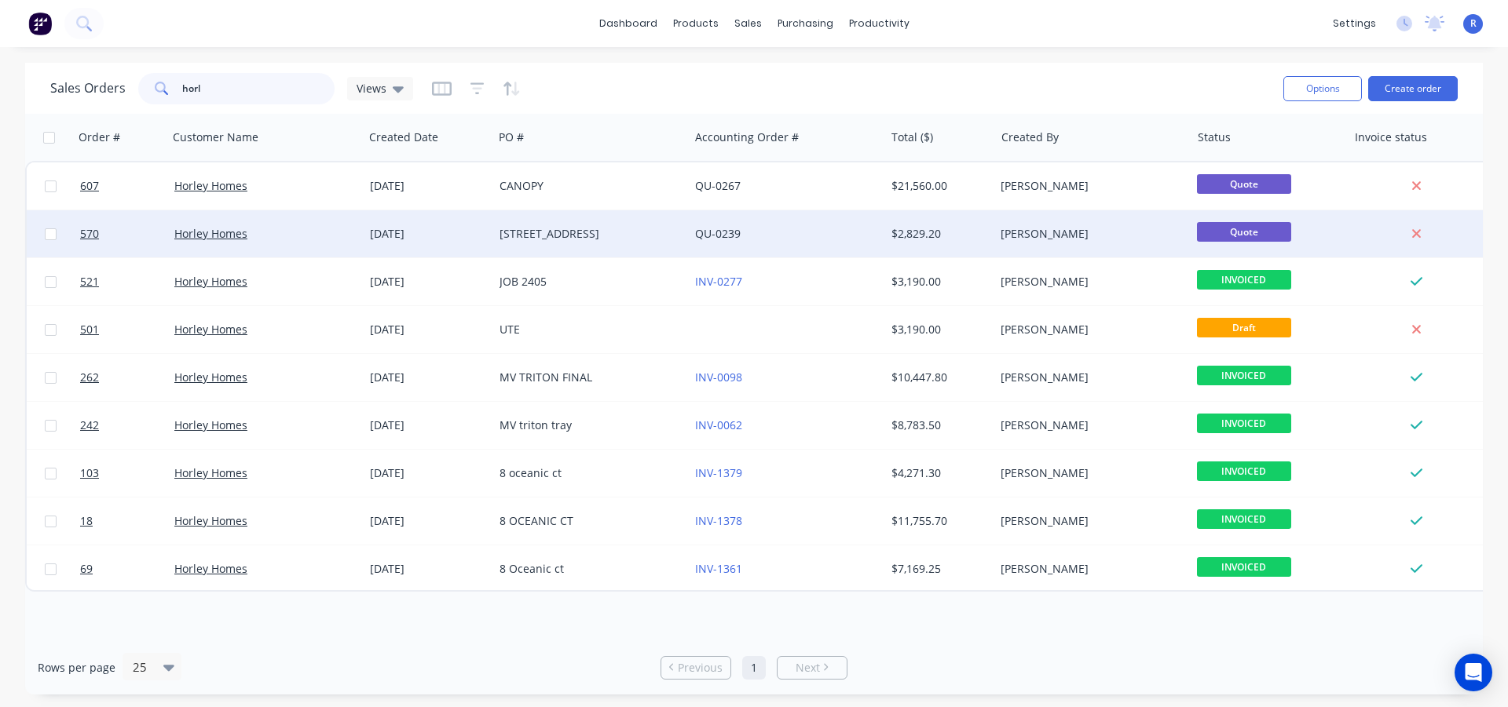
type input "horl"
click at [323, 235] on div "Horley Homes" at bounding box center [261, 234] width 174 height 16
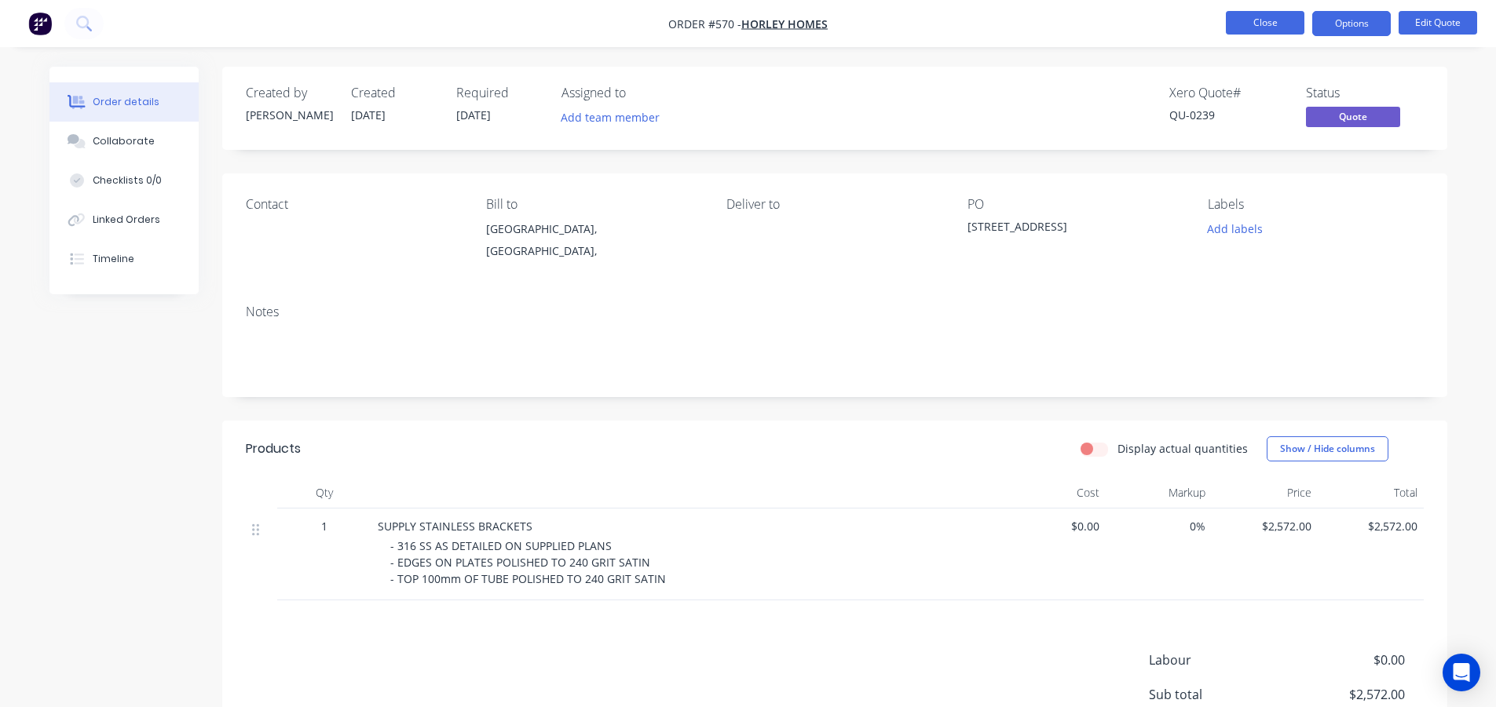
click at [1236, 14] on button "Close" at bounding box center [1265, 23] width 79 height 24
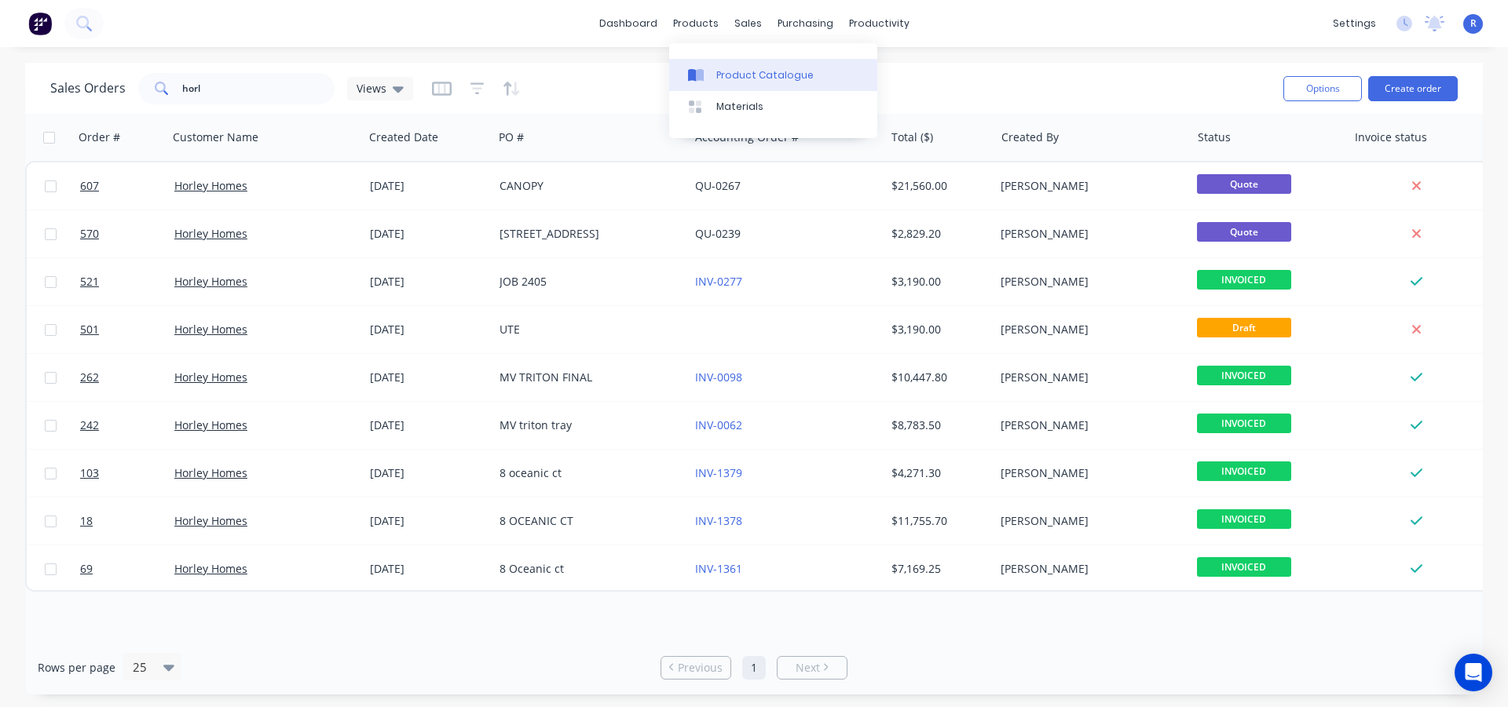
click at [738, 65] on link "Product Catalogue" at bounding box center [773, 74] width 208 height 31
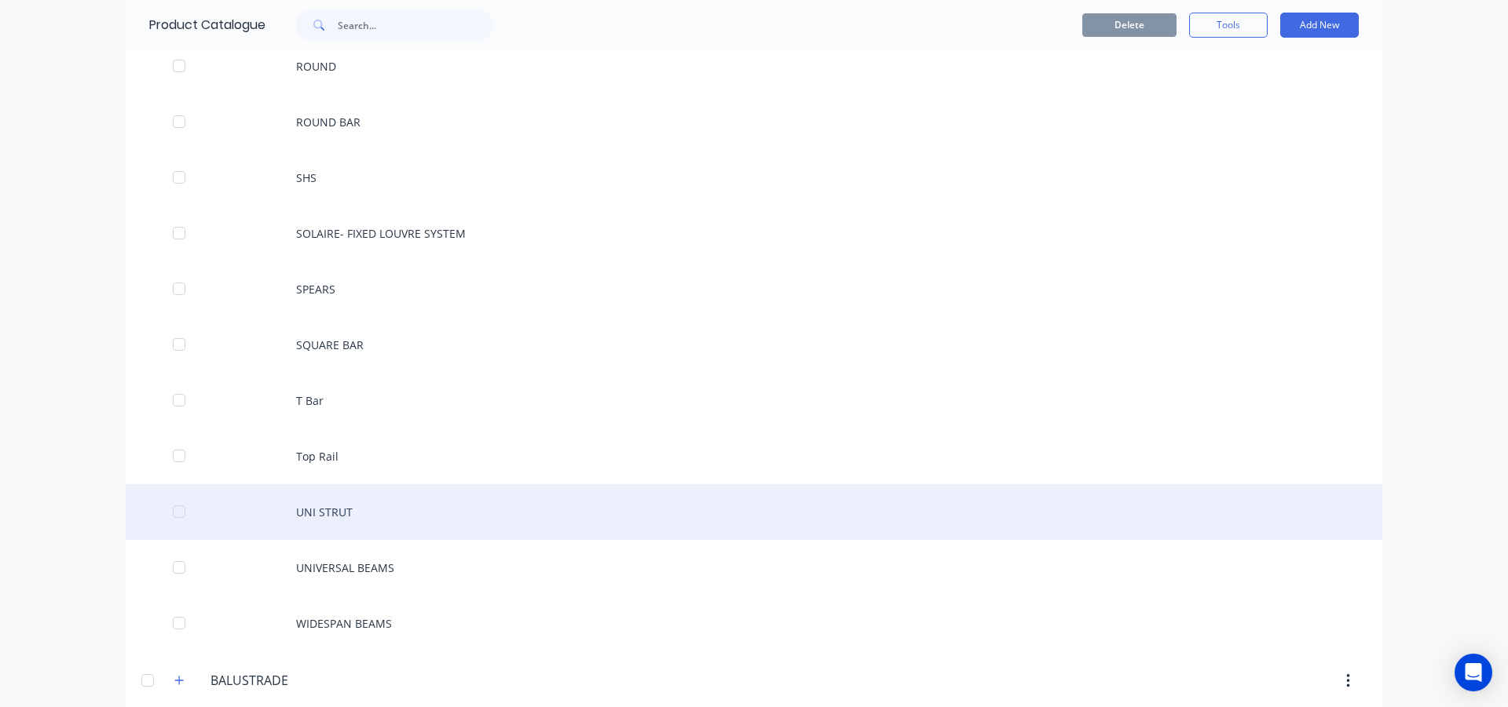
scroll to position [628, 0]
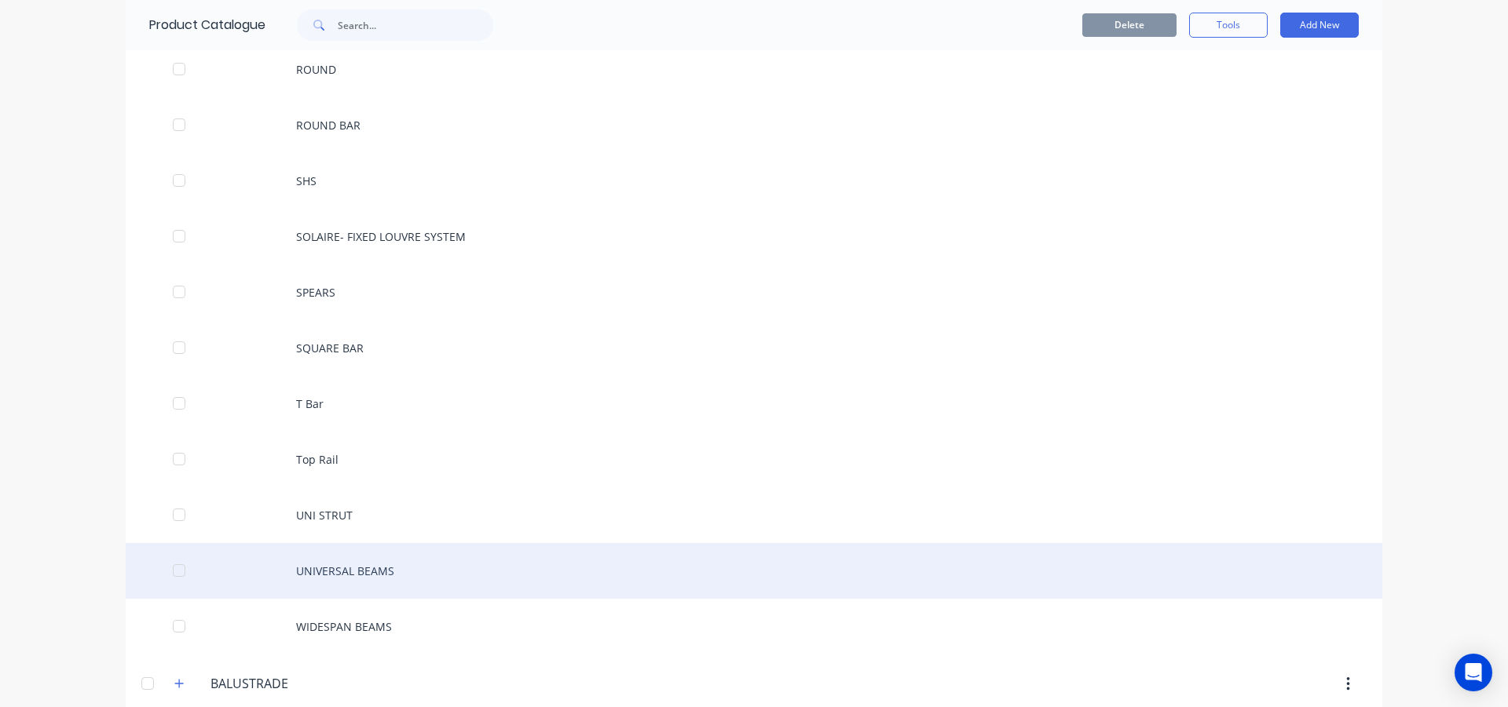
click at [407, 569] on div "UNIVERSAL BEAMS" at bounding box center [754, 571] width 1256 height 56
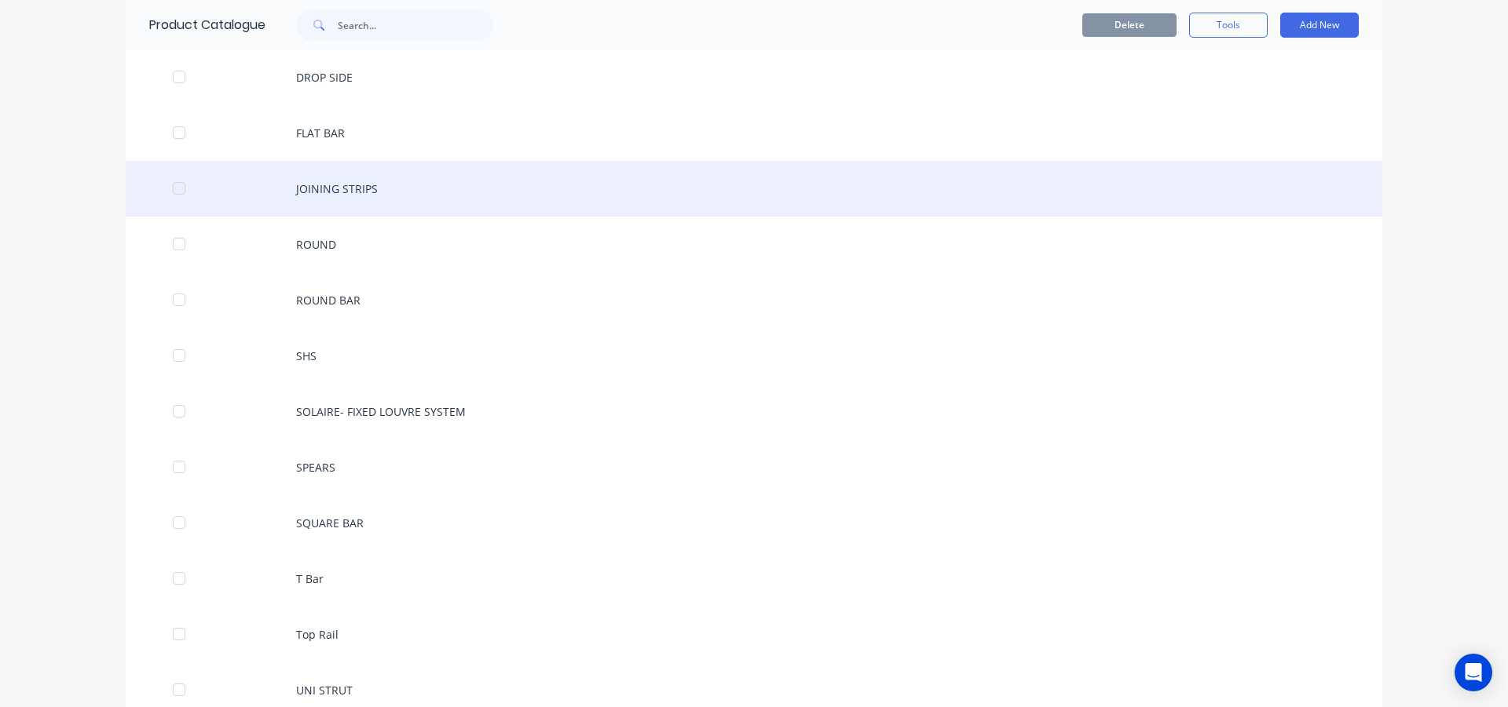
scroll to position [314, 0]
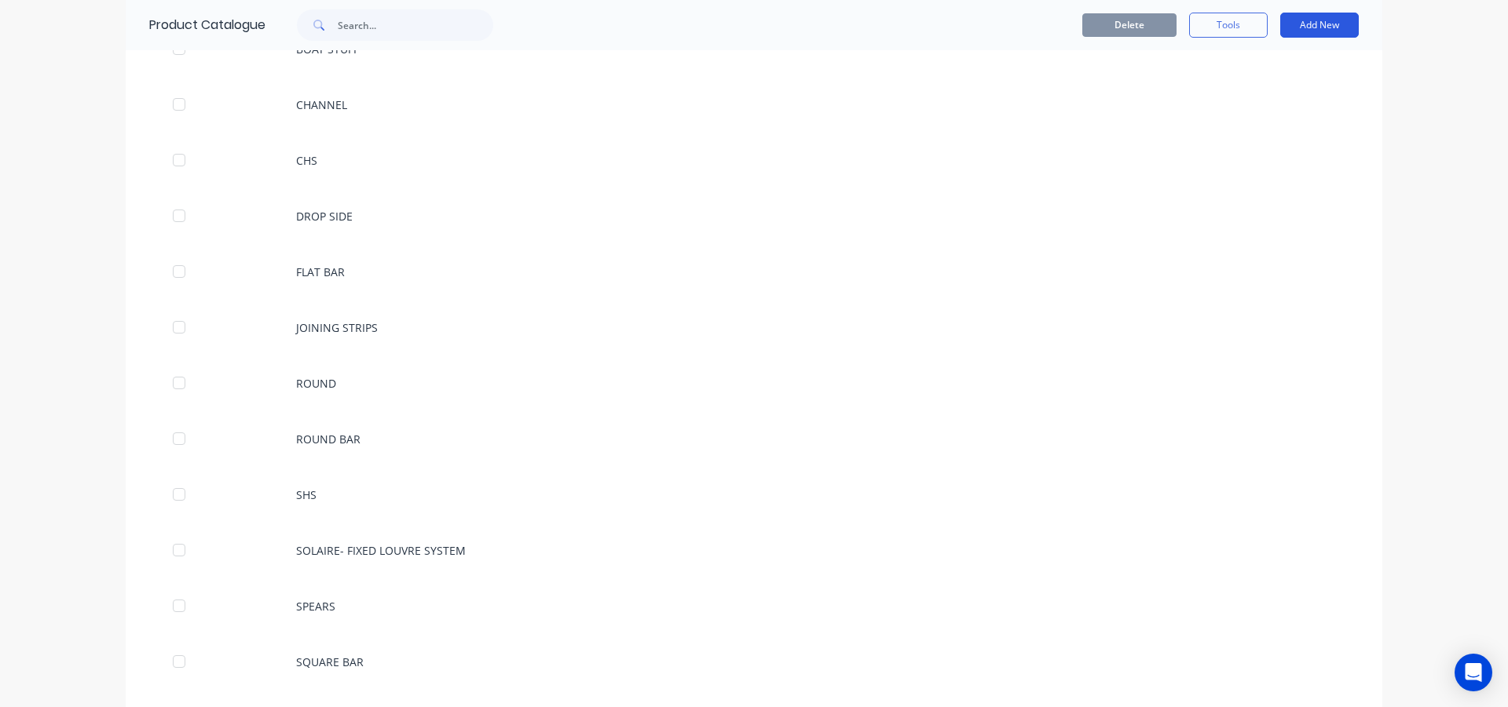
click at [1307, 27] on button "Add New" at bounding box center [1319, 25] width 79 height 25
click at [1314, 98] on div "Product" at bounding box center [1283, 97] width 121 height 23
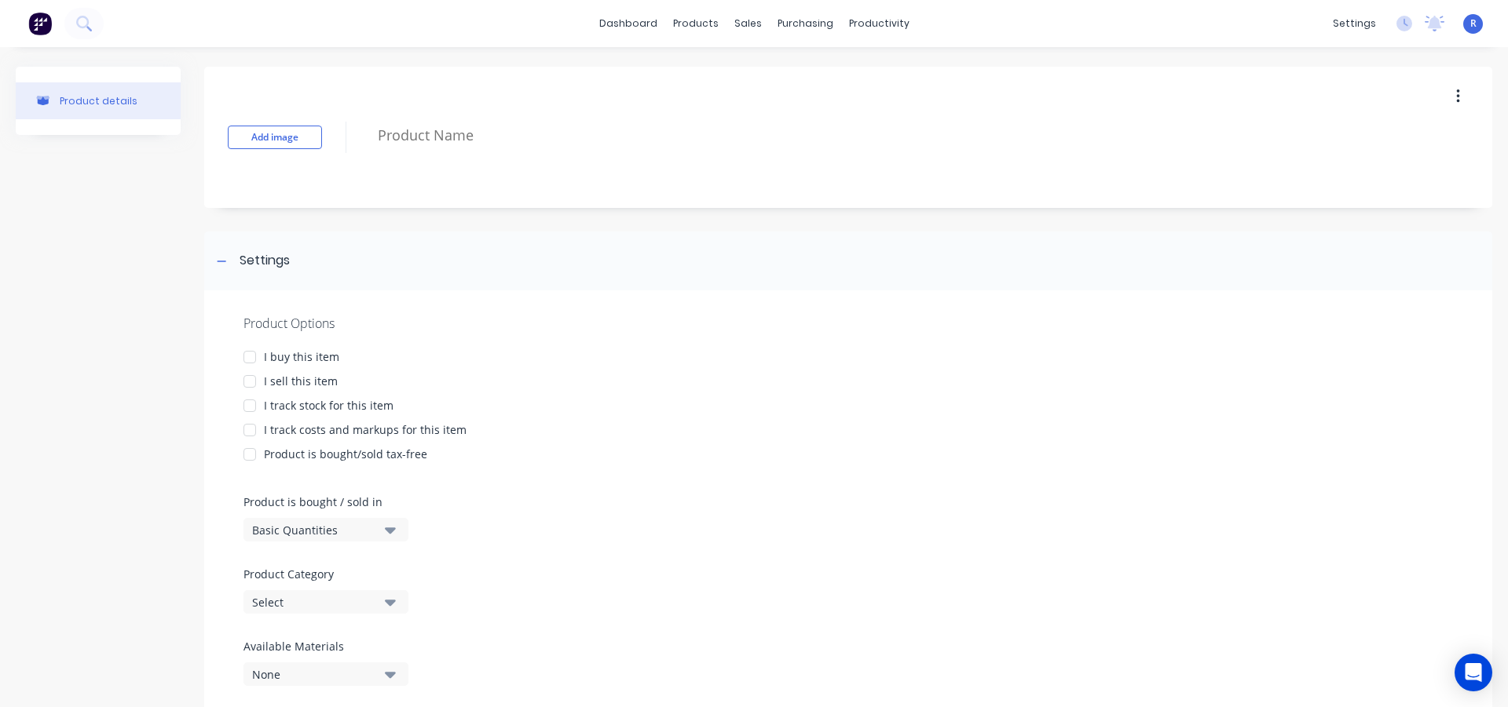
click at [251, 356] on div at bounding box center [249, 357] width 31 height 31
click at [252, 379] on div at bounding box center [249, 381] width 31 height 31
click at [254, 404] on div at bounding box center [249, 405] width 31 height 31
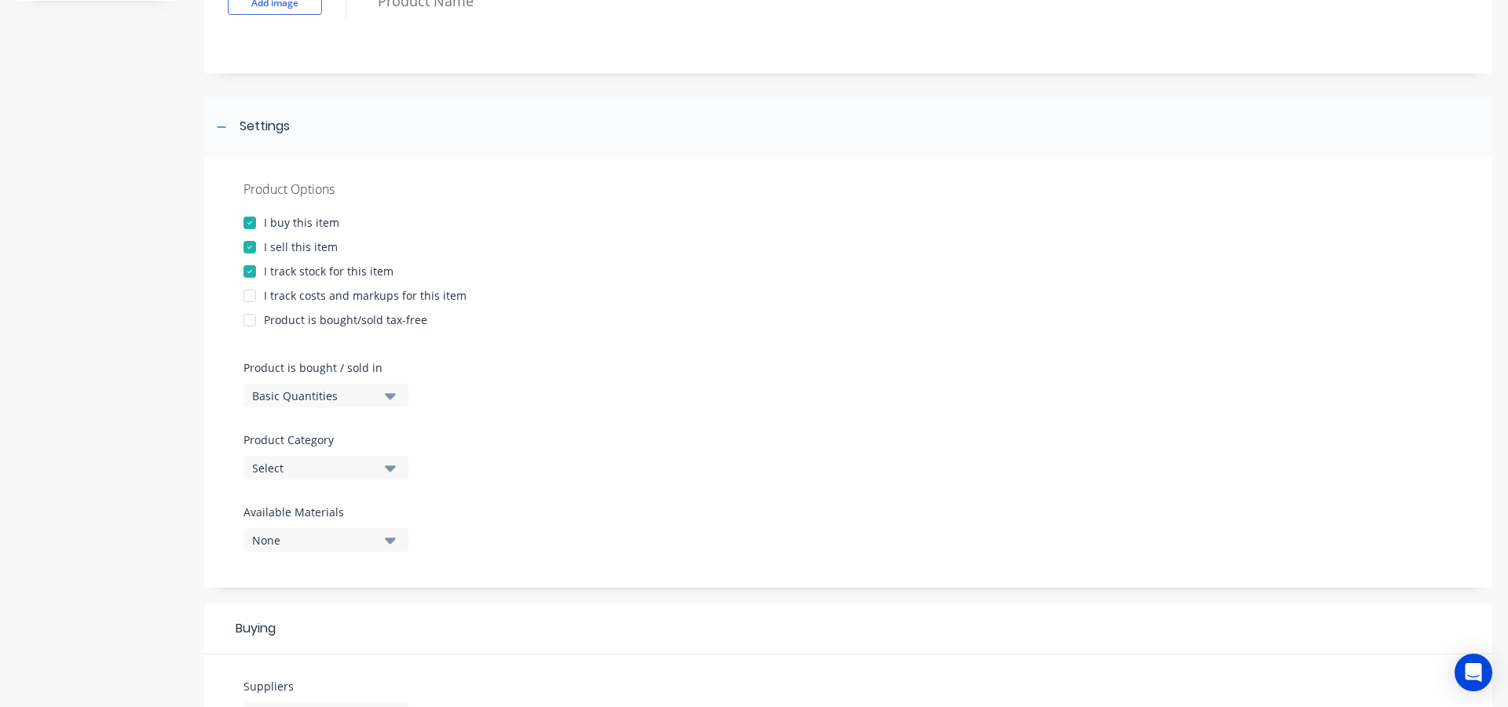
scroll to position [157, 0]
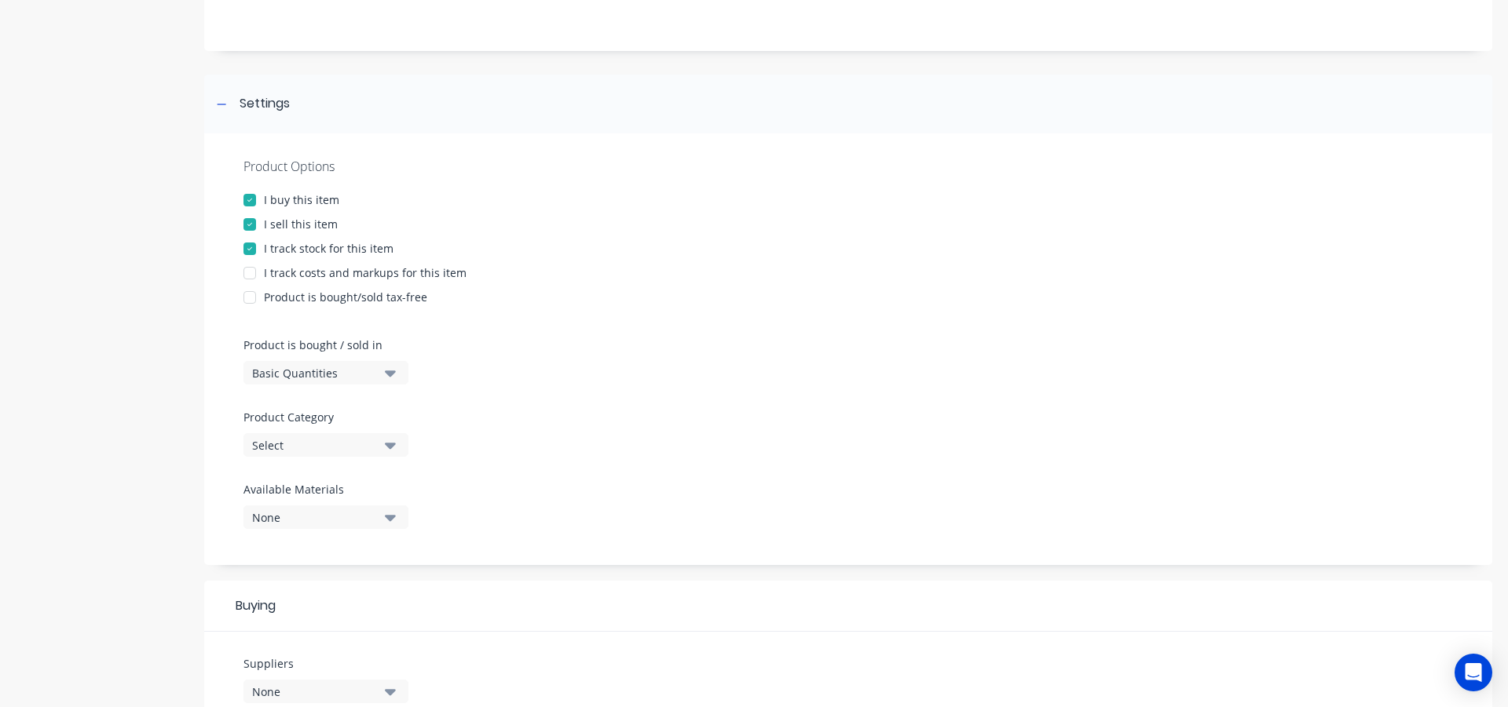
click at [386, 449] on icon "button" at bounding box center [390, 445] width 11 height 17
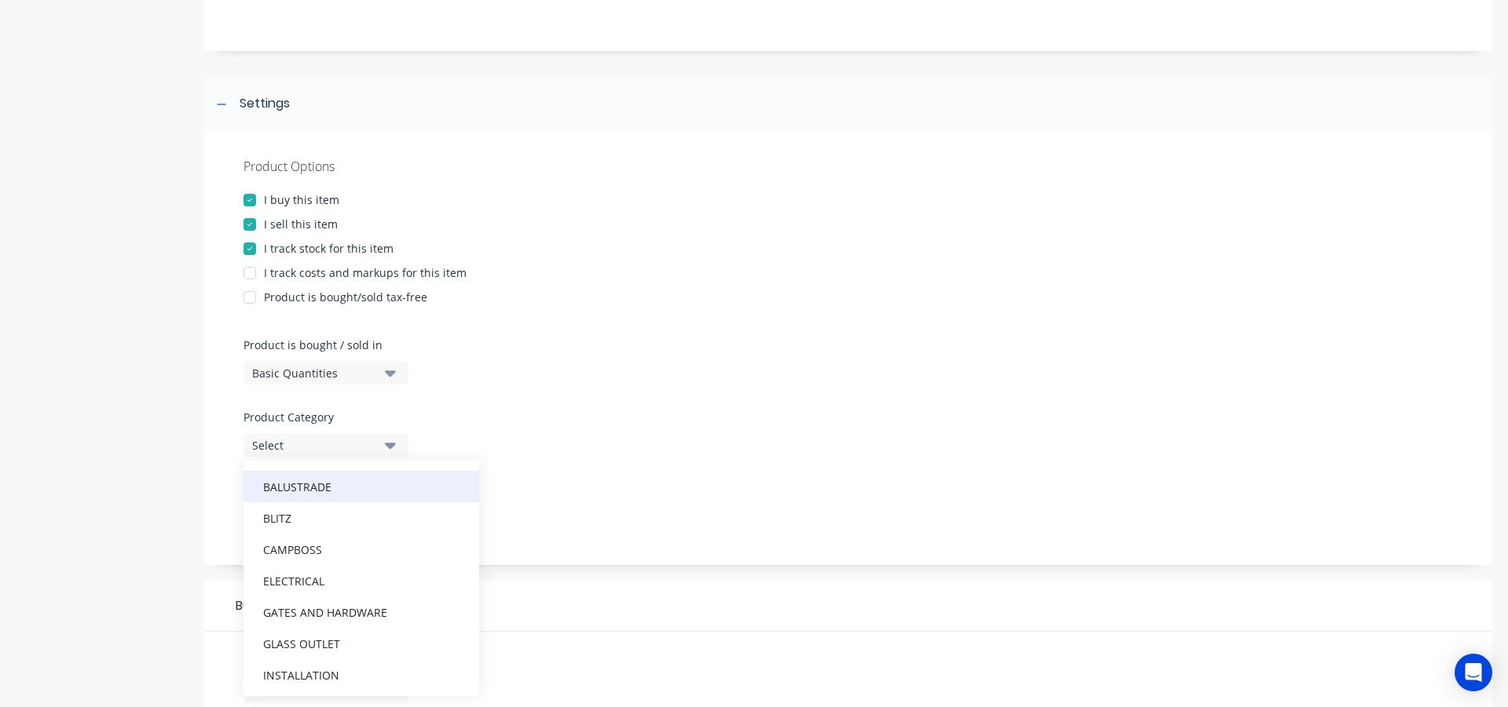
scroll to position [0, 0]
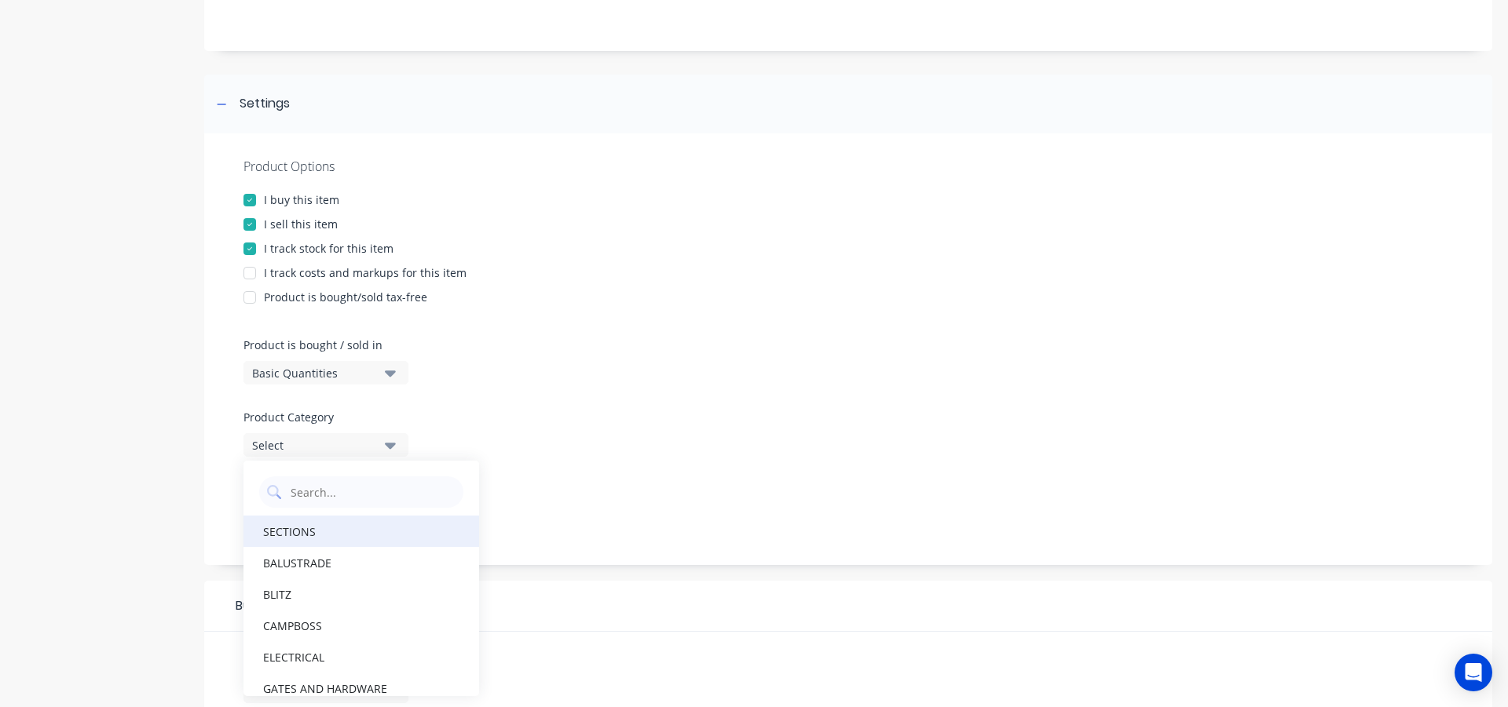
click at [323, 529] on div "SECTIONS" at bounding box center [361, 531] width 236 height 31
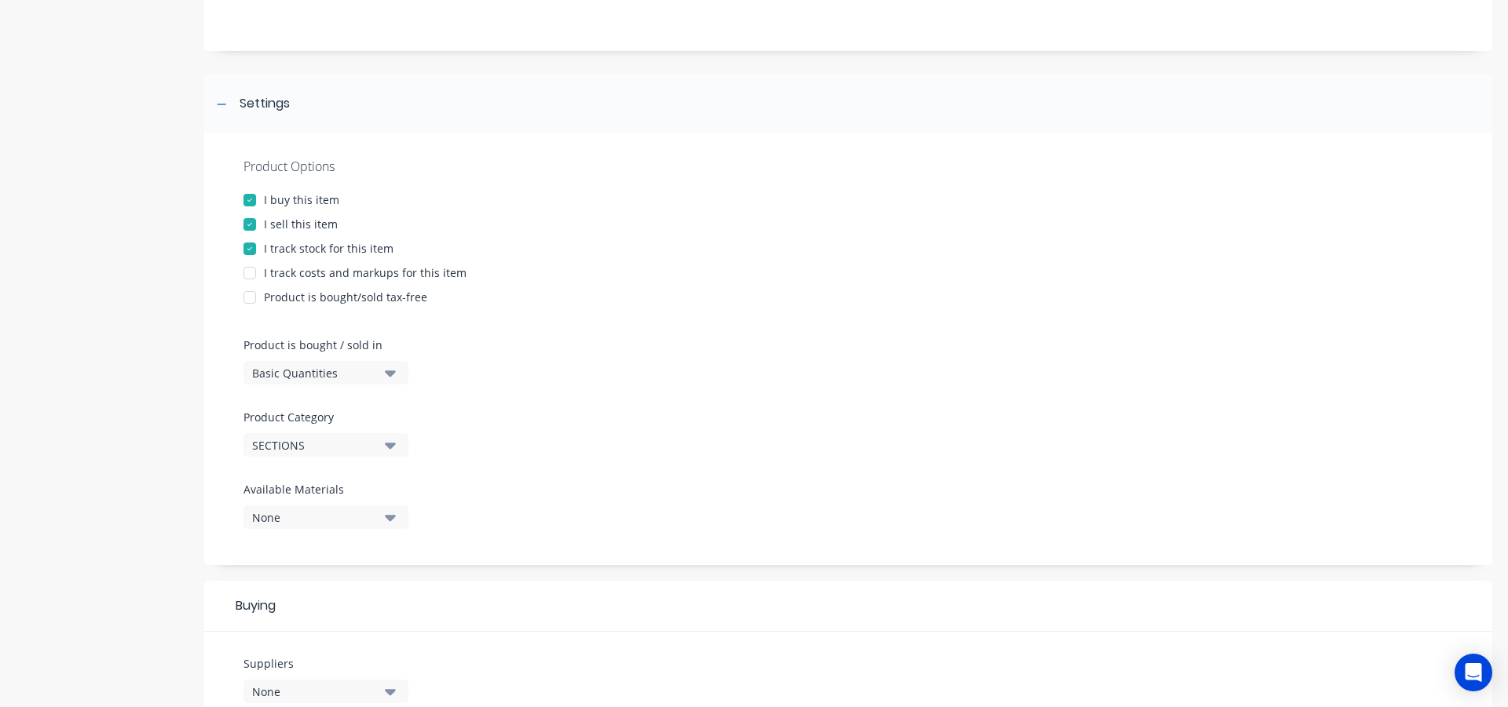
click at [353, 517] on div "None" at bounding box center [315, 518] width 126 height 16
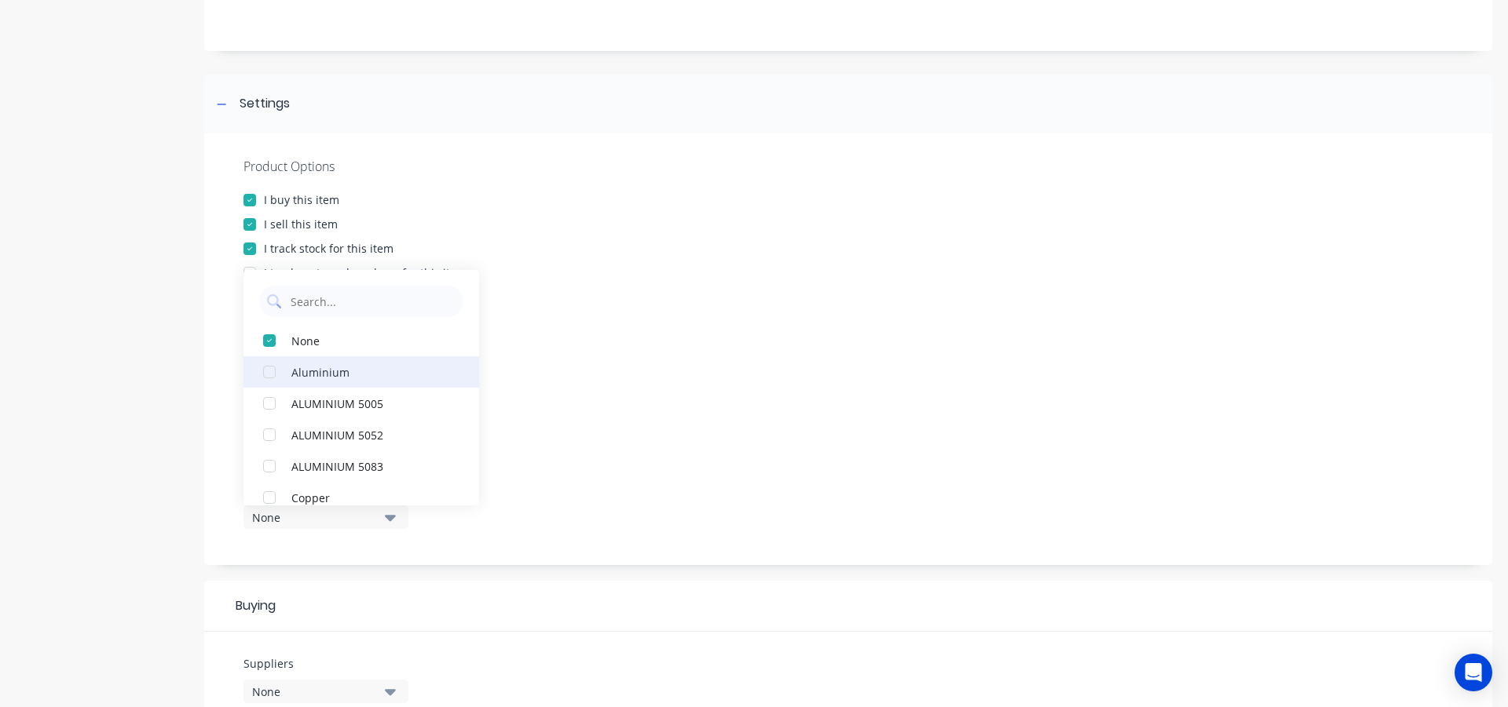
click at [349, 361] on button "Aluminium" at bounding box center [361, 371] width 236 height 31
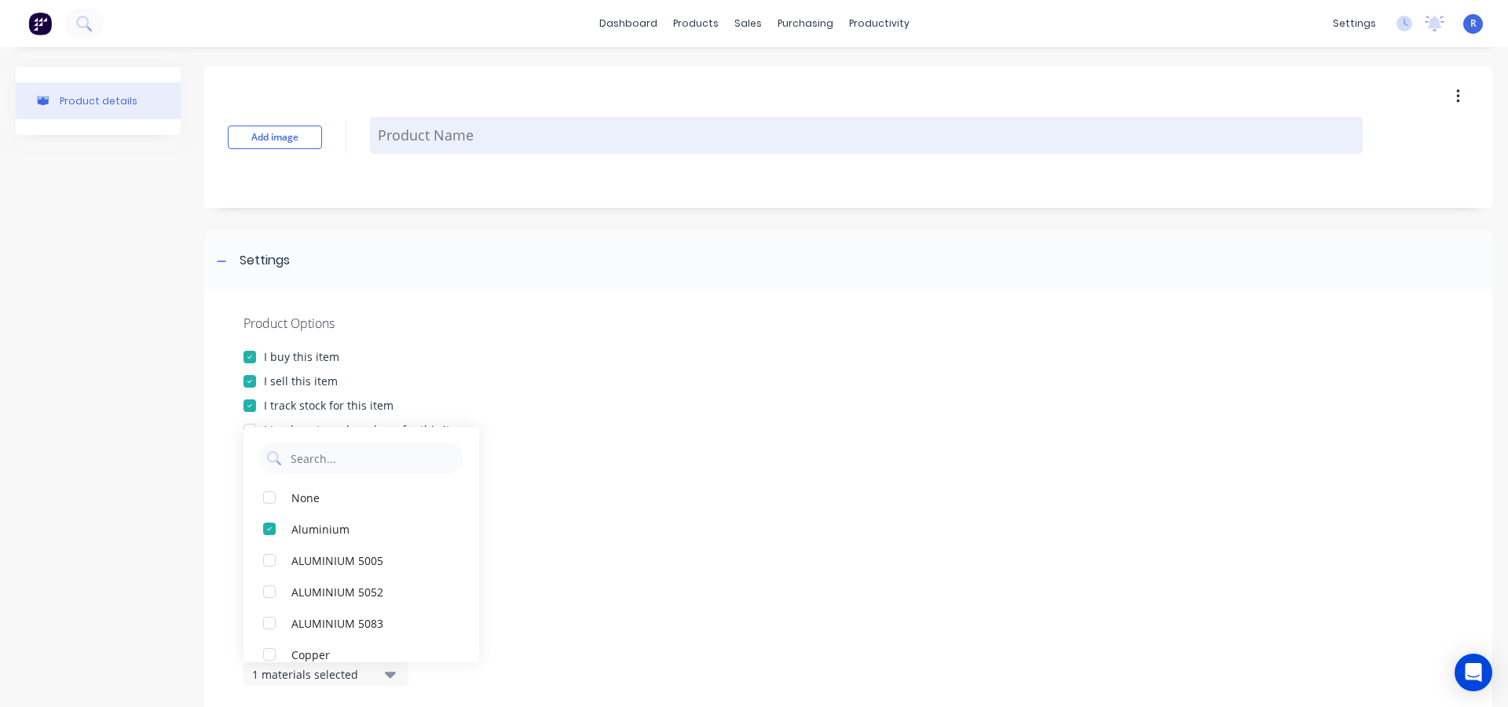
click at [393, 133] on textarea at bounding box center [866, 135] width 993 height 37
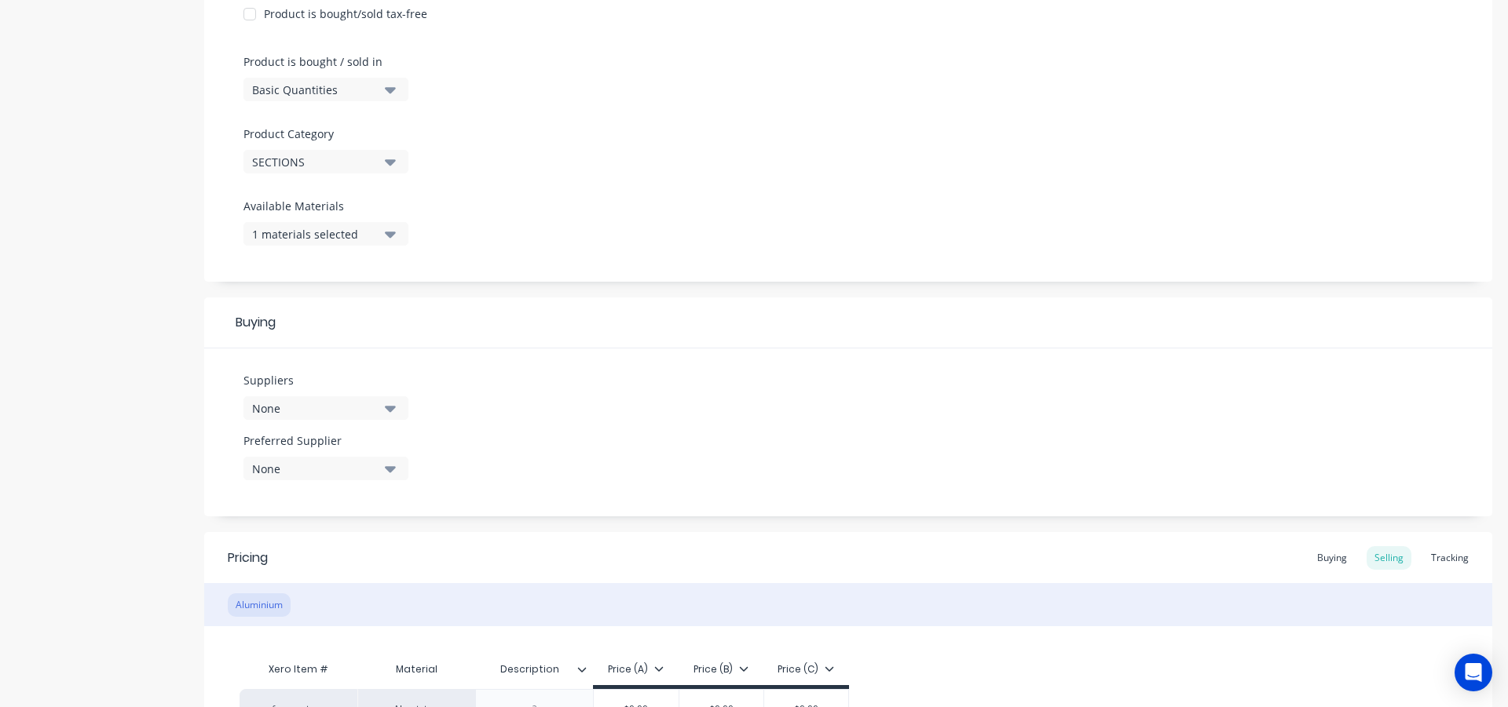
scroll to position [550, 0]
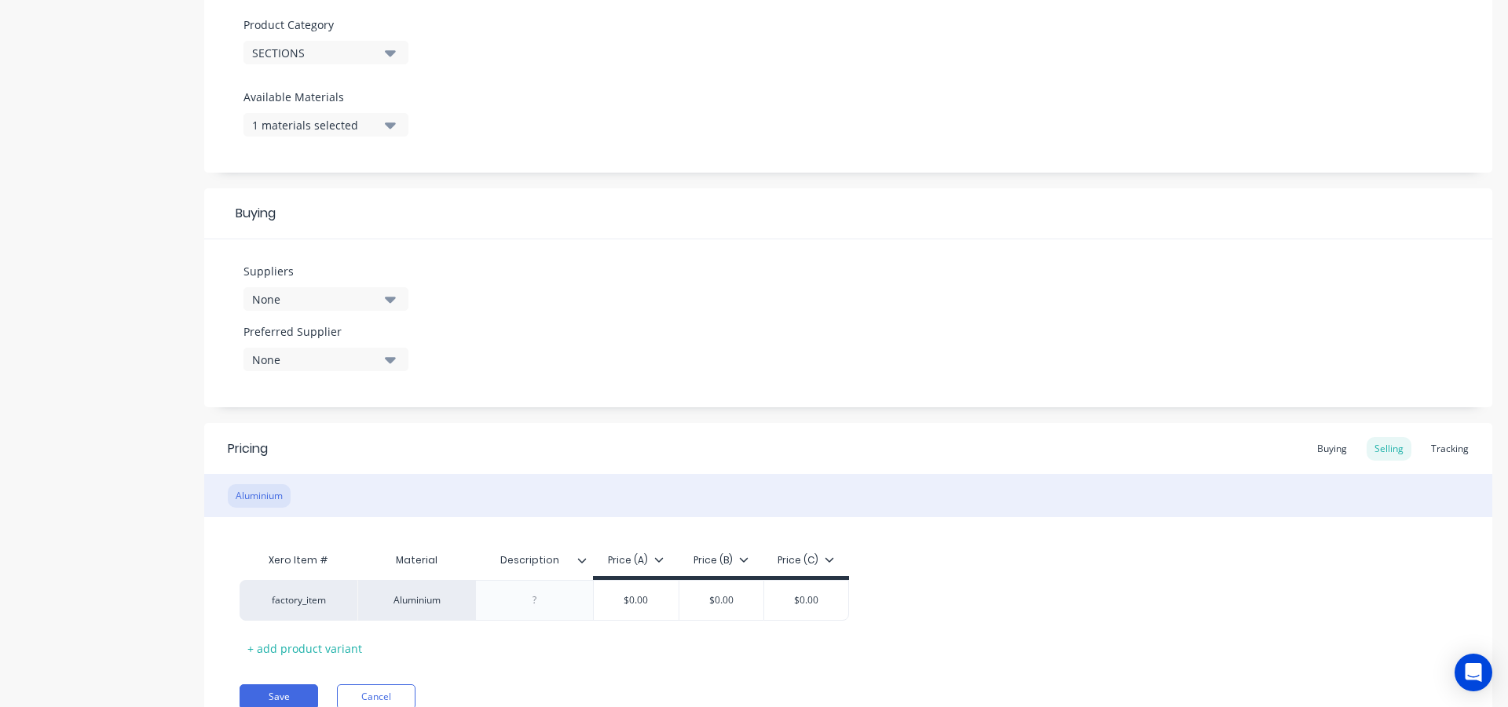
type textarea "I BEAM"
click at [385, 295] on button "None" at bounding box center [325, 299] width 165 height 24
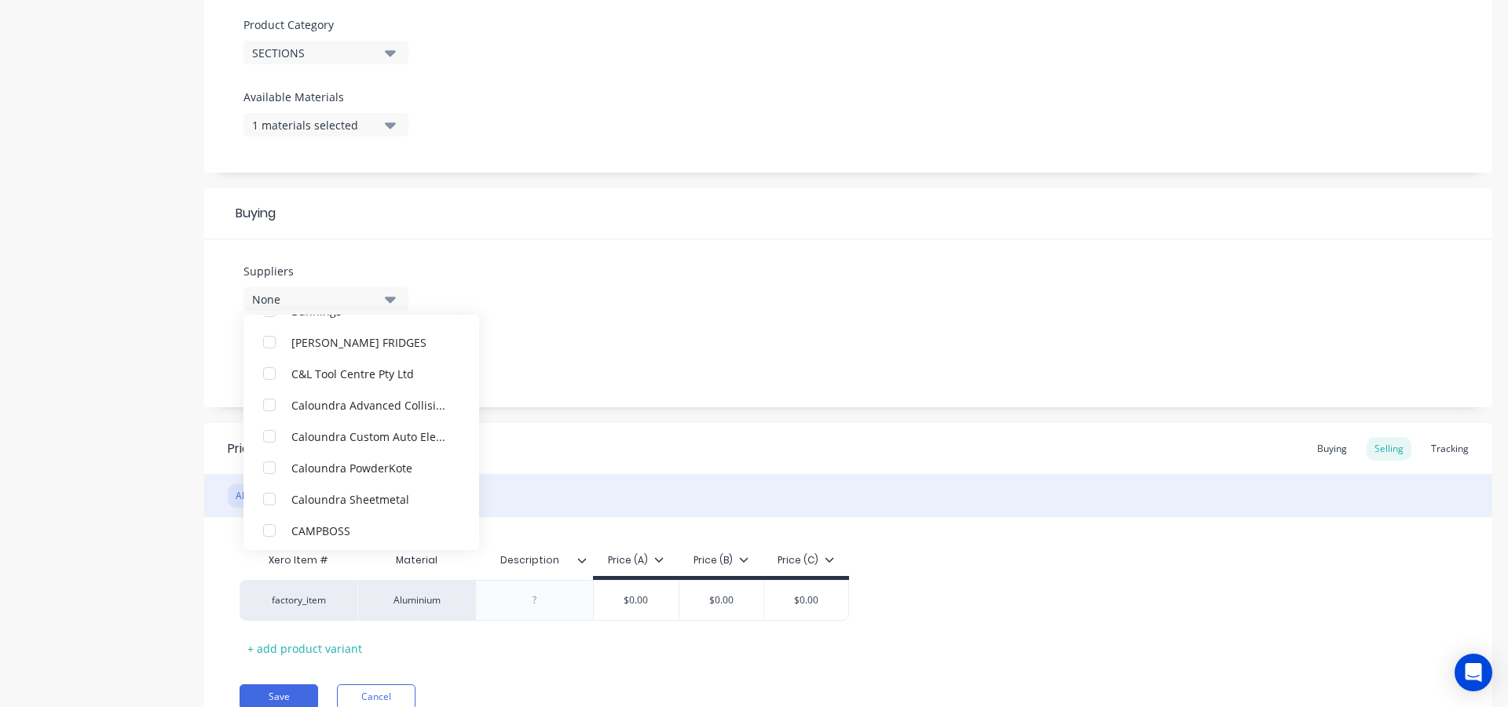
scroll to position [1099, 0]
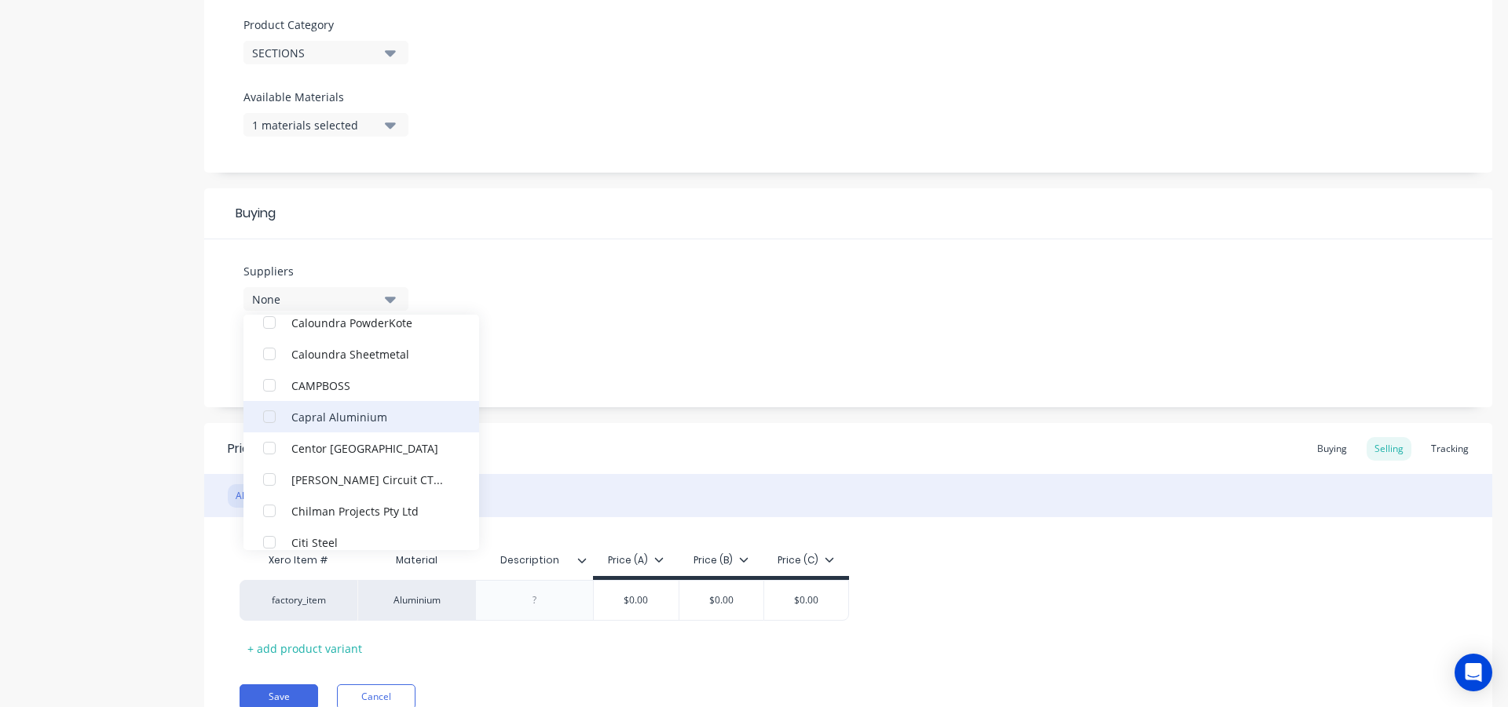
click at [265, 414] on div "button" at bounding box center [269, 416] width 31 height 31
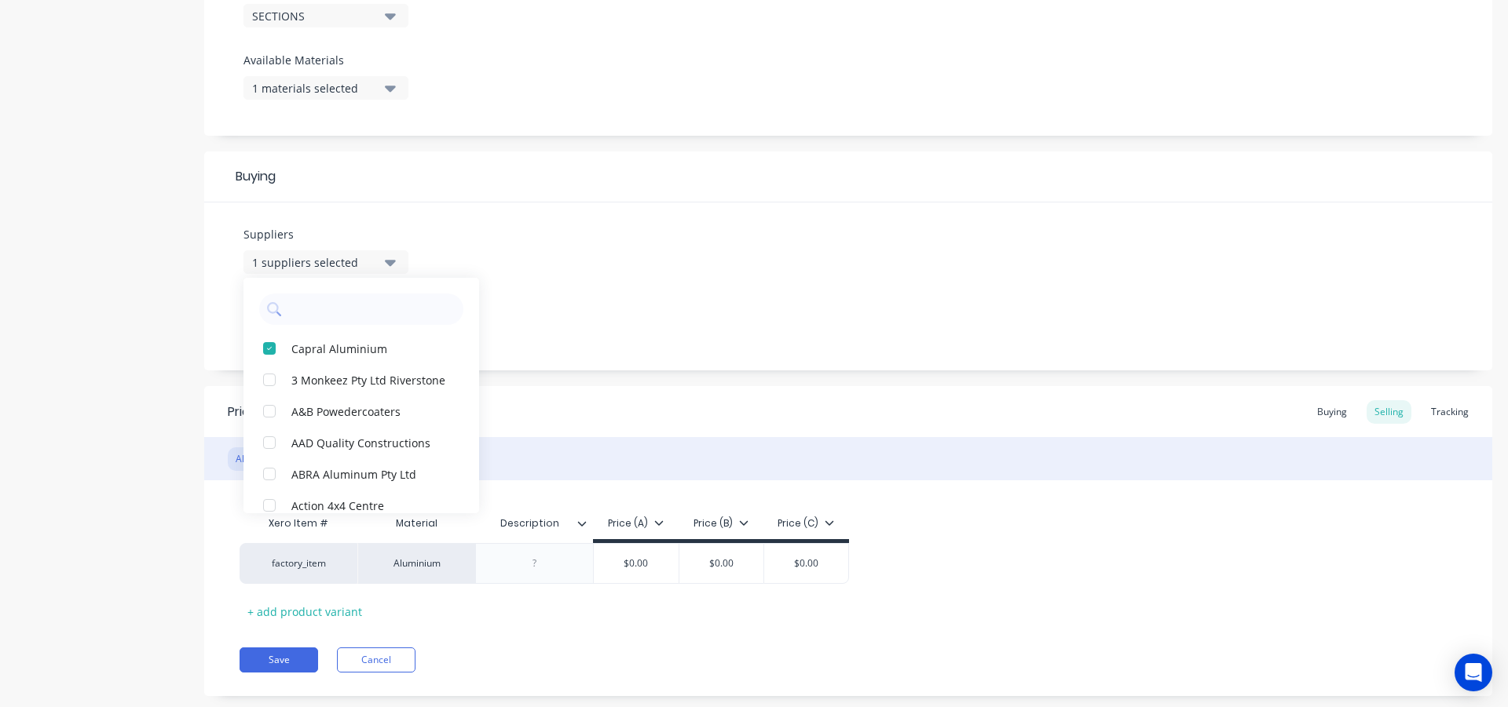
scroll to position [619, 0]
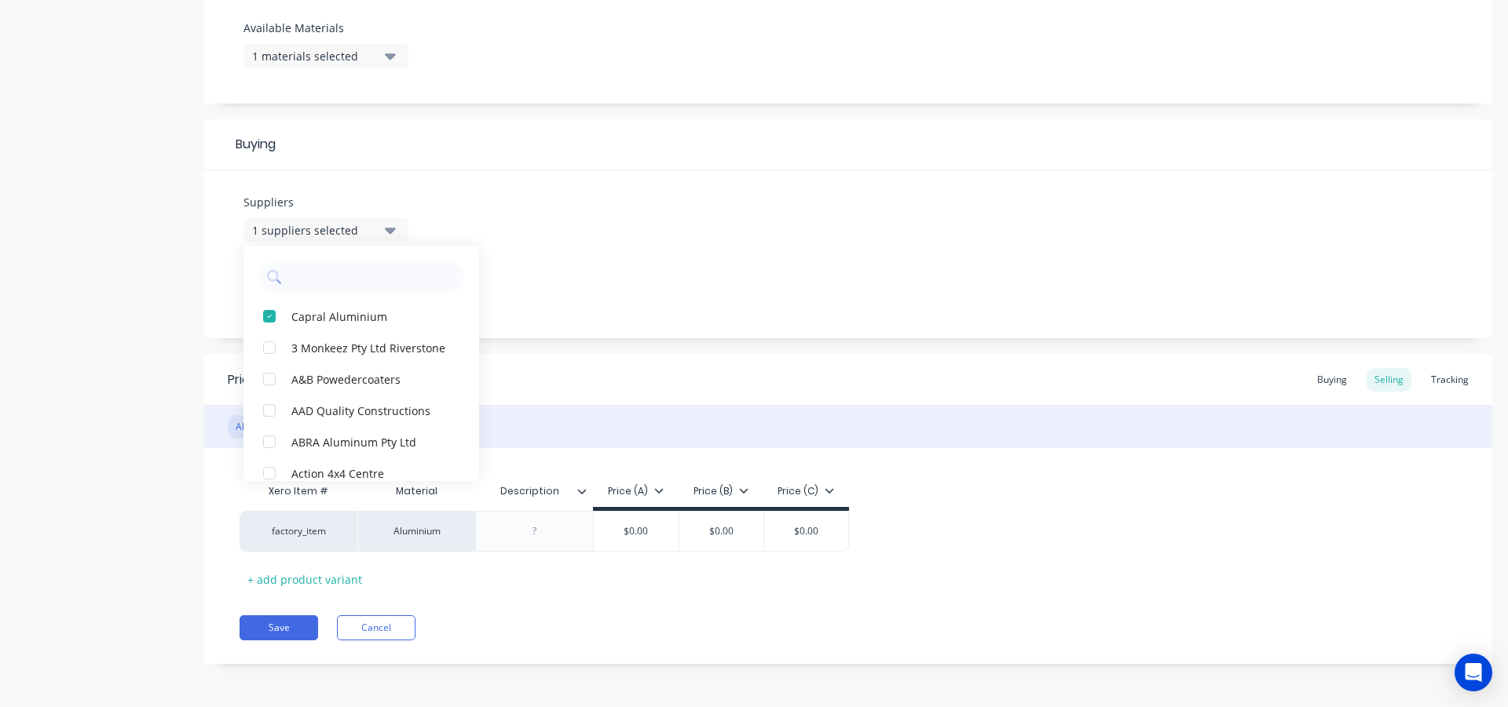
click at [678, 343] on div "Add image I BEAM Settings Product Options I buy this item I sell this item I tr…" at bounding box center [848, 68] width 1288 height 1240
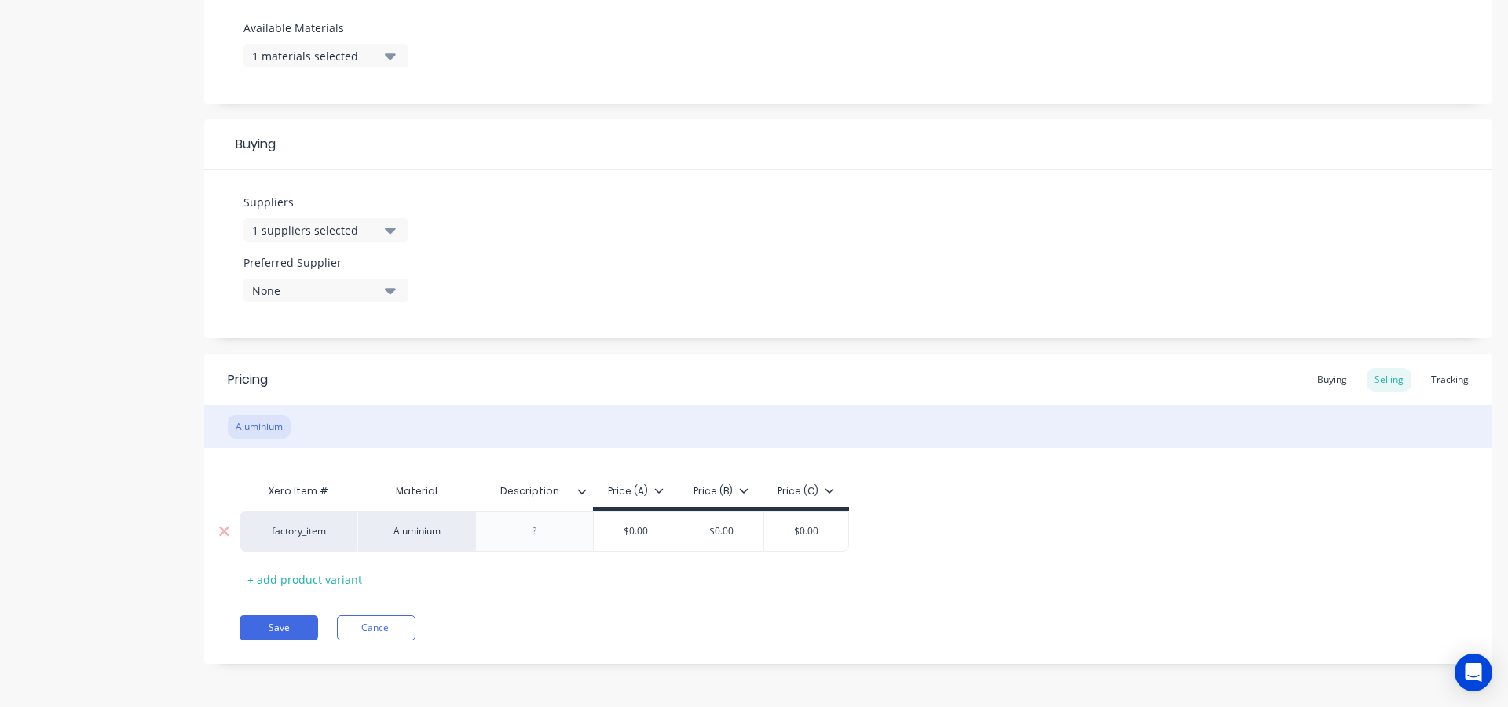
click at [536, 536] on div at bounding box center [534, 531] width 79 height 20
click at [1320, 381] on div "Buying" at bounding box center [1332, 380] width 46 height 24
click at [689, 532] on input "$0.00" at bounding box center [661, 532] width 119 height 14
drag, startPoint x: 675, startPoint y: 533, endPoint x: 638, endPoint y: 536, distance: 37.0
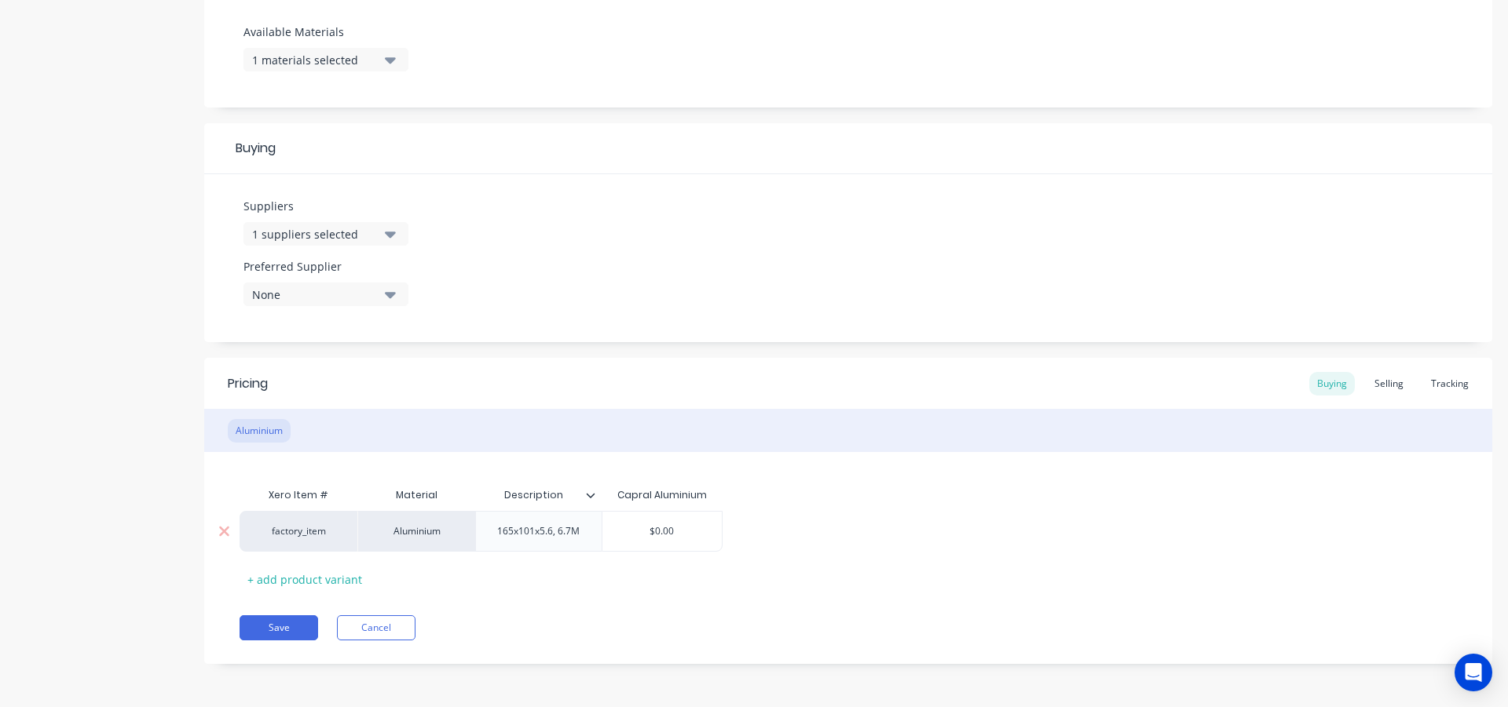
click at [638, 536] on input "$0.00" at bounding box center [661, 532] width 119 height 14
type input "465.31"
click at [694, 586] on div "Xero Item # Material Description Capral Aluminium factory_item Aluminium 165x10…" at bounding box center [847, 536] width 1217 height 112
click at [276, 622] on button "Save" at bounding box center [278, 628] width 79 height 25
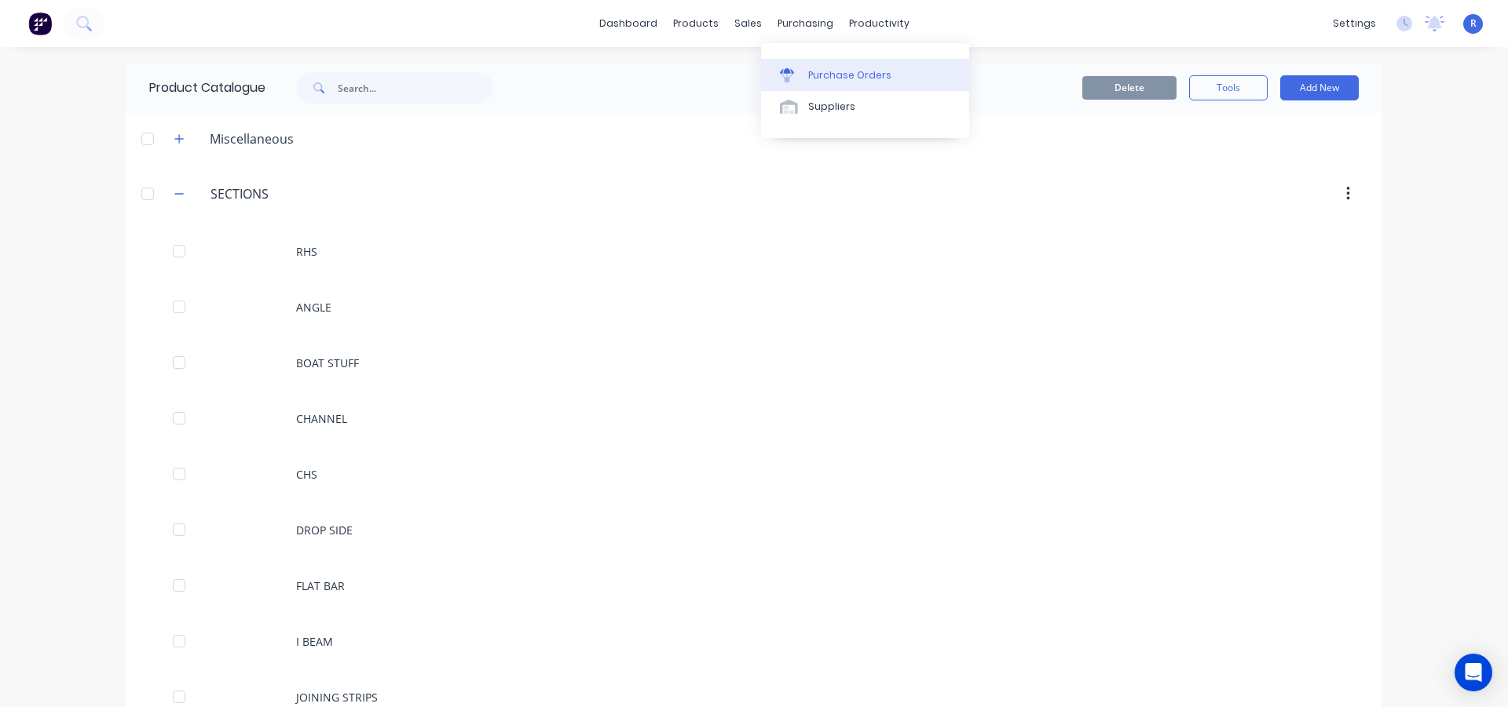
click at [810, 71] on div "Purchase Orders" at bounding box center [849, 75] width 83 height 14
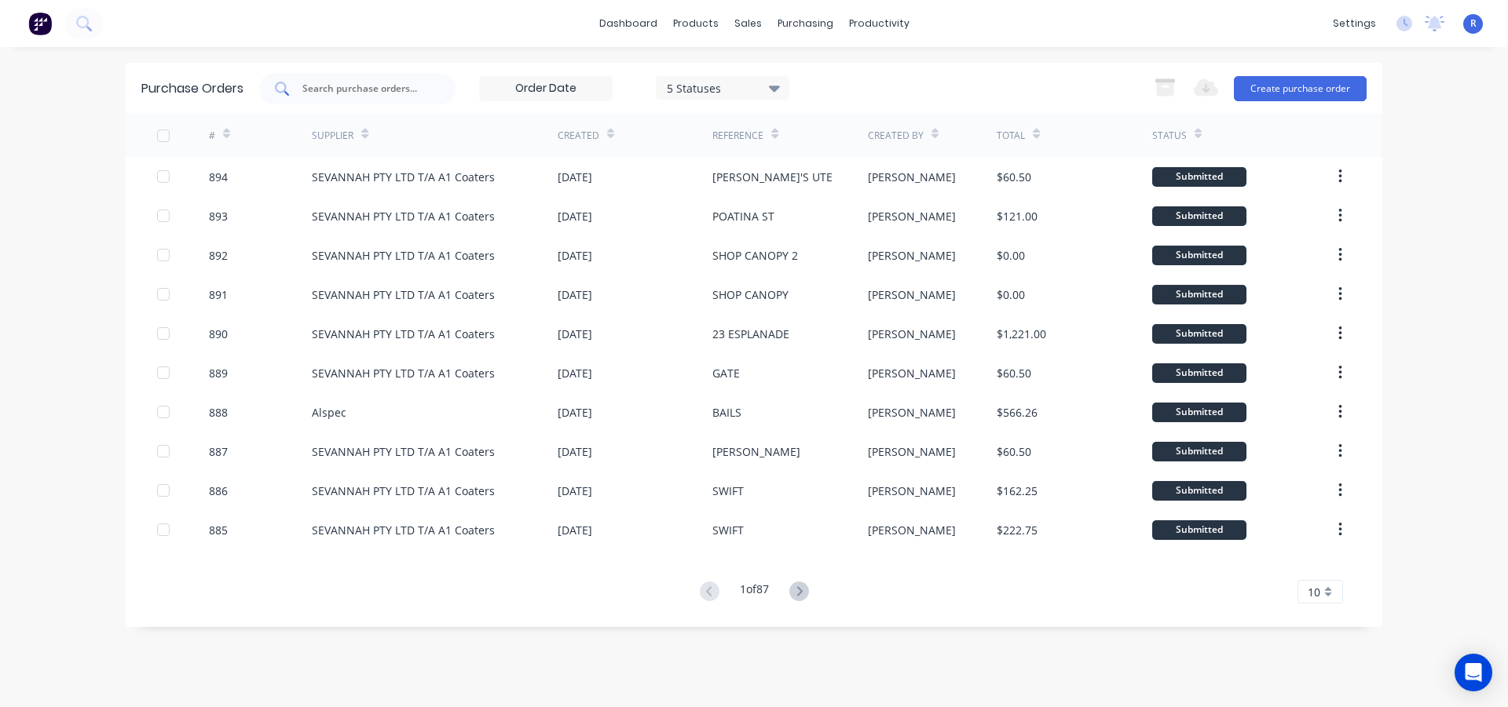
click at [402, 88] on input "text" at bounding box center [366, 89] width 130 height 16
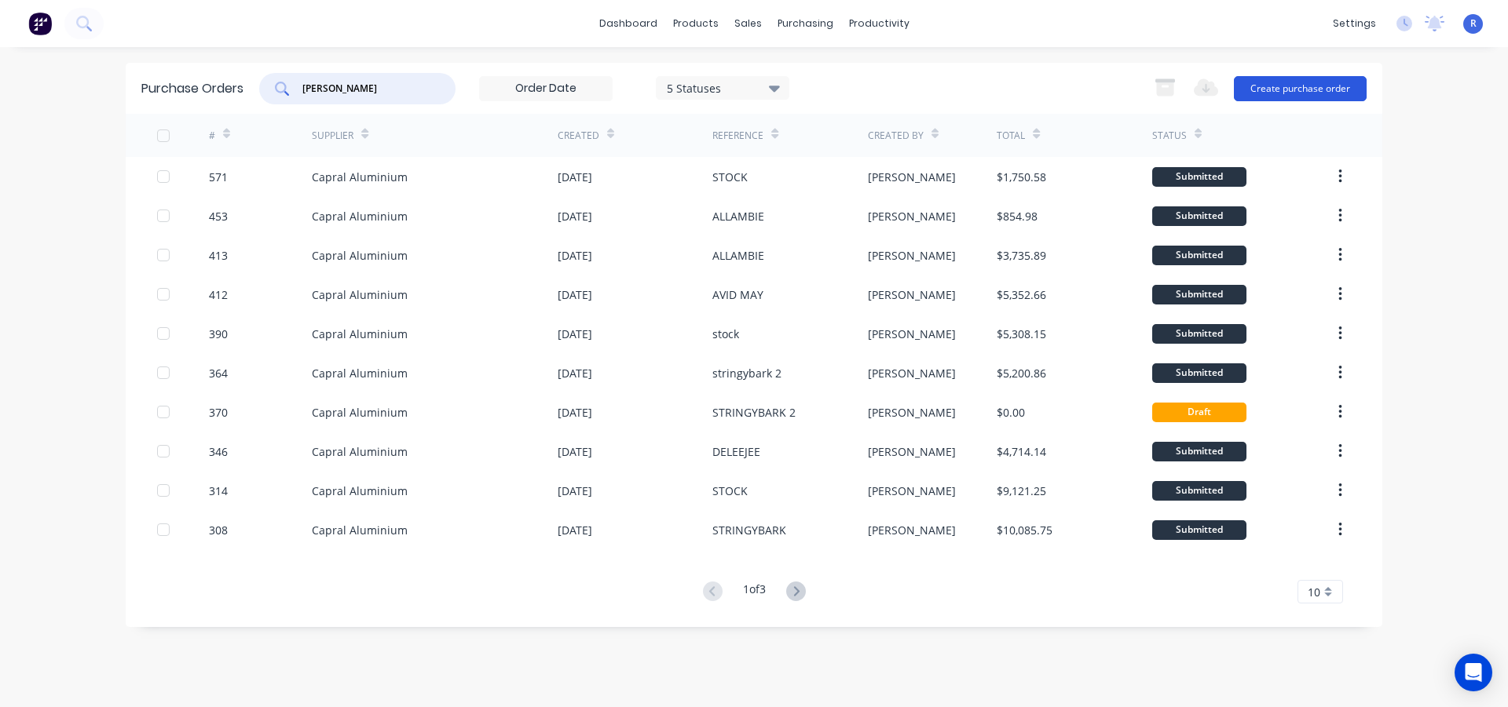
type input "[PERSON_NAME]"
click at [1261, 89] on button "Create purchase order" at bounding box center [1300, 88] width 133 height 25
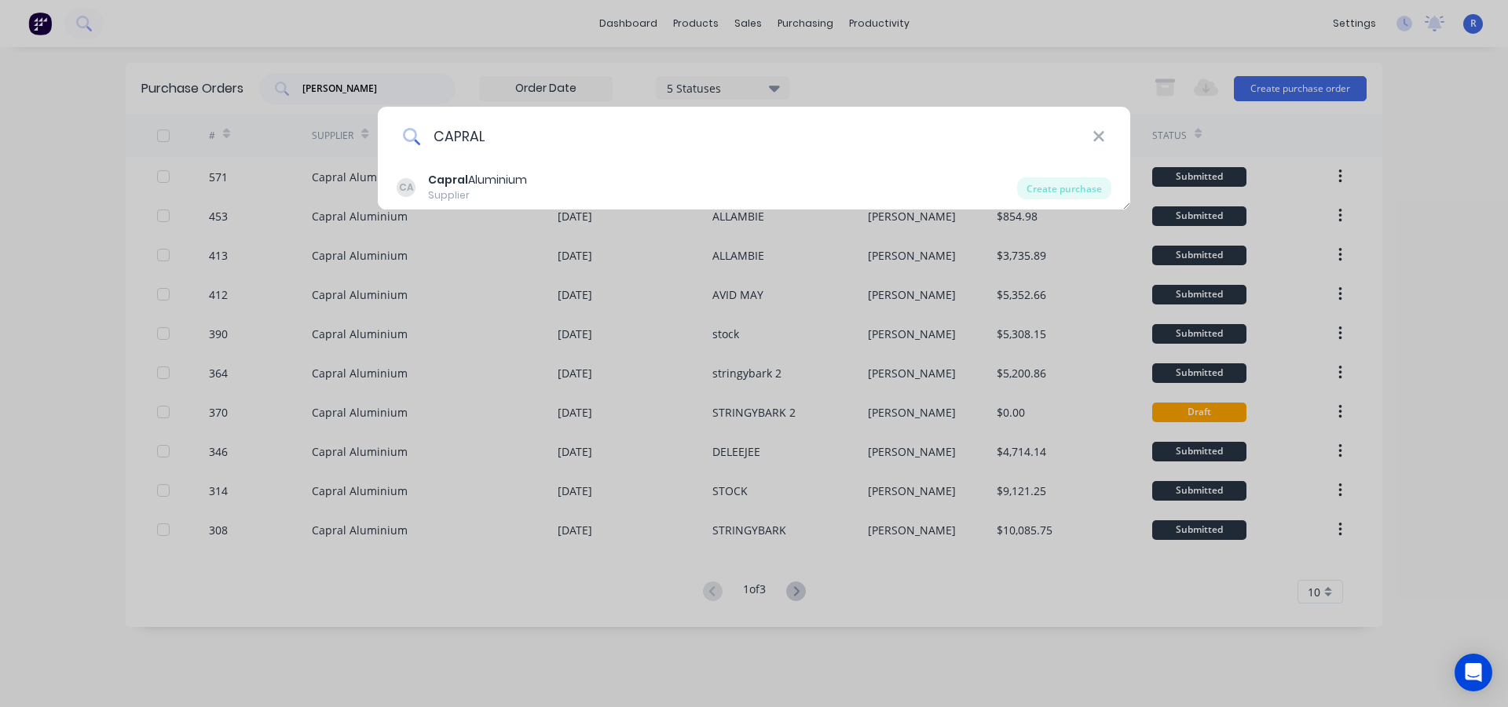
type input "CAPRAL"
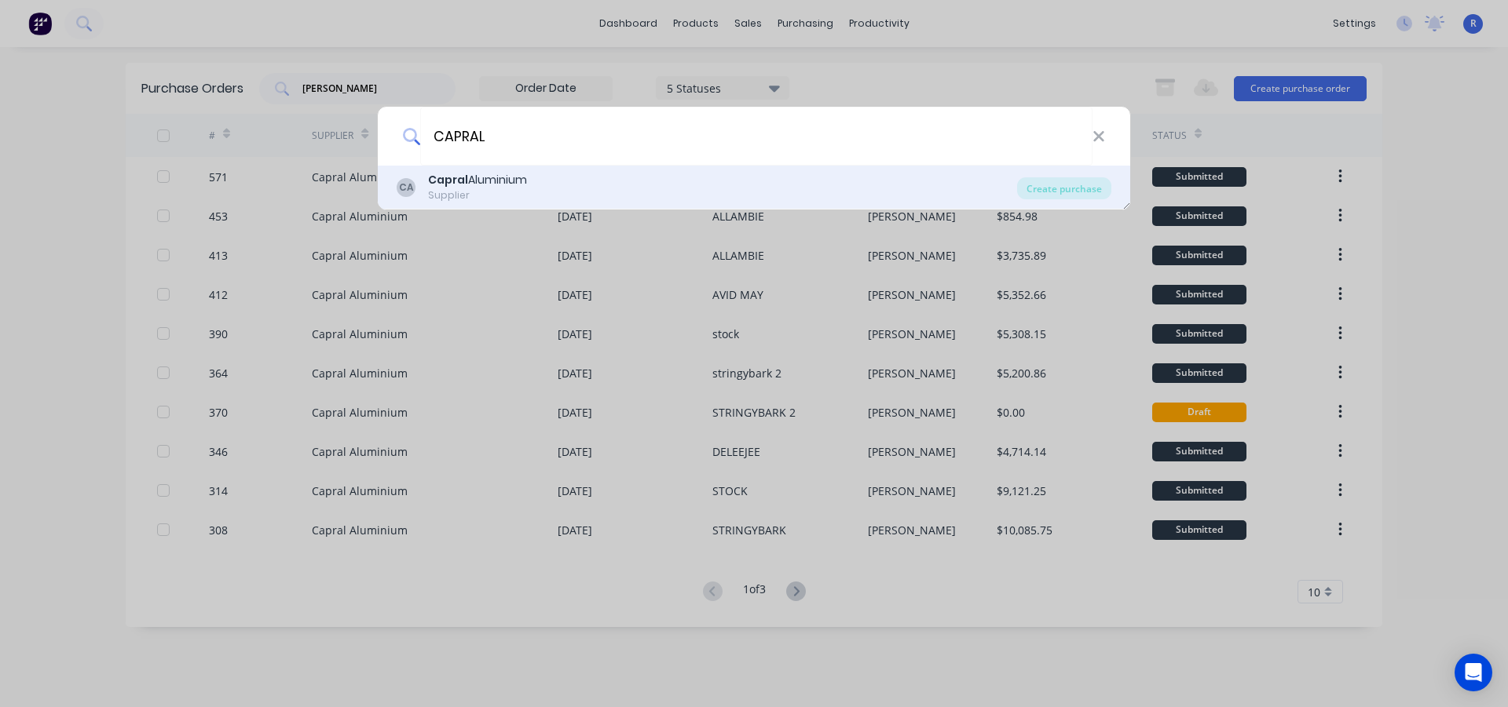
click at [452, 203] on div "Supplier" at bounding box center [477, 195] width 99 height 14
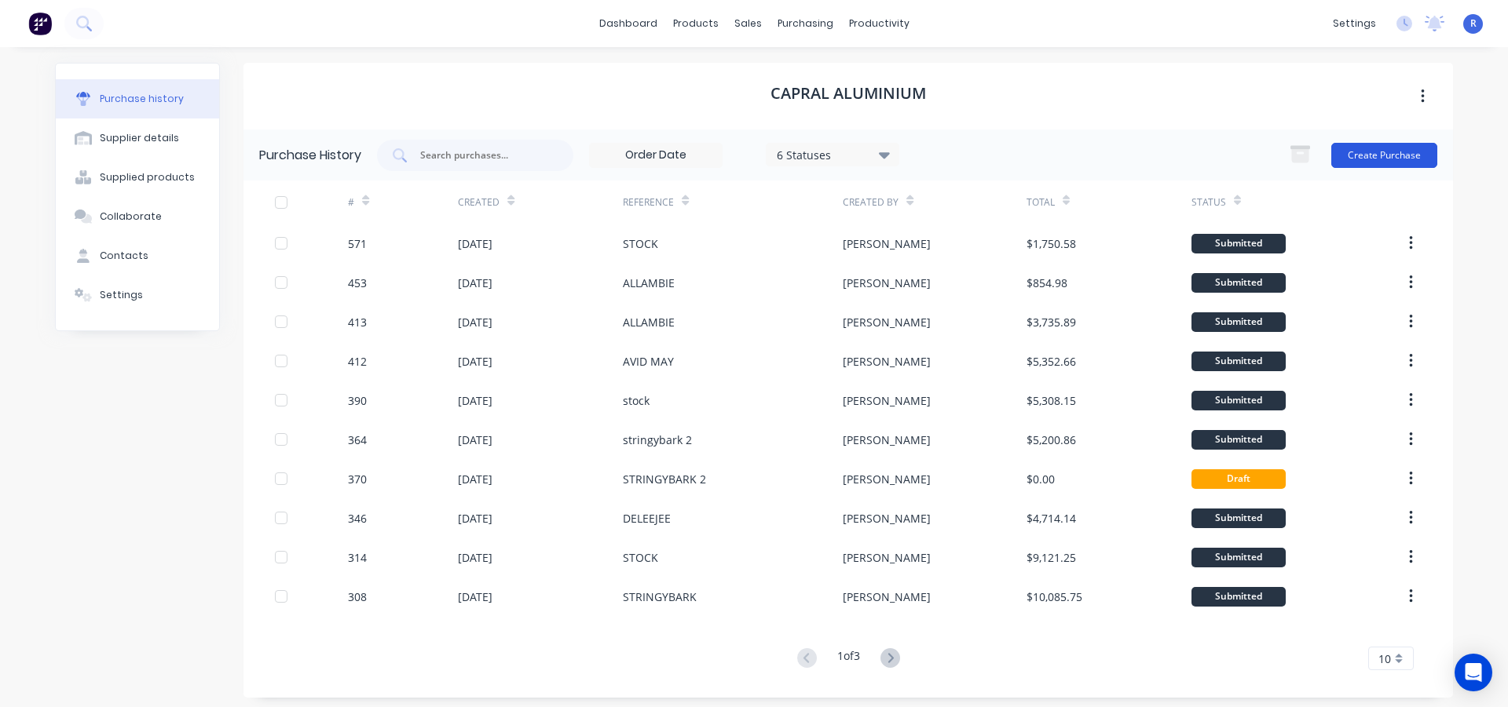
click at [1336, 155] on button "Create Purchase" at bounding box center [1384, 155] width 106 height 25
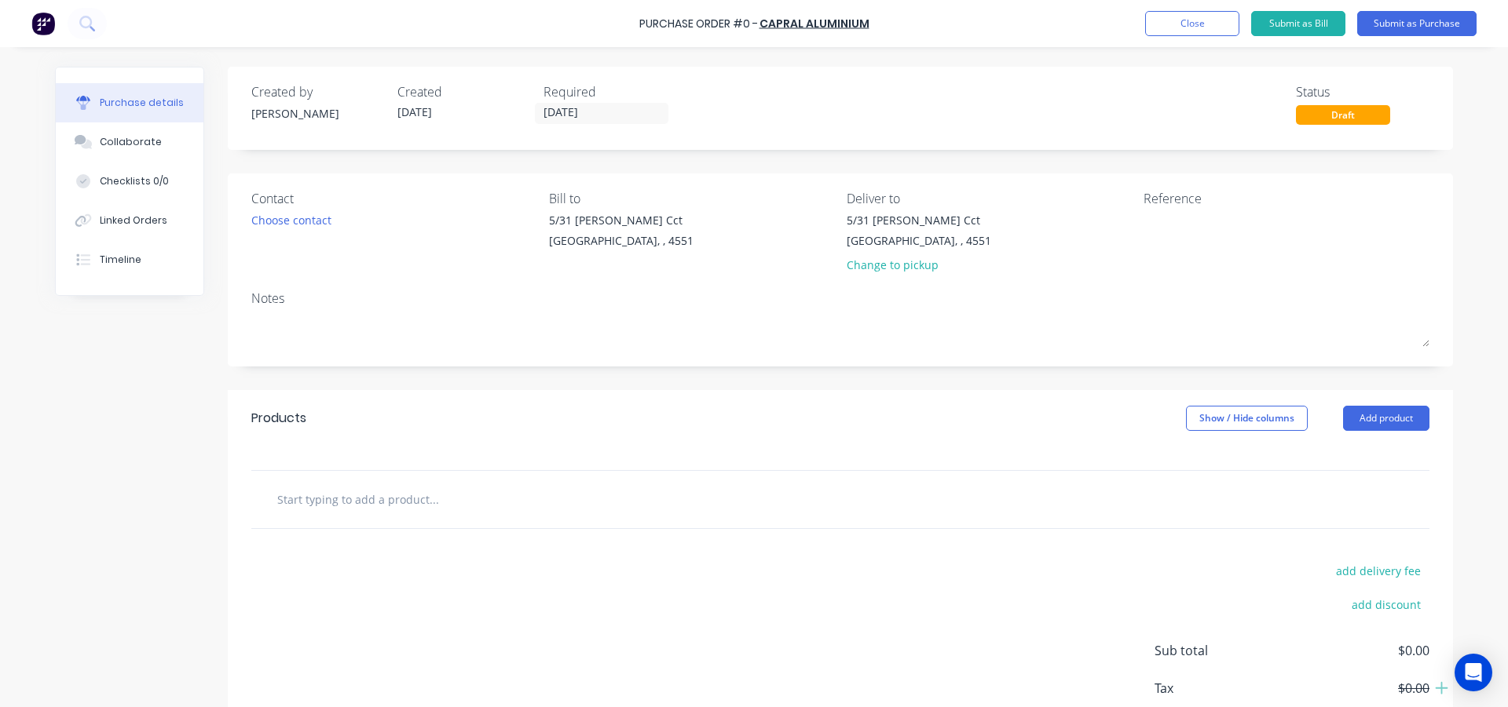
click at [1161, 207] on div "Reference" at bounding box center [1286, 198] width 286 height 19
click at [1161, 220] on textarea at bounding box center [1241, 229] width 196 height 35
type textarea "23 ESPLANADE"
click at [1404, 417] on button "Add product" at bounding box center [1386, 418] width 86 height 25
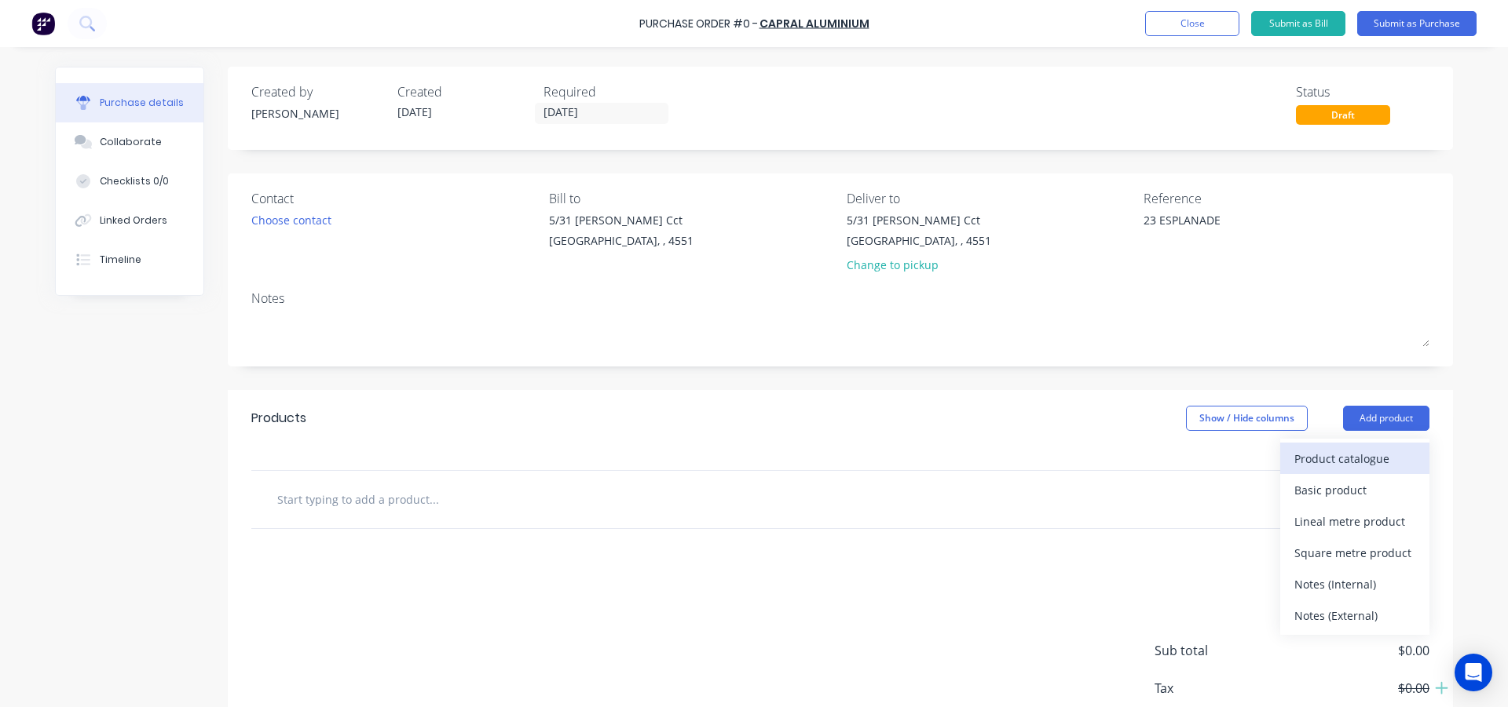
click at [1370, 450] on div "Product catalogue" at bounding box center [1354, 459] width 121 height 23
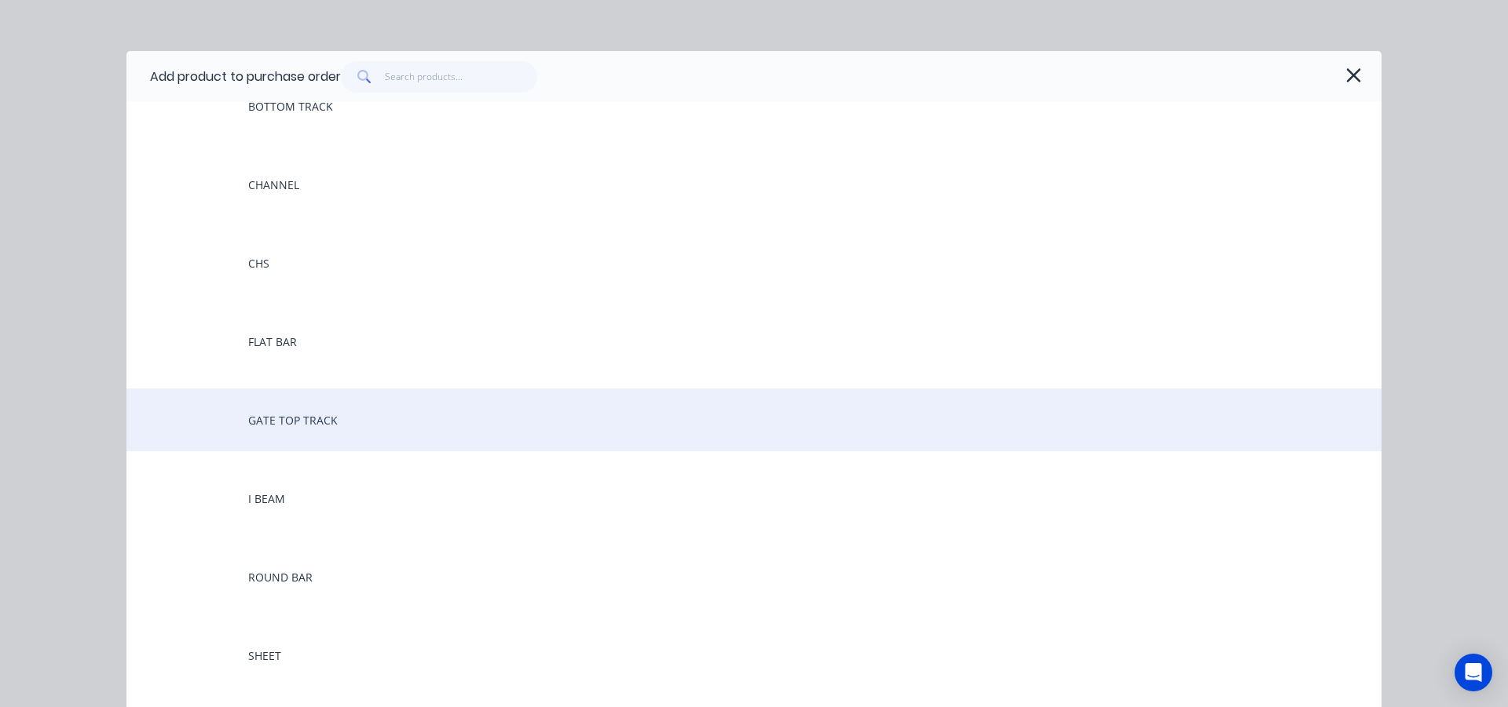
scroll to position [550, 0]
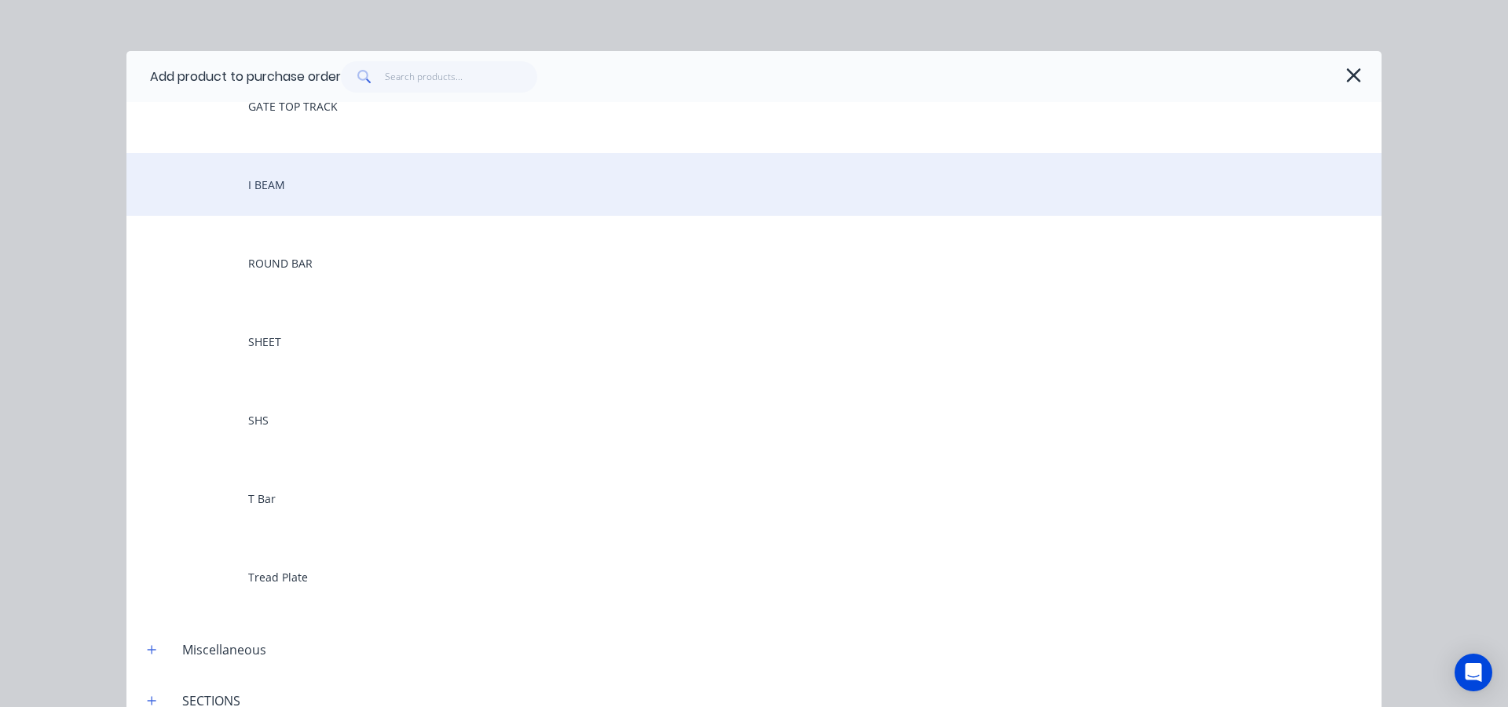
click at [304, 172] on div "I BEAM" at bounding box center [753, 184] width 1255 height 63
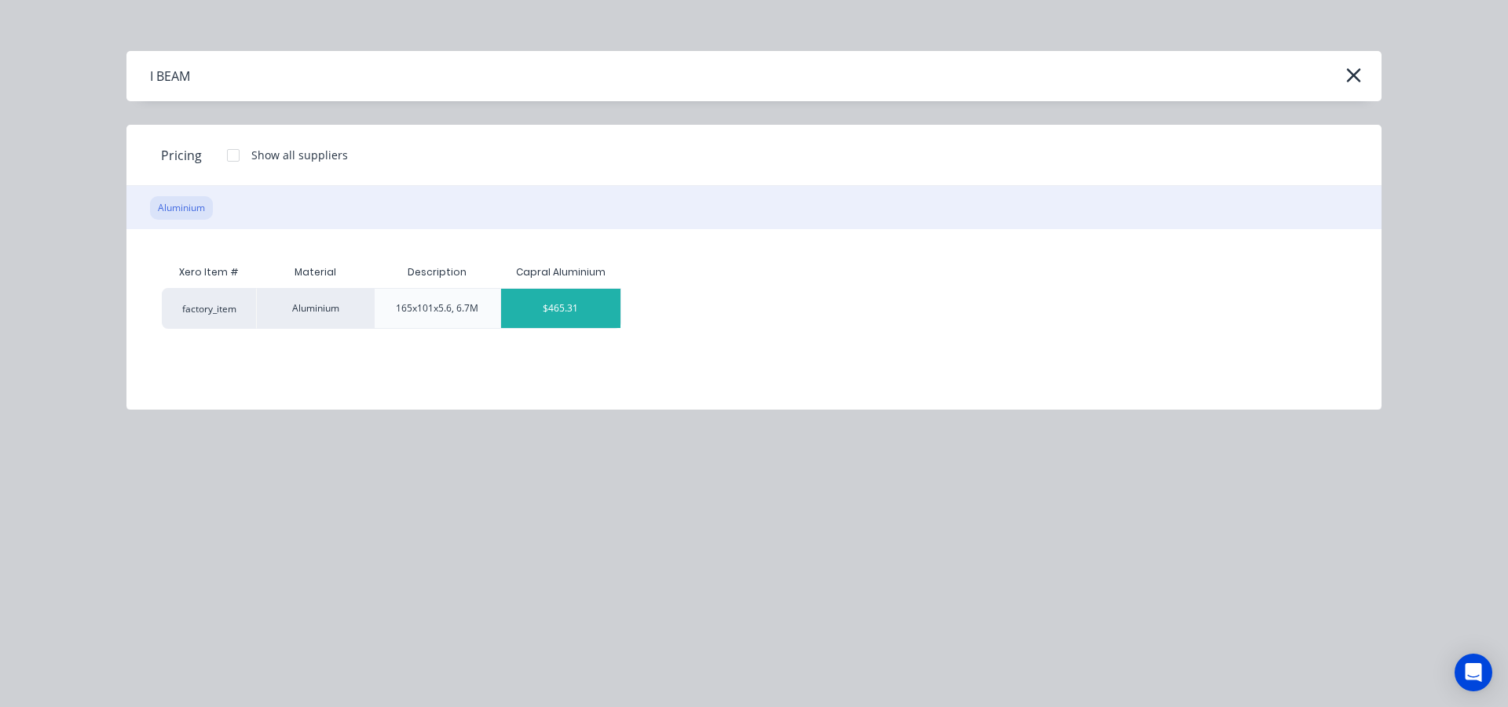
click at [539, 311] on div "$465.31" at bounding box center [560, 308] width 119 height 39
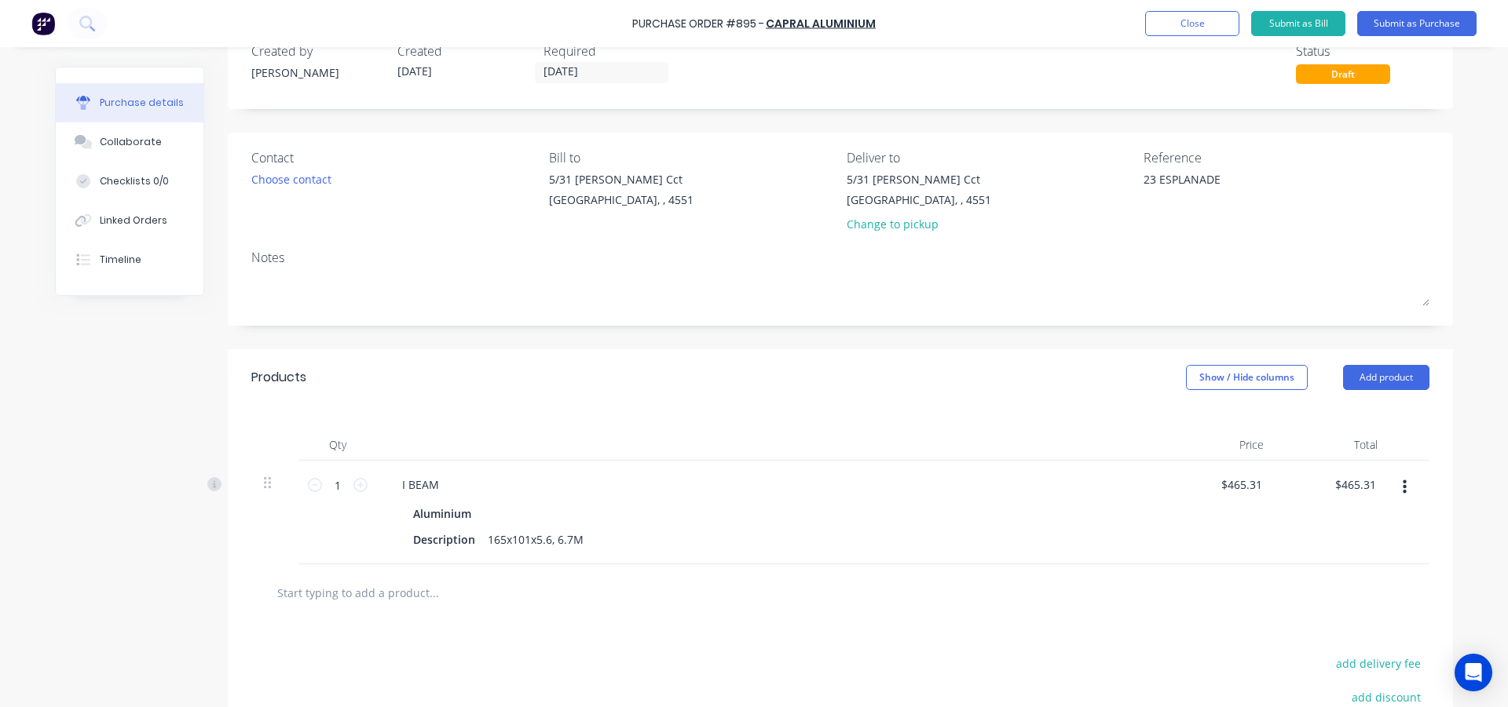
scroll to position [79, 0]
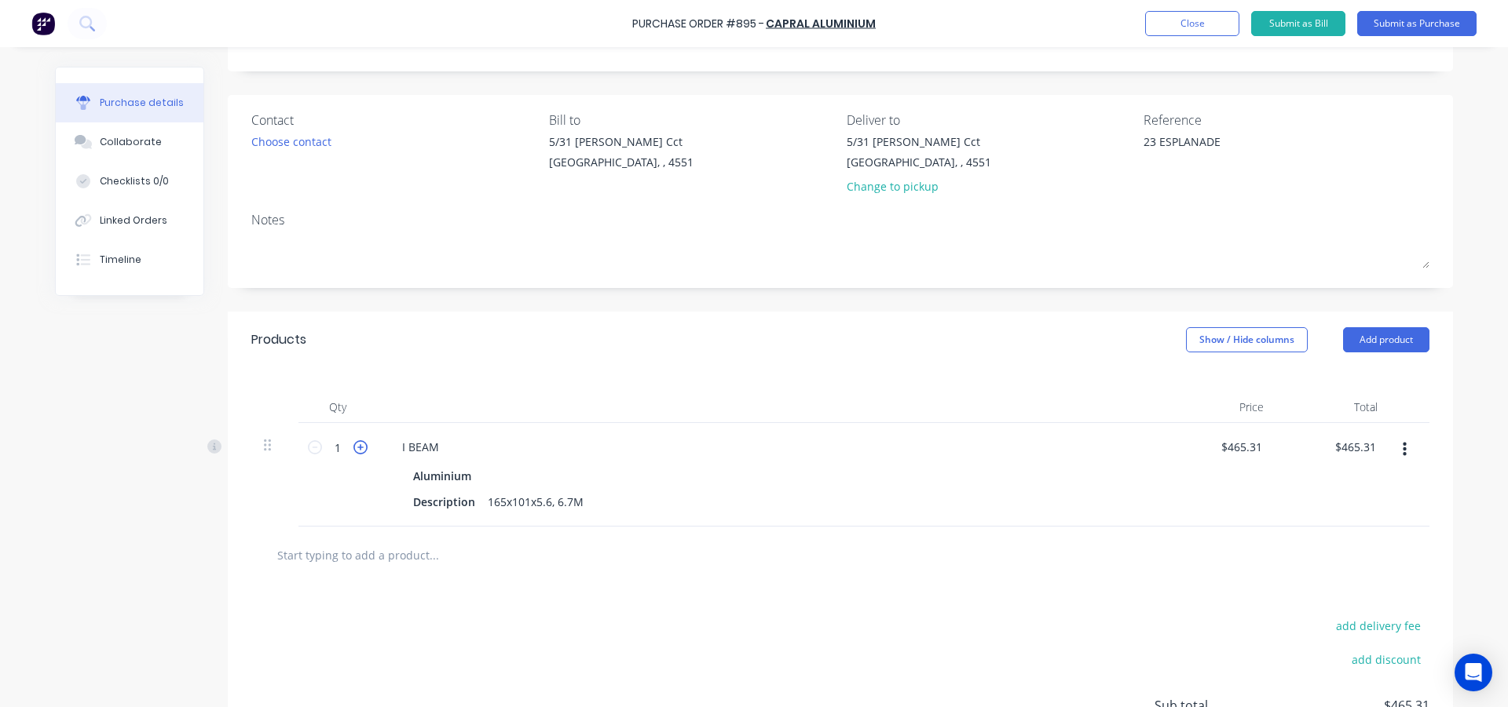
click at [353, 452] on icon at bounding box center [360, 448] width 14 height 14
type input "2"
type input "$930.62"
click at [353, 452] on icon at bounding box center [360, 448] width 14 height 14
type input "3"
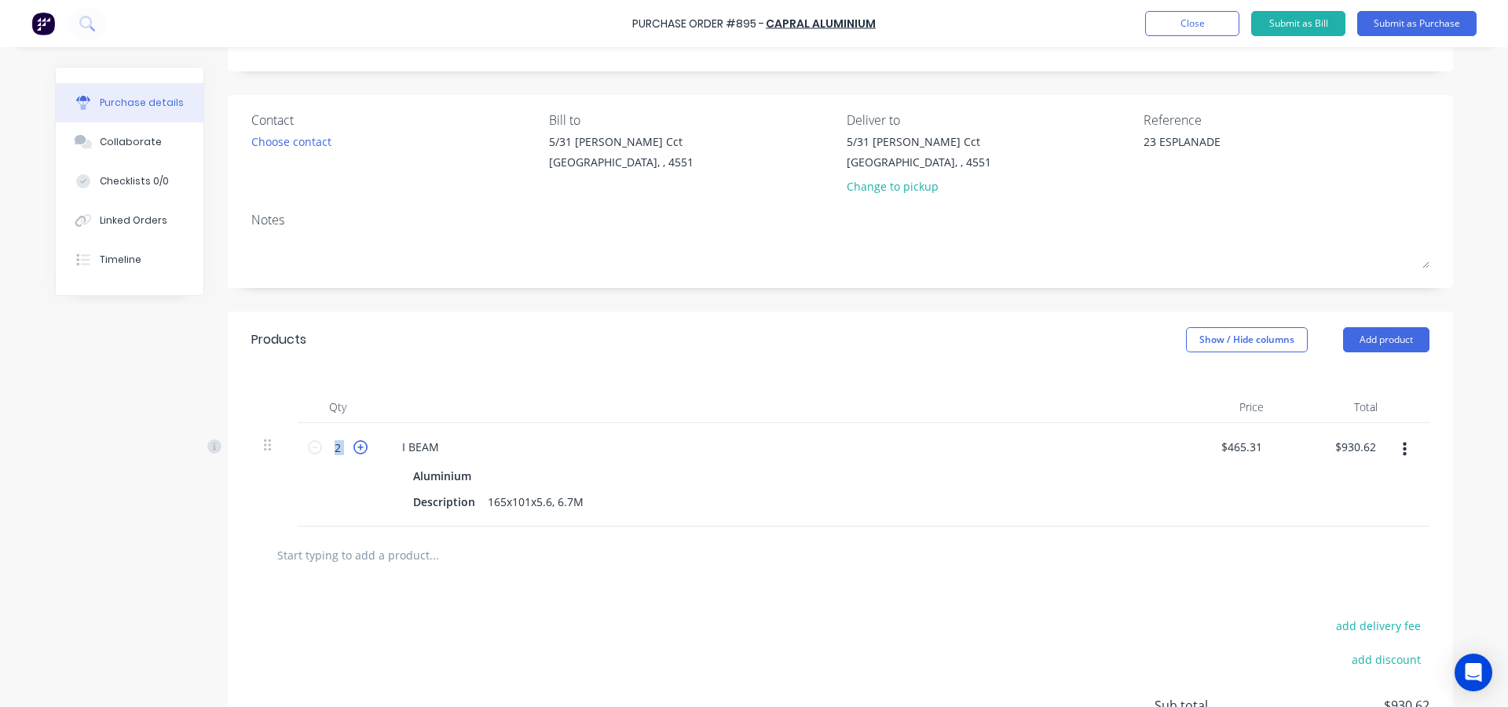
type input "$1,395.93"
click at [353, 452] on icon at bounding box center [360, 448] width 14 height 14
type input "4"
type input "$1,861.24"
click at [353, 452] on icon at bounding box center [360, 448] width 14 height 14
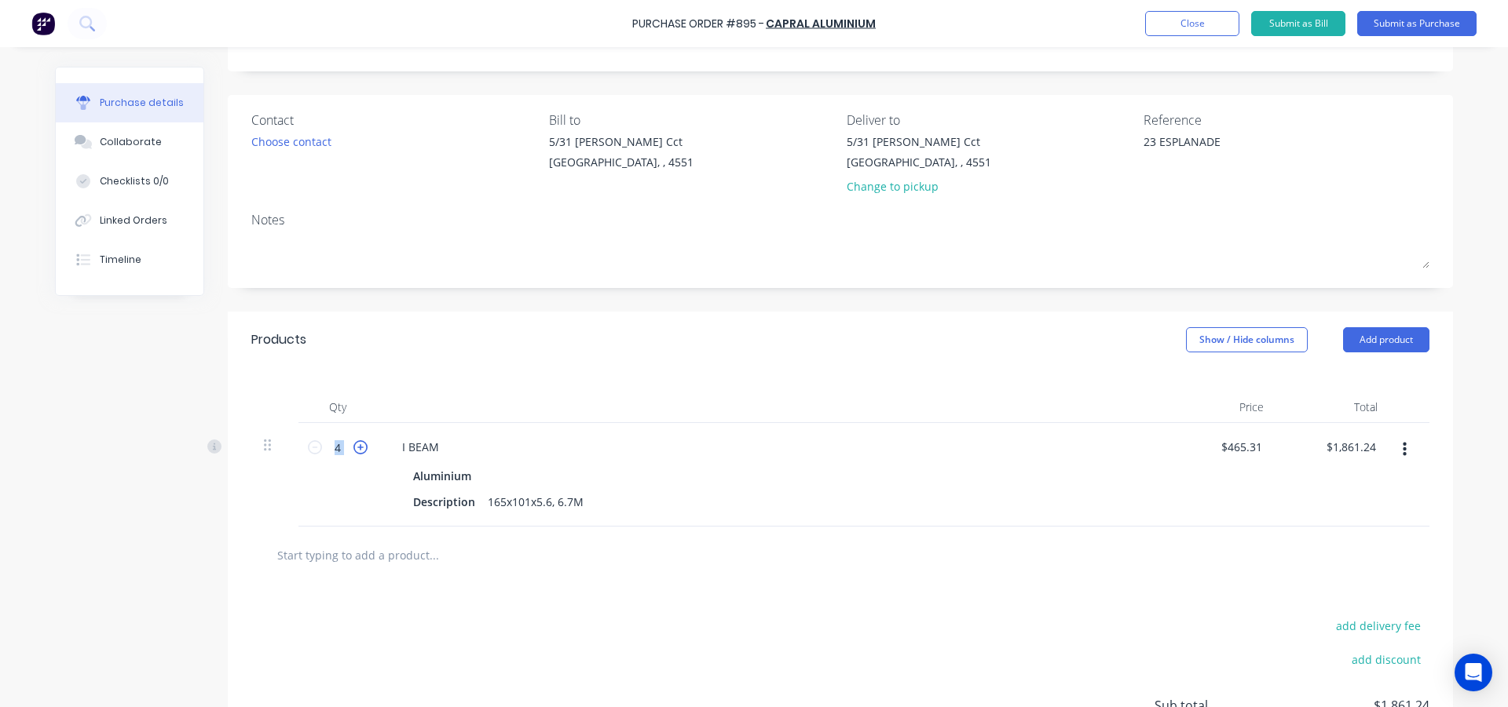
type input "5"
type input "$2,326.55"
click at [353, 452] on icon at bounding box center [360, 448] width 14 height 14
type input "6"
type input "$2,791.86"
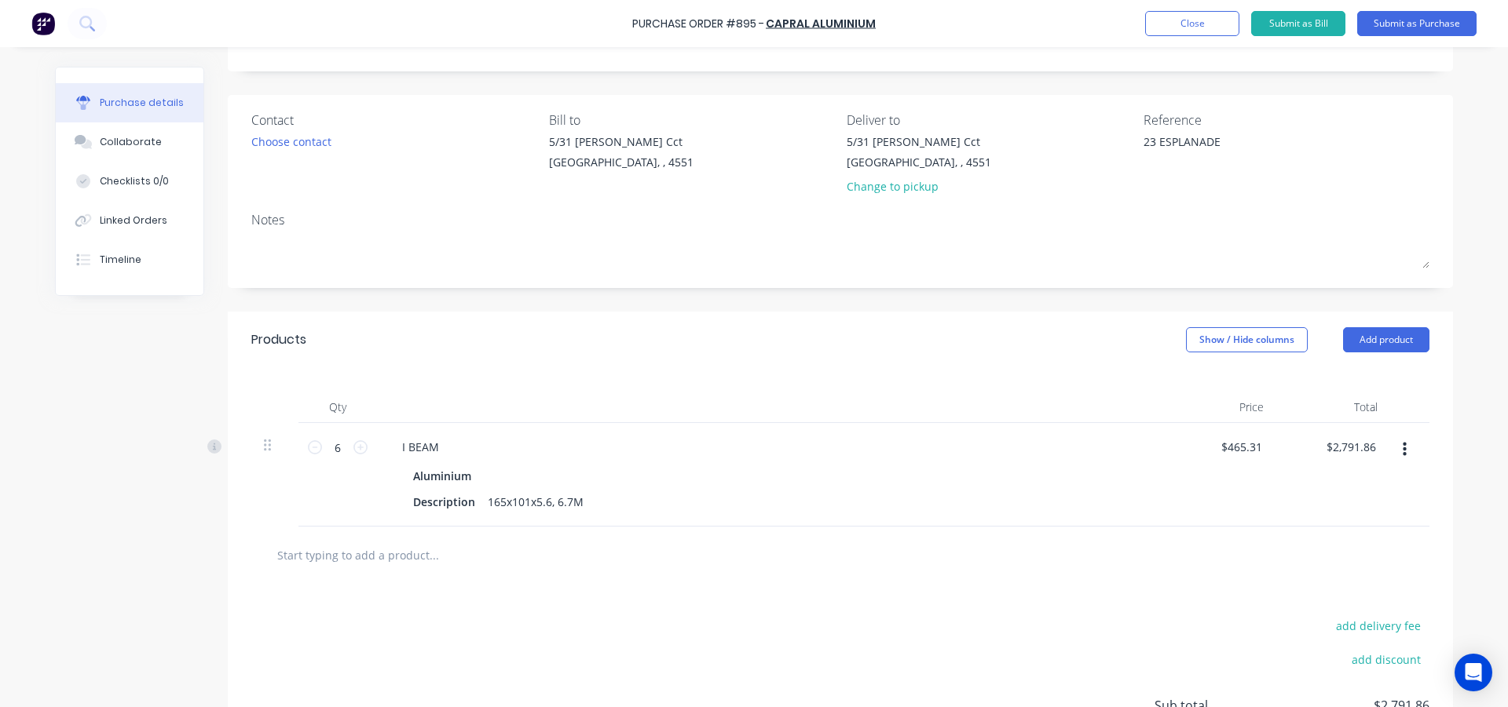
click at [519, 382] on div "Qty Price Total 6 6 I BEAM Aluminium Description 165x101x5.6, 6.7M $465.31 $465…" at bounding box center [840, 447] width 1225 height 159
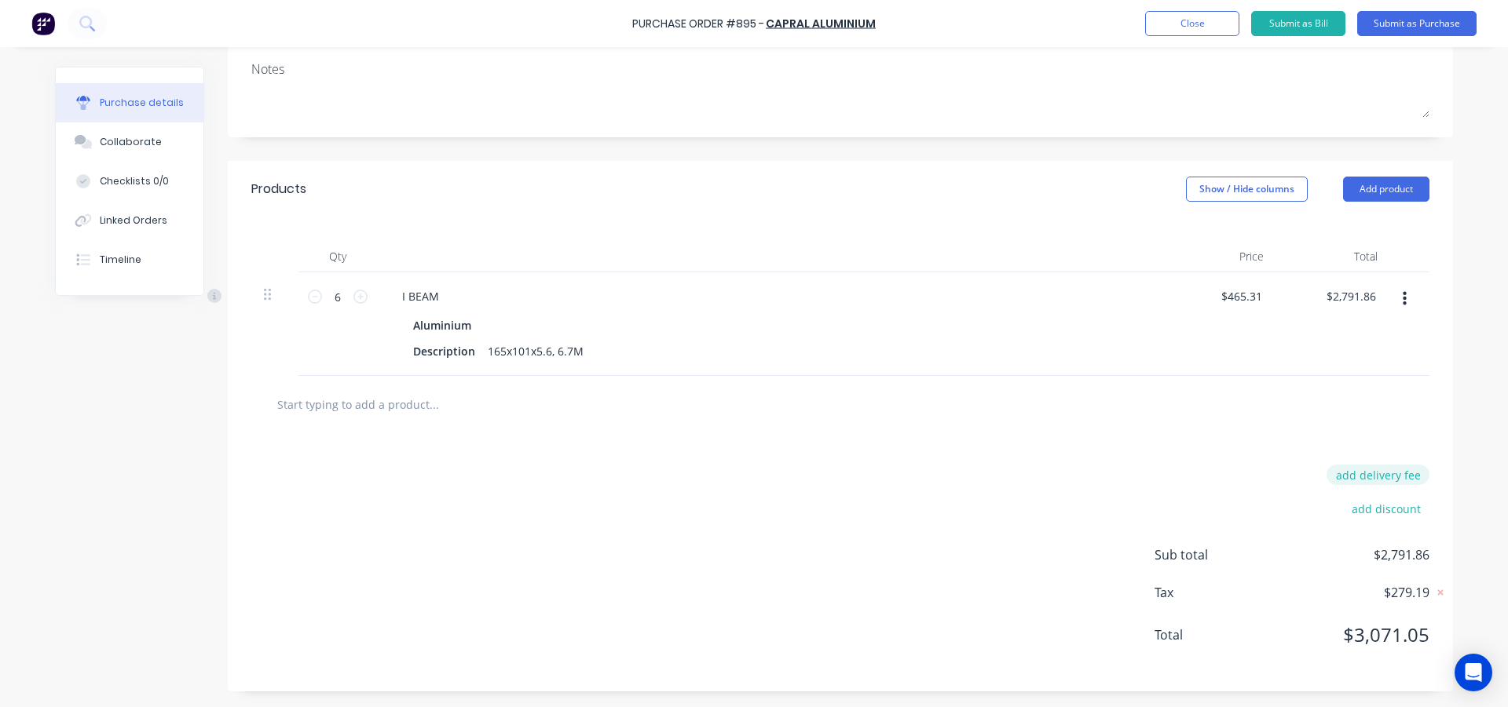
click at [1376, 475] on button "add delivery fee" at bounding box center [1377, 475] width 103 height 20
type input "$90.00"
click at [732, 532] on div "Delivery fee $90.00 add discount Sub total $2,791.86 Tax $279.19 Total $3,071.05" at bounding box center [840, 563] width 1225 height 261
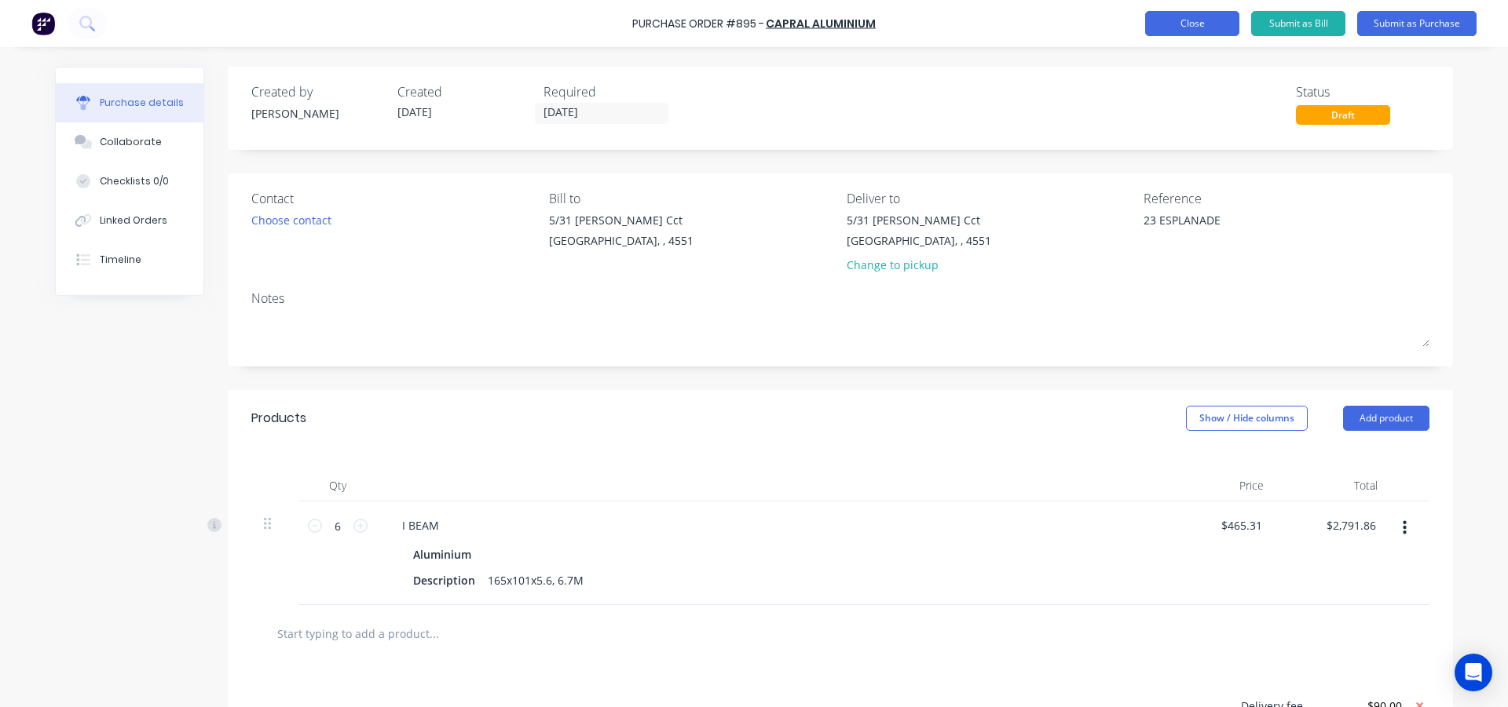
click at [1186, 27] on button "Close" at bounding box center [1192, 23] width 94 height 25
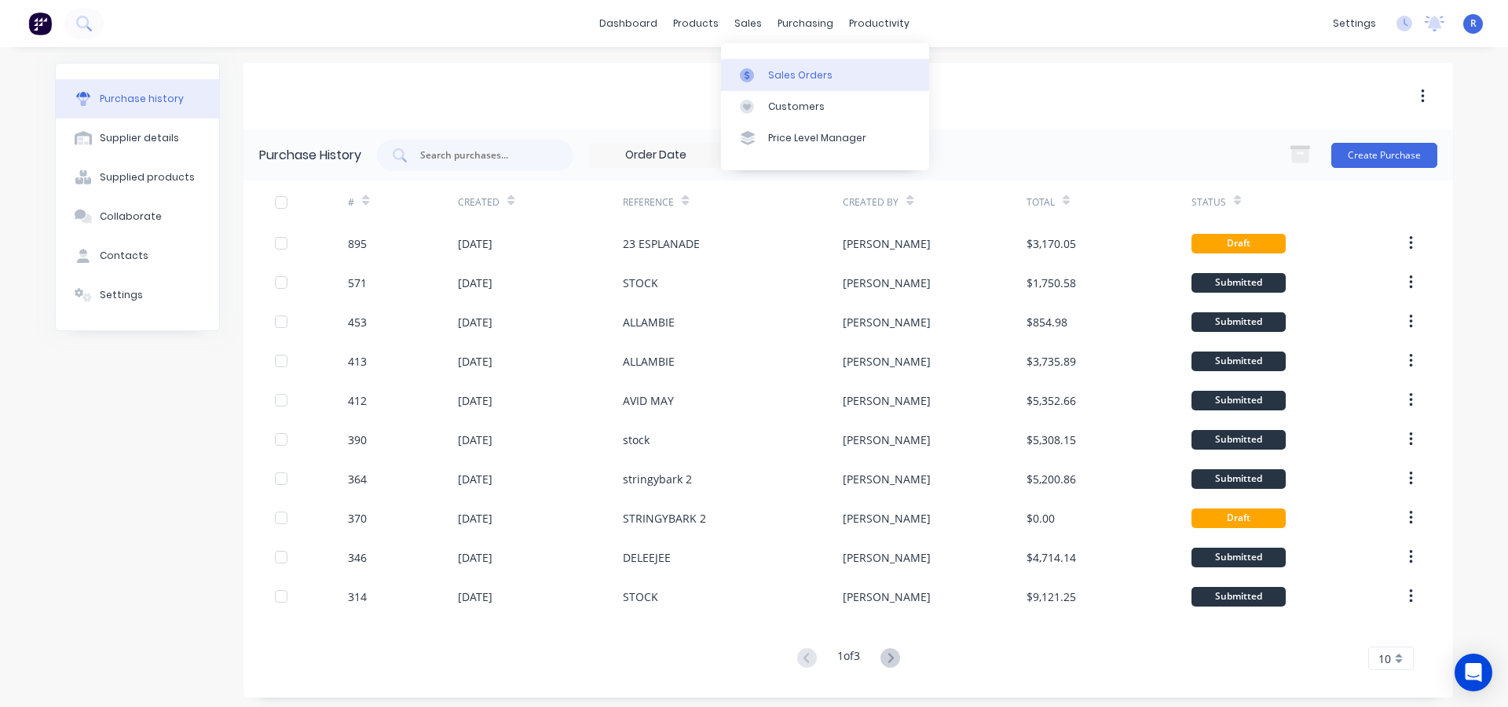
click at [773, 79] on div "Sales Orders" at bounding box center [800, 75] width 64 height 14
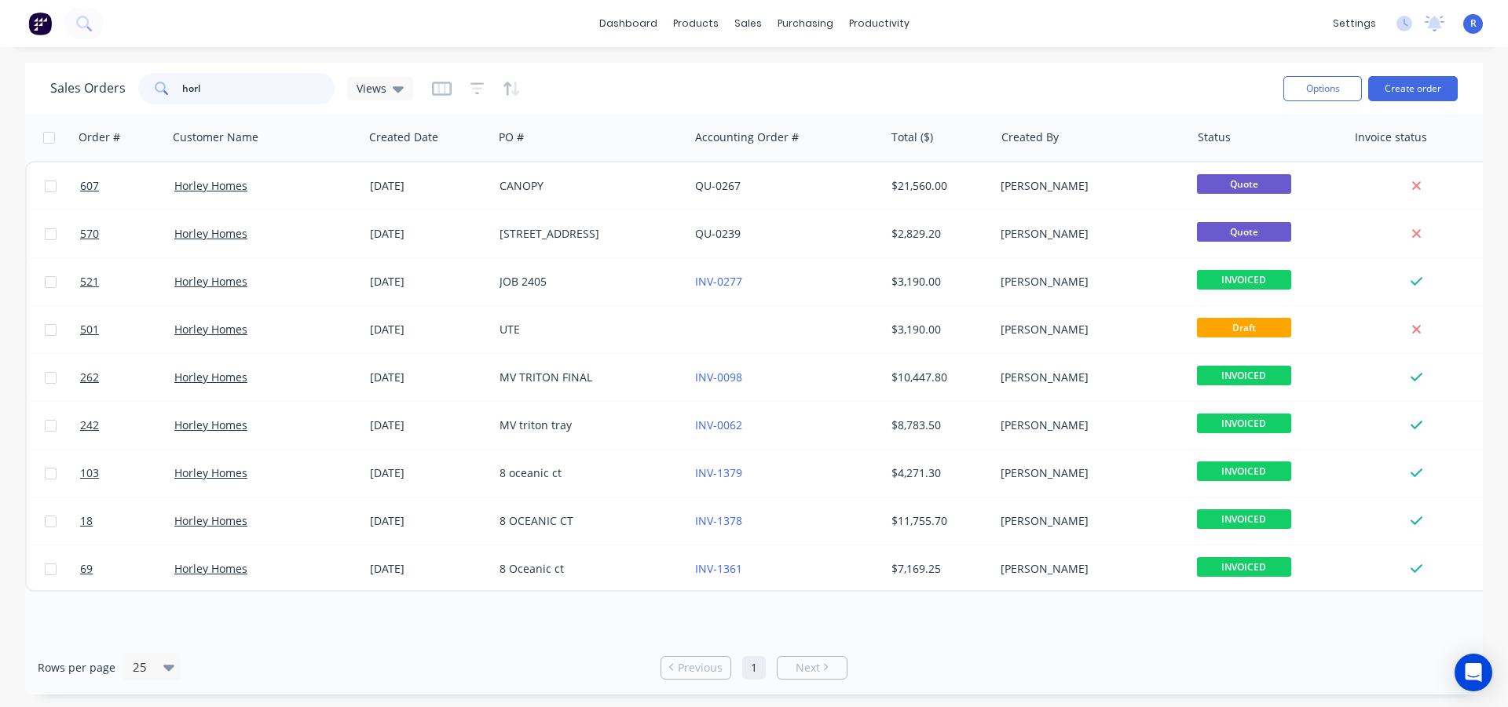
drag, startPoint x: 224, startPoint y: 98, endPoint x: 118, endPoint y: 100, distance: 106.0
click at [118, 100] on div "Sales Orders horl Views" at bounding box center [231, 88] width 363 height 31
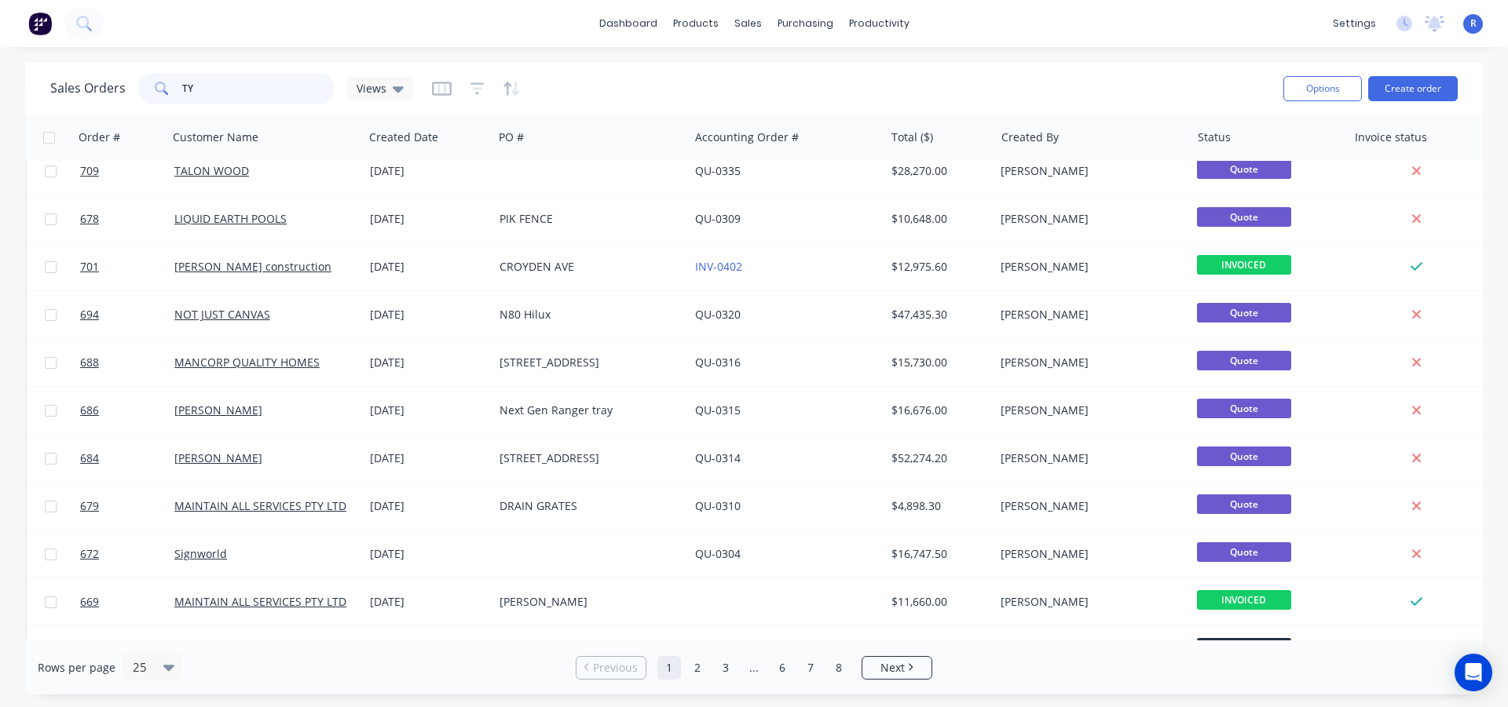
scroll to position [19, 0]
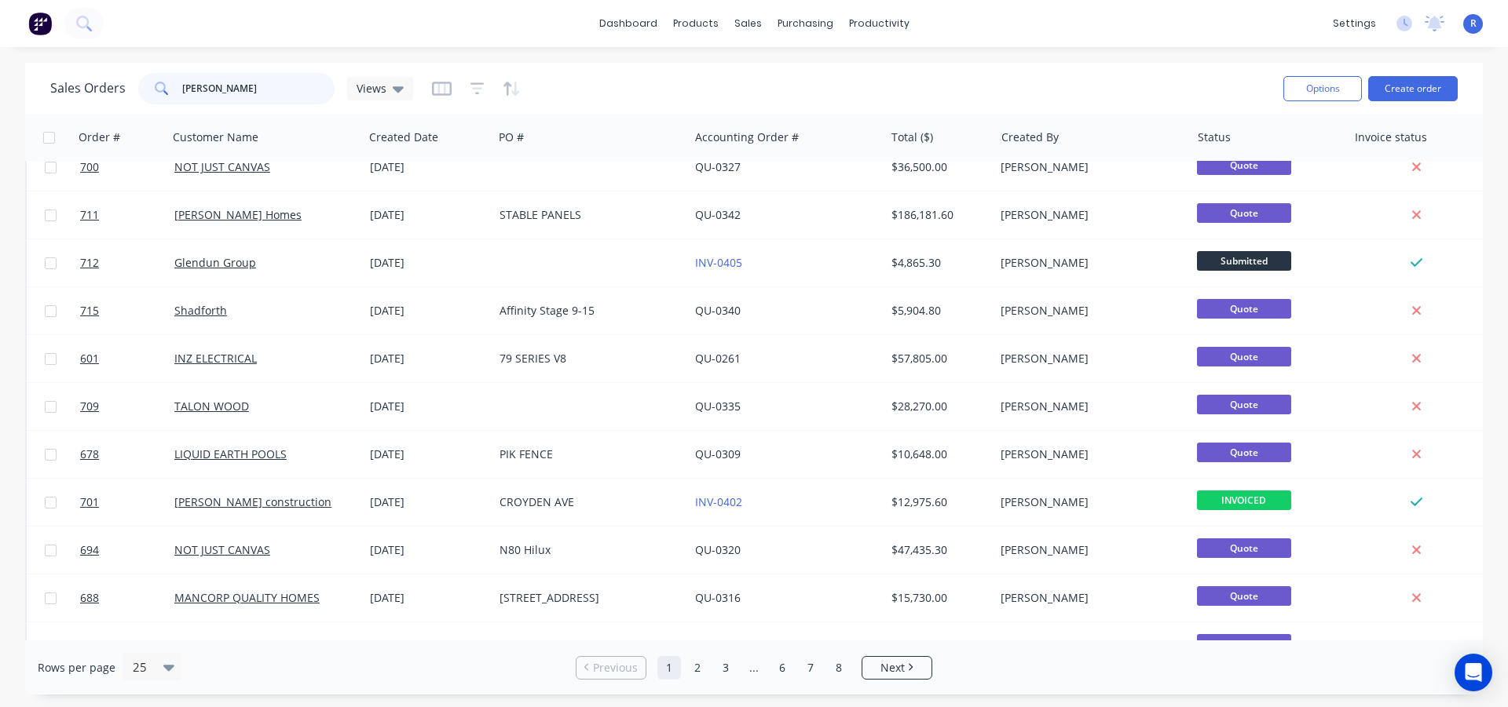
type input "[PERSON_NAME]"
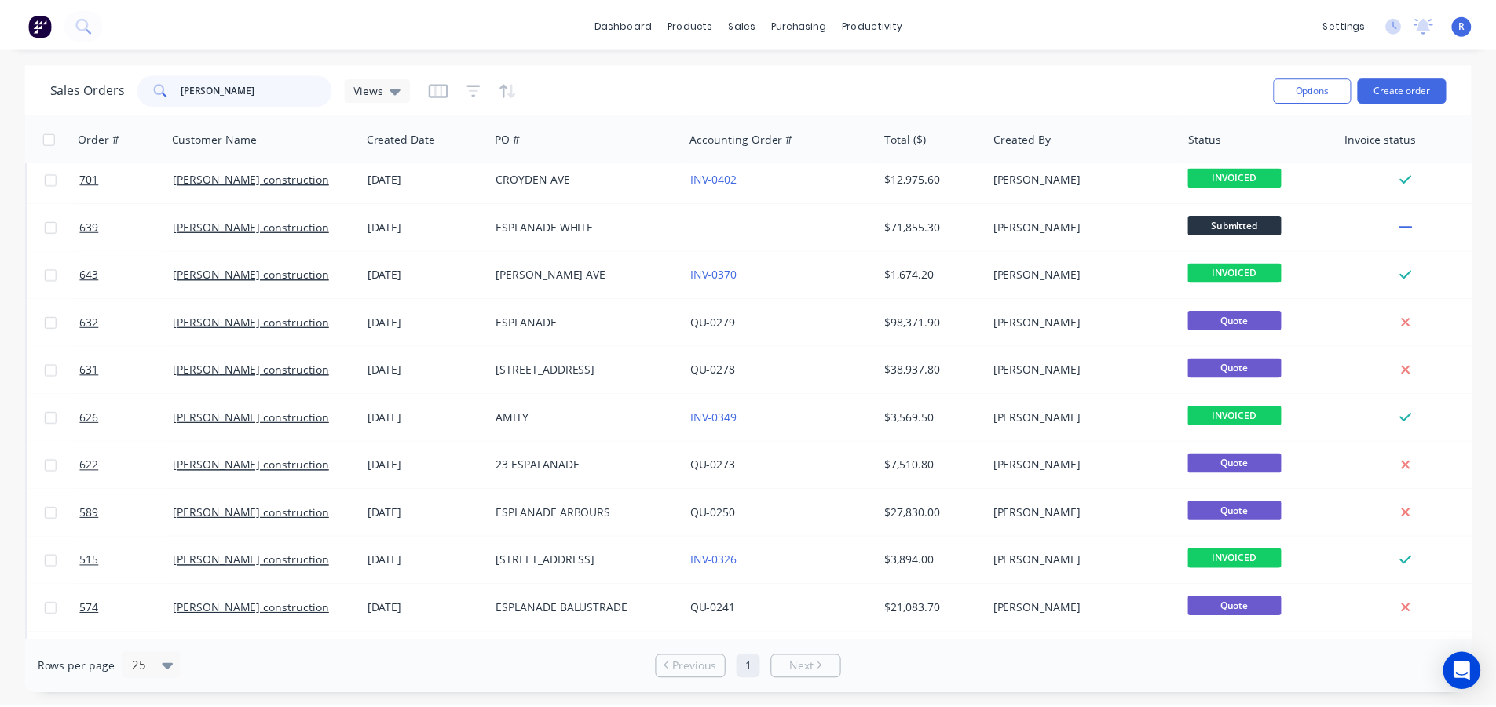
scroll to position [0, 0]
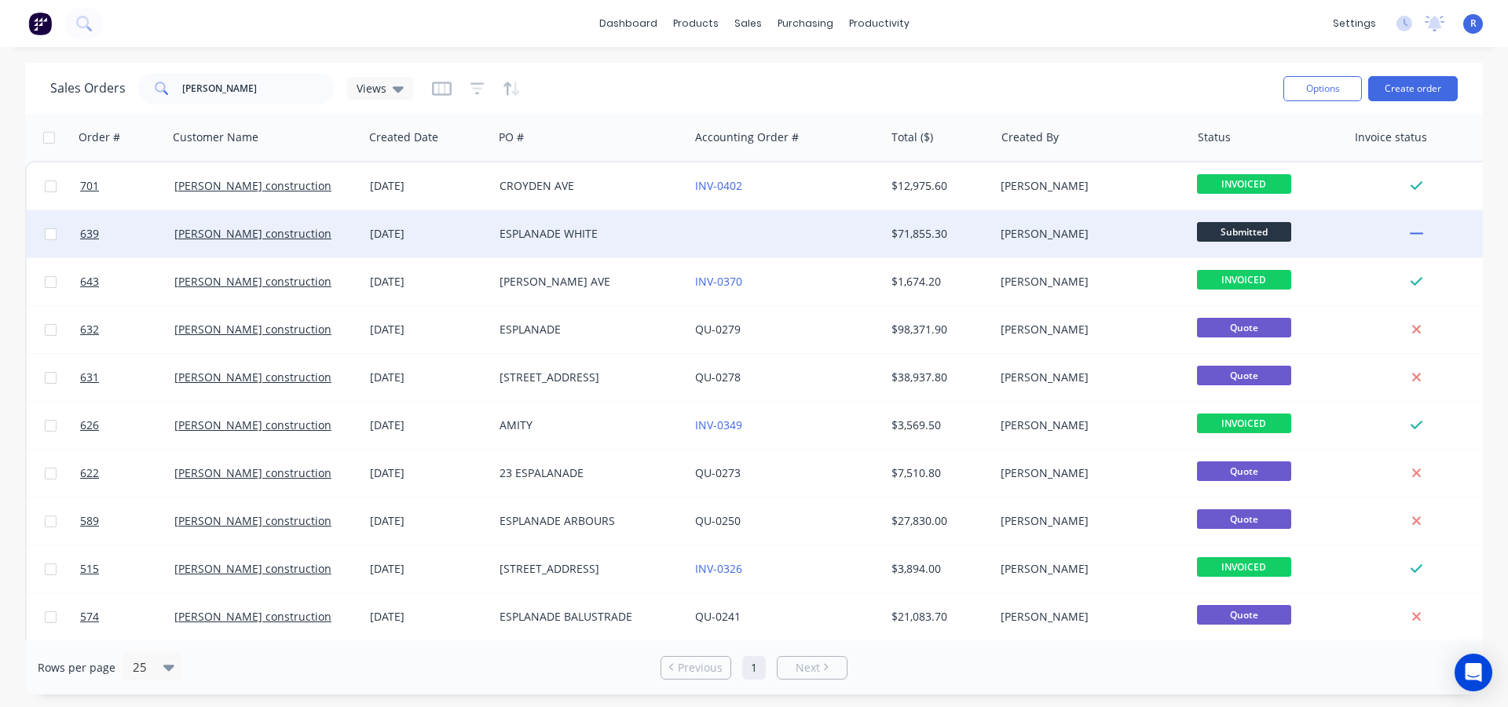
click at [550, 235] on div "ESPLANADE WHITE" at bounding box center [586, 234] width 174 height 16
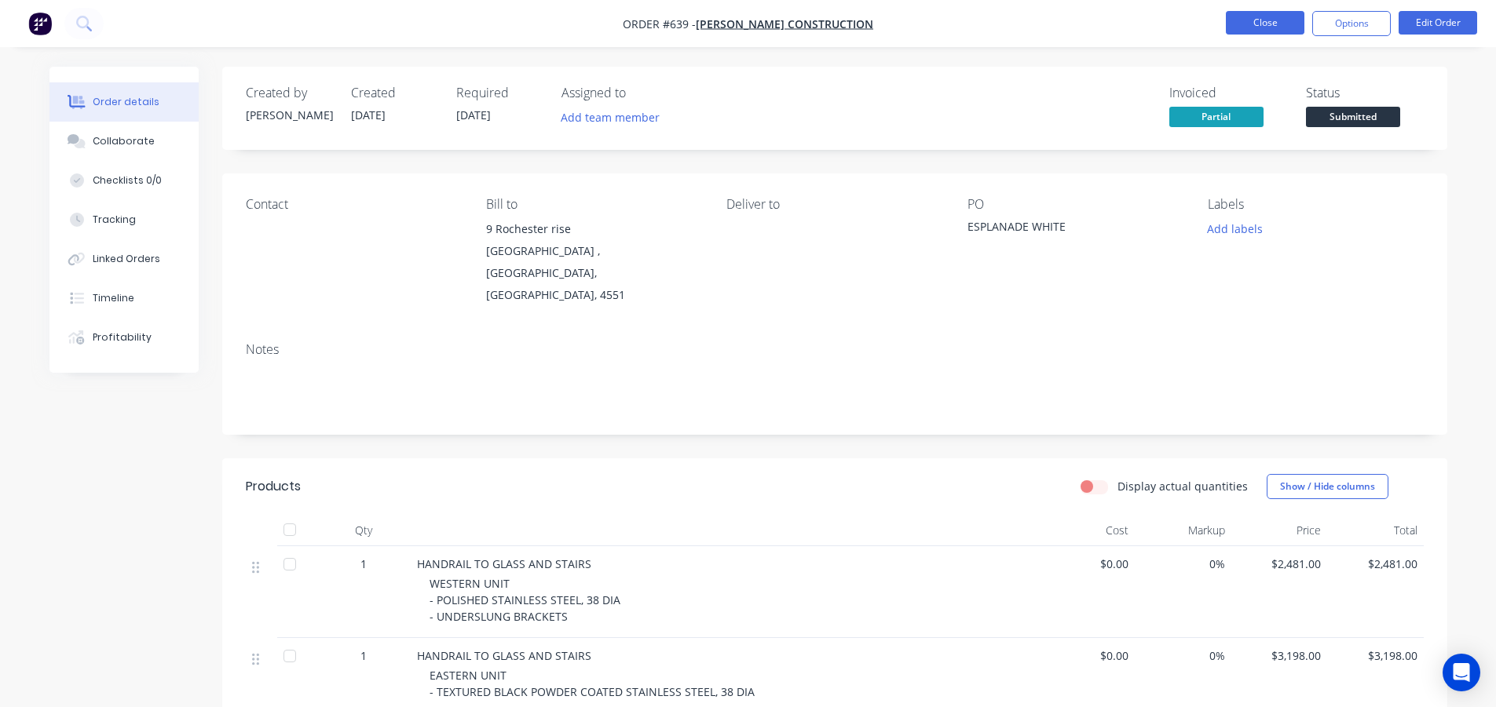
click at [1260, 19] on button "Close" at bounding box center [1265, 23] width 79 height 24
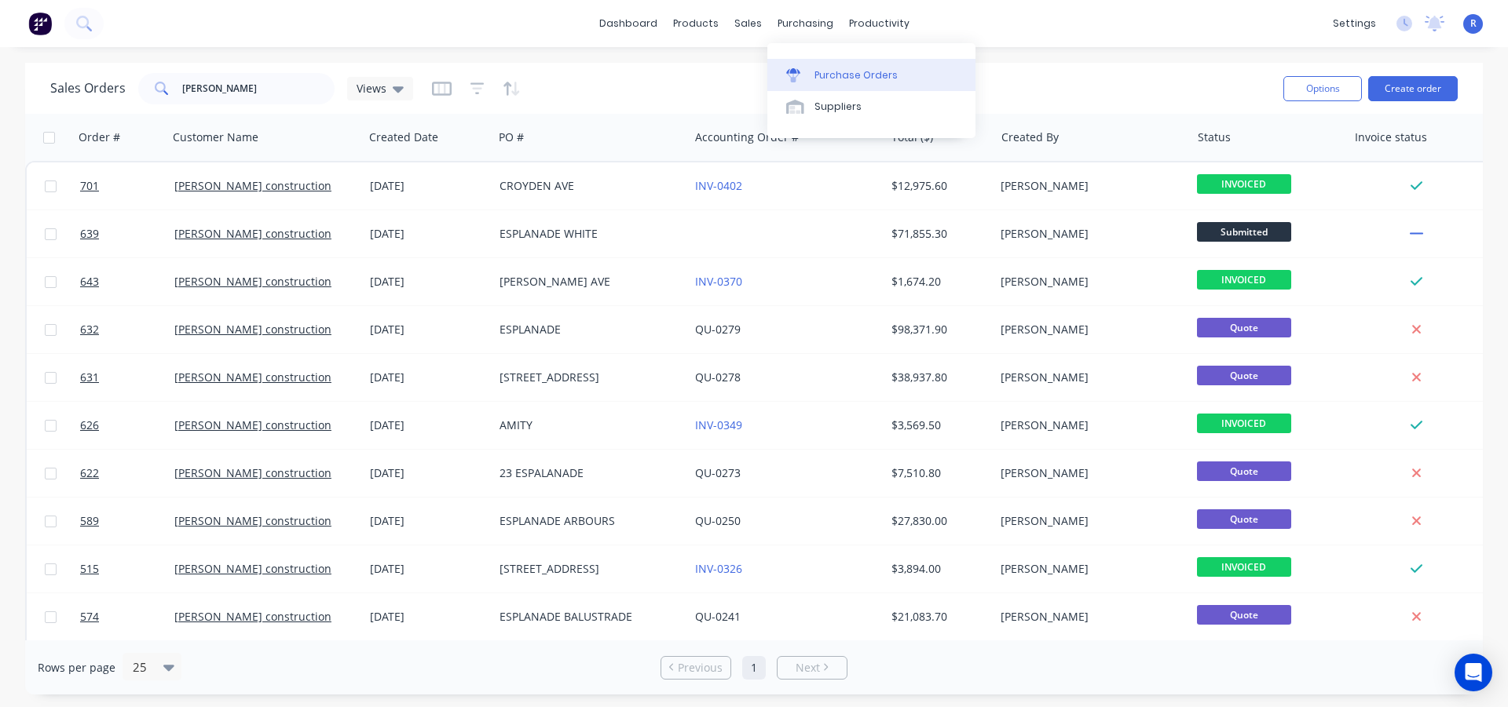
click at [823, 70] on div "Purchase Orders" at bounding box center [855, 75] width 83 height 14
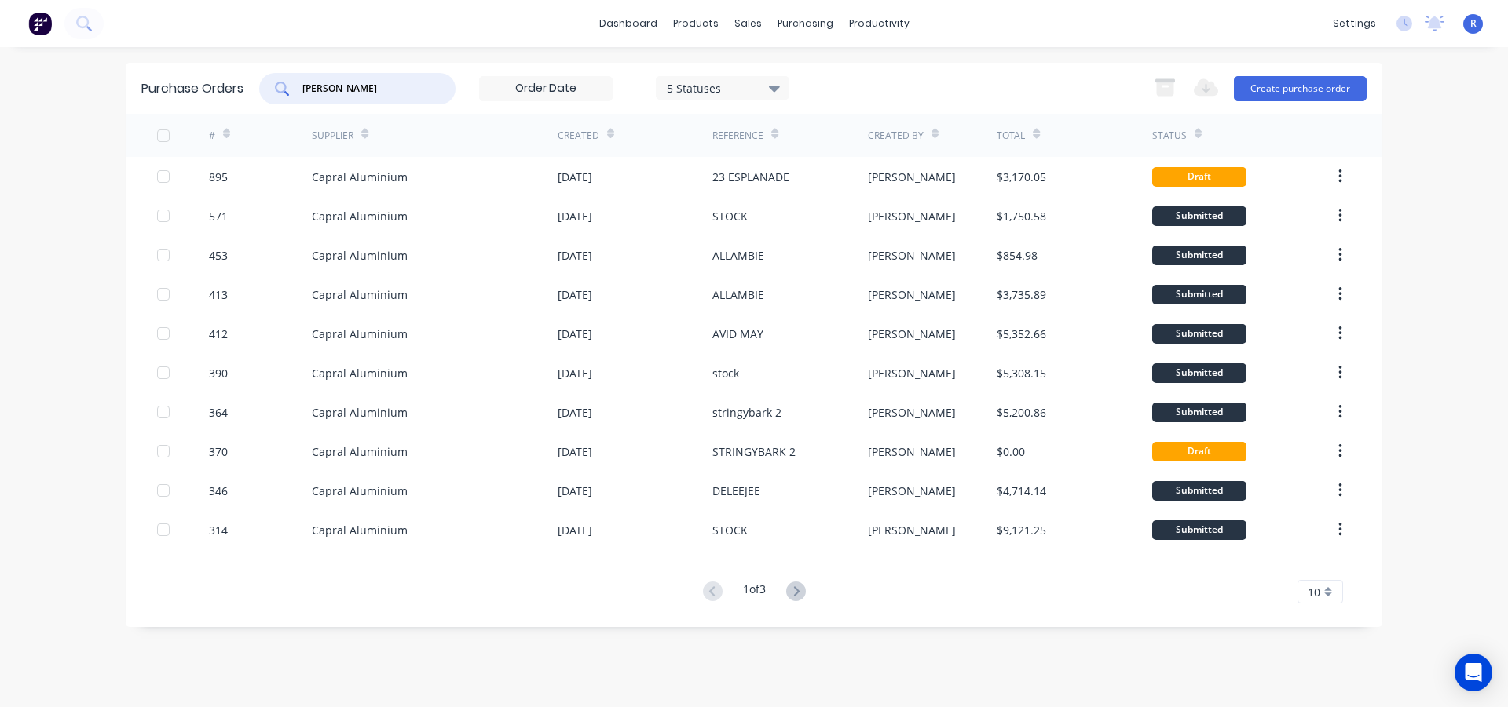
drag, startPoint x: 363, startPoint y: 93, endPoint x: 280, endPoint y: 93, distance: 83.2
click at [280, 93] on div "[PERSON_NAME]" at bounding box center [357, 88] width 196 height 31
type input "23 ESPL"
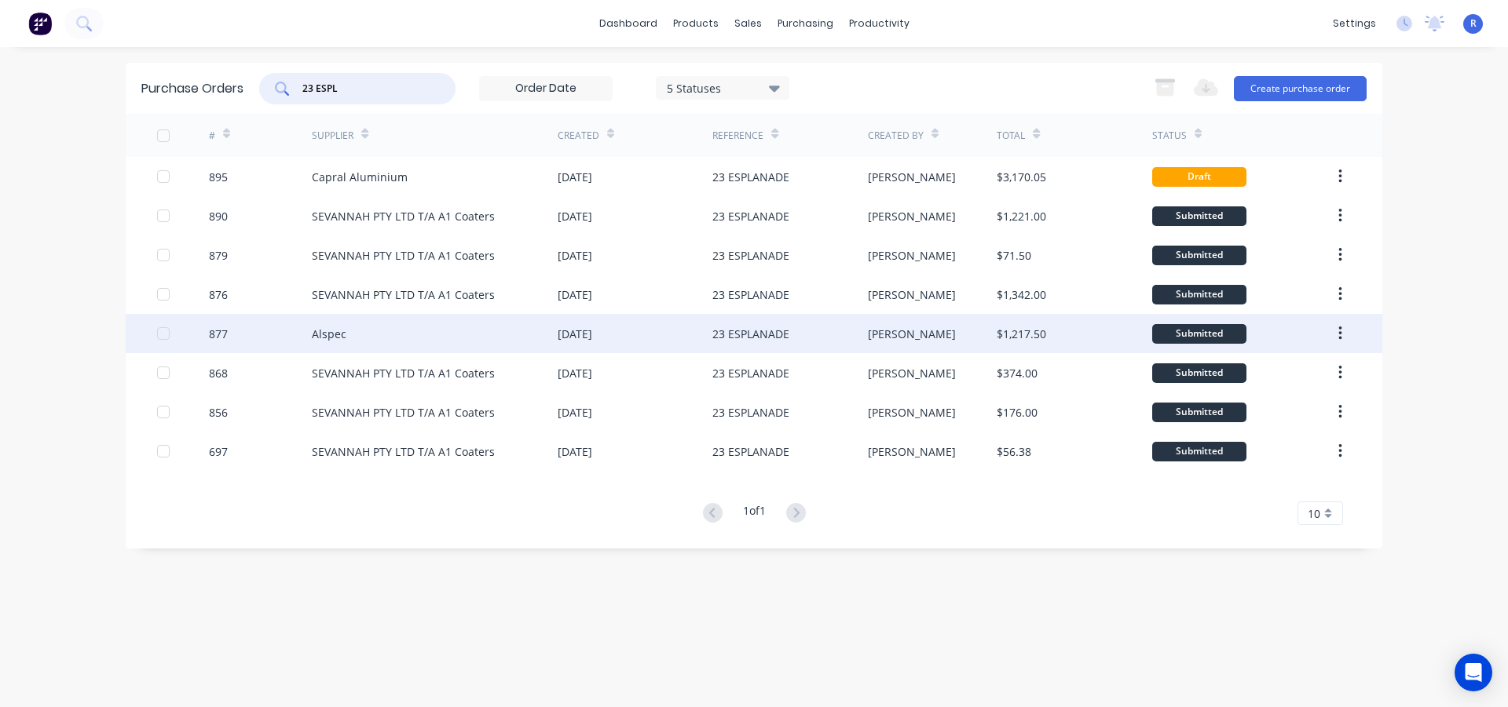
click at [657, 331] on div "[DATE]" at bounding box center [635, 333] width 155 height 39
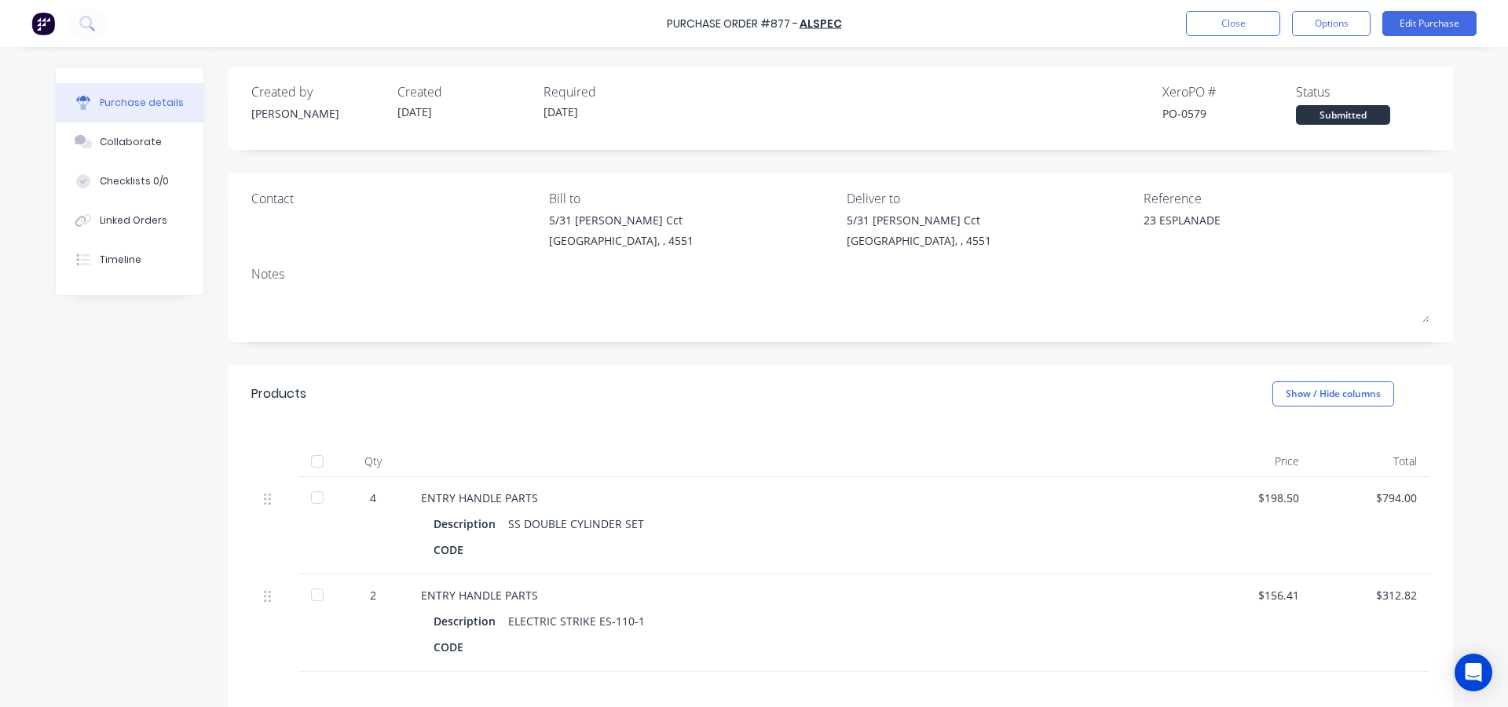
scroll to position [79, 0]
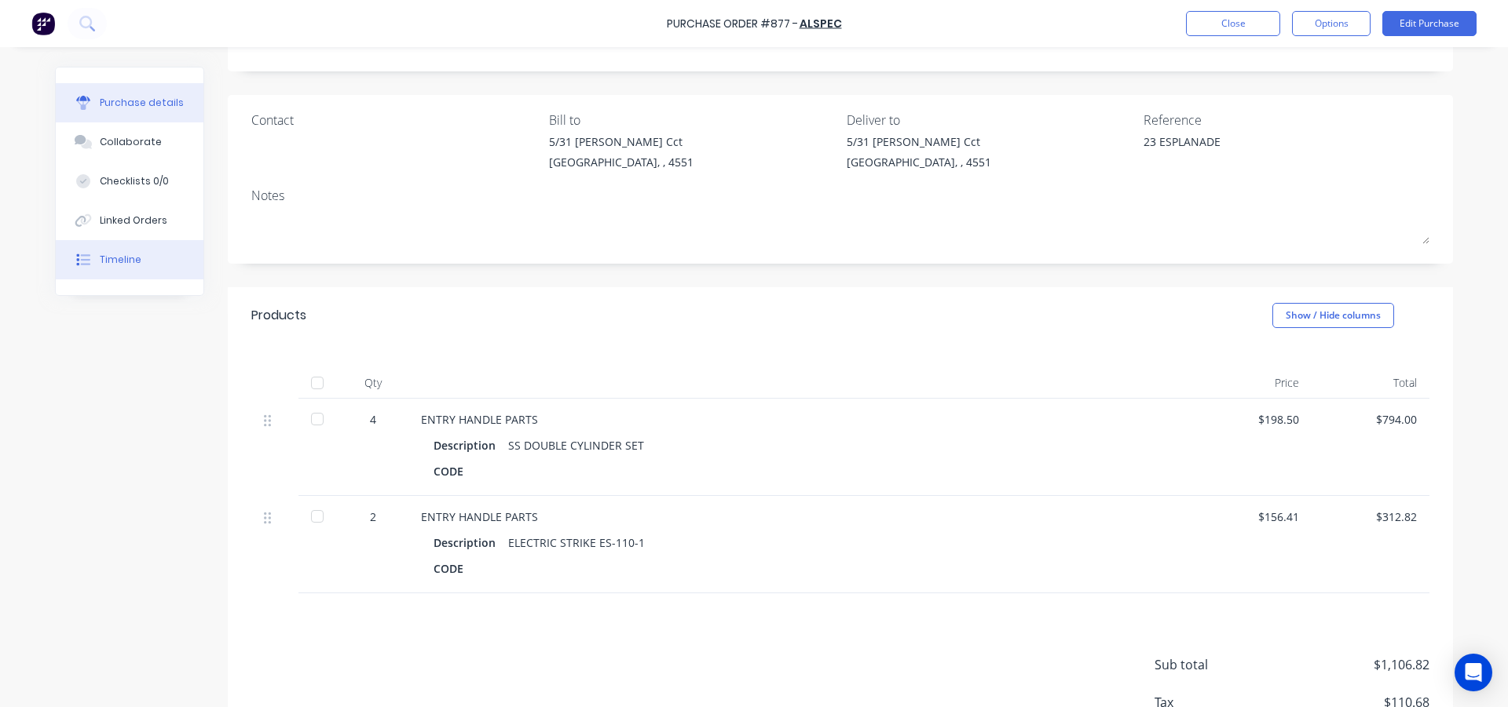
click at [103, 254] on div "Timeline" at bounding box center [121, 260] width 42 height 14
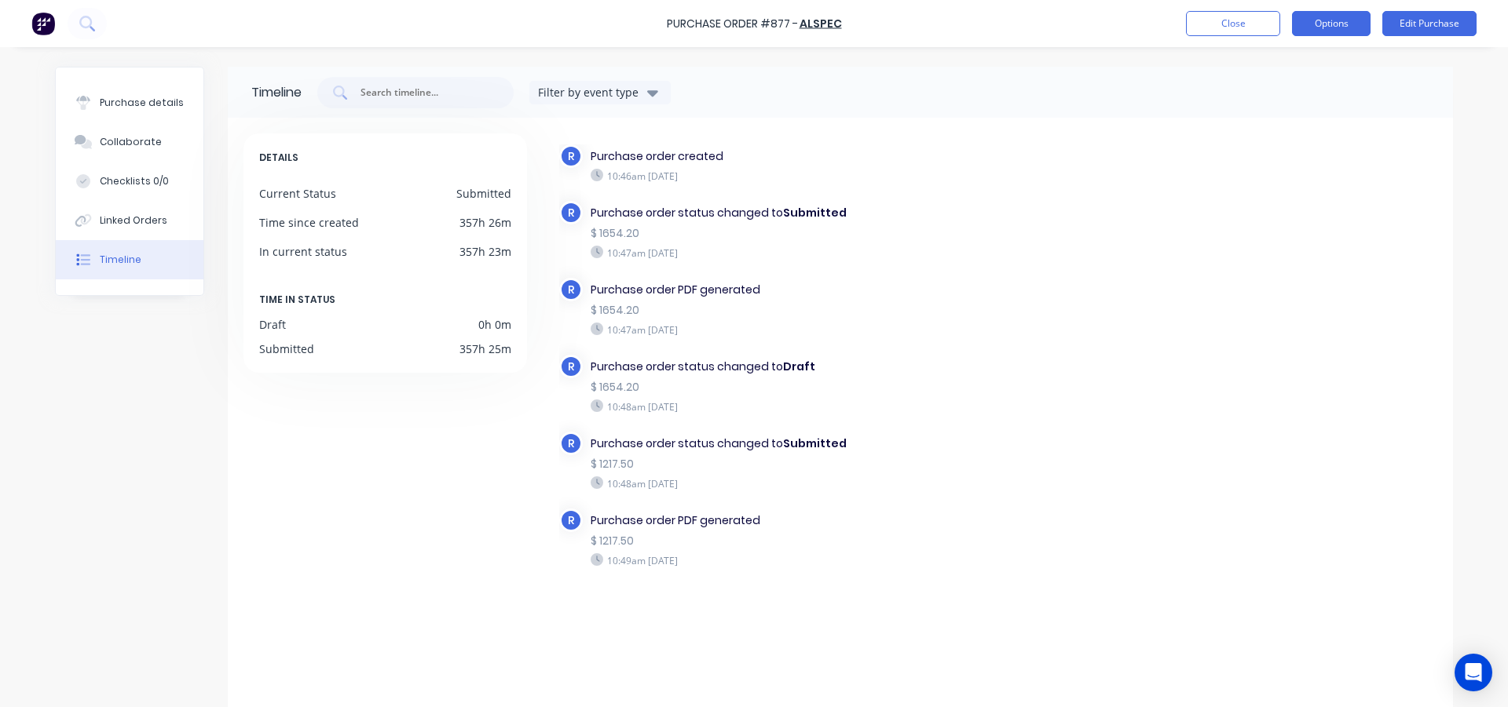
click at [1309, 23] on button "Options" at bounding box center [1331, 23] width 79 height 25
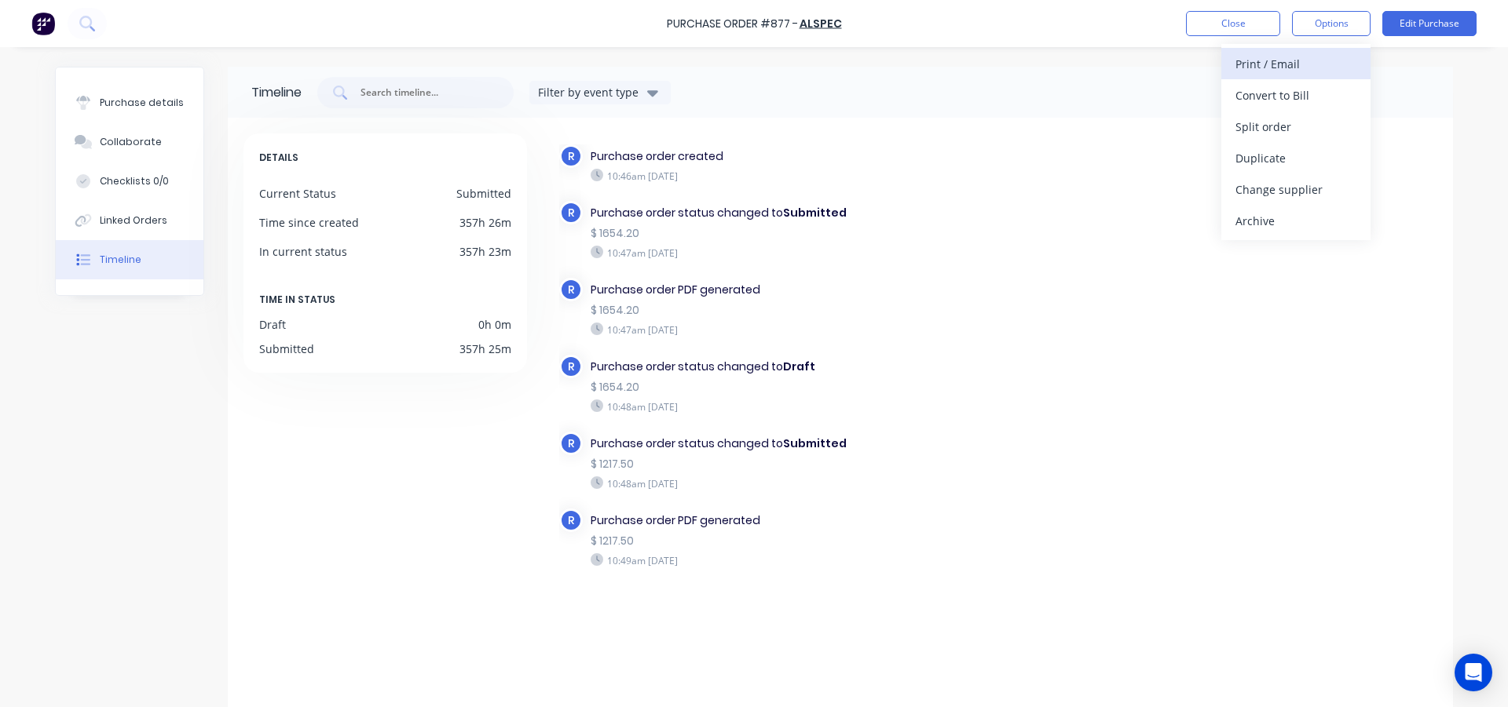
click at [1291, 60] on div "Print / Email" at bounding box center [1295, 64] width 121 height 23
click at [1282, 91] on div "With pricing" at bounding box center [1295, 95] width 121 height 23
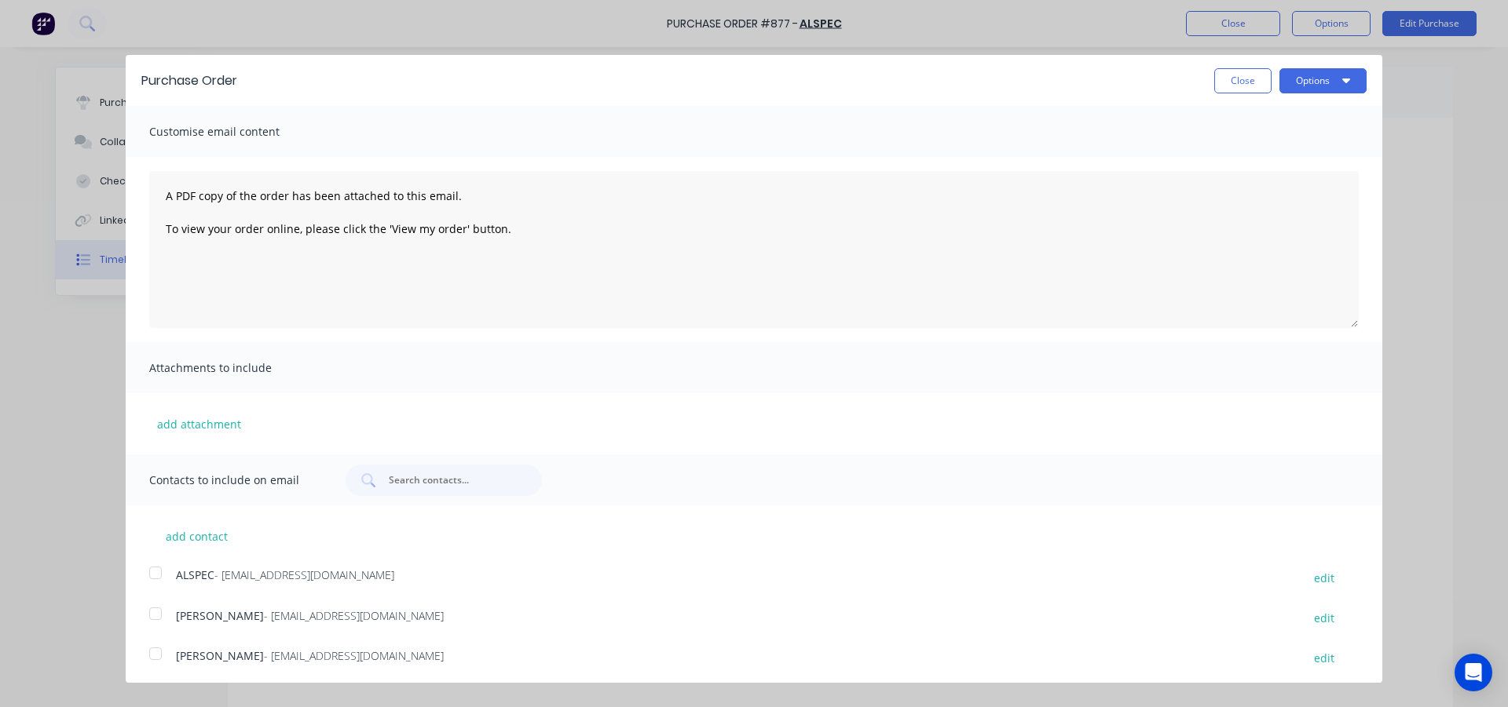
click at [159, 571] on div at bounding box center [155, 573] width 31 height 31
click at [159, 612] on div at bounding box center [155, 613] width 31 height 31
click at [1315, 86] on button "Options" at bounding box center [1322, 80] width 87 height 25
click at [1261, 147] on div "Email" at bounding box center [1291, 152] width 121 height 23
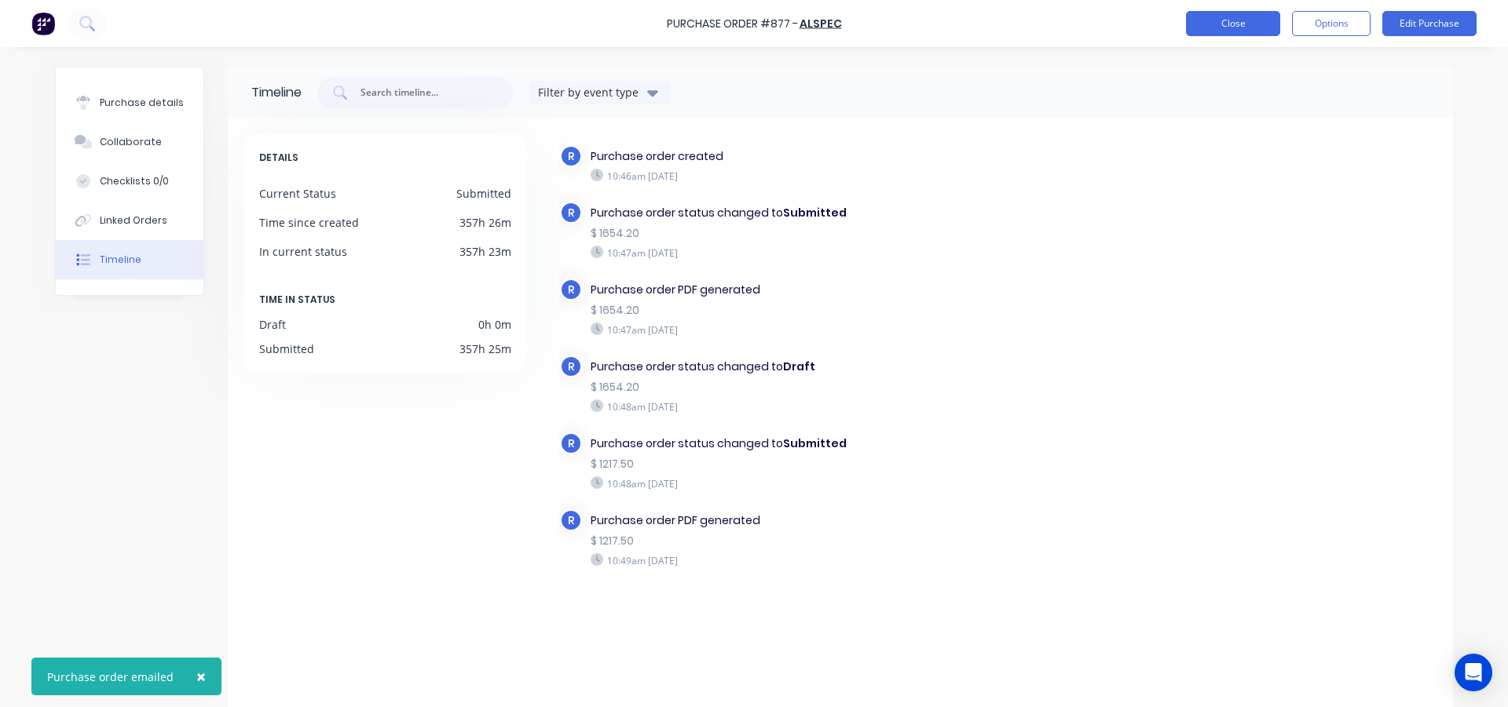
click at [1251, 21] on button "Close" at bounding box center [1233, 23] width 94 height 25
